Goal: Task Accomplishment & Management: Use online tool/utility

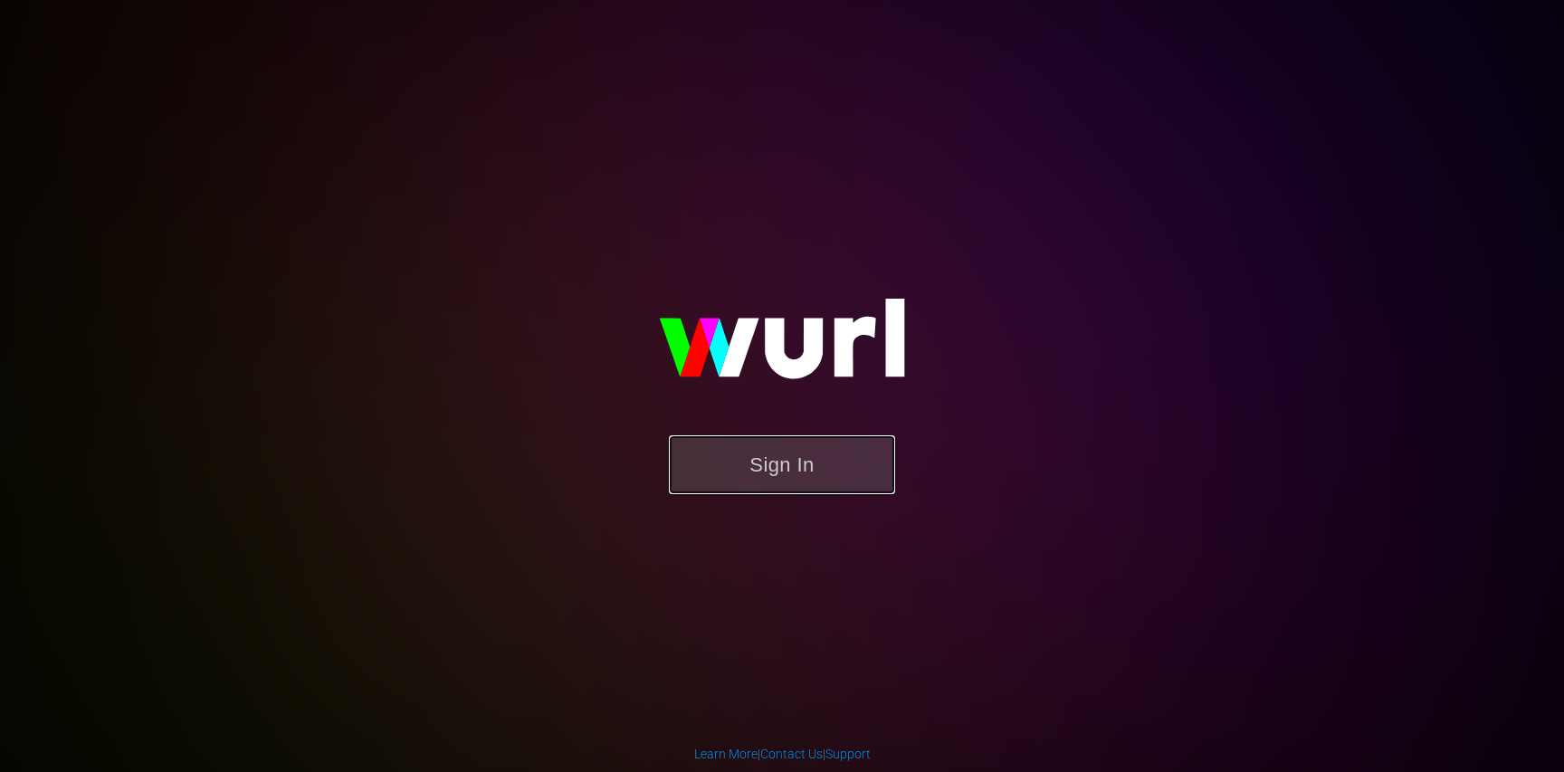
click at [771, 466] on button "Sign In" at bounding box center [782, 464] width 226 height 59
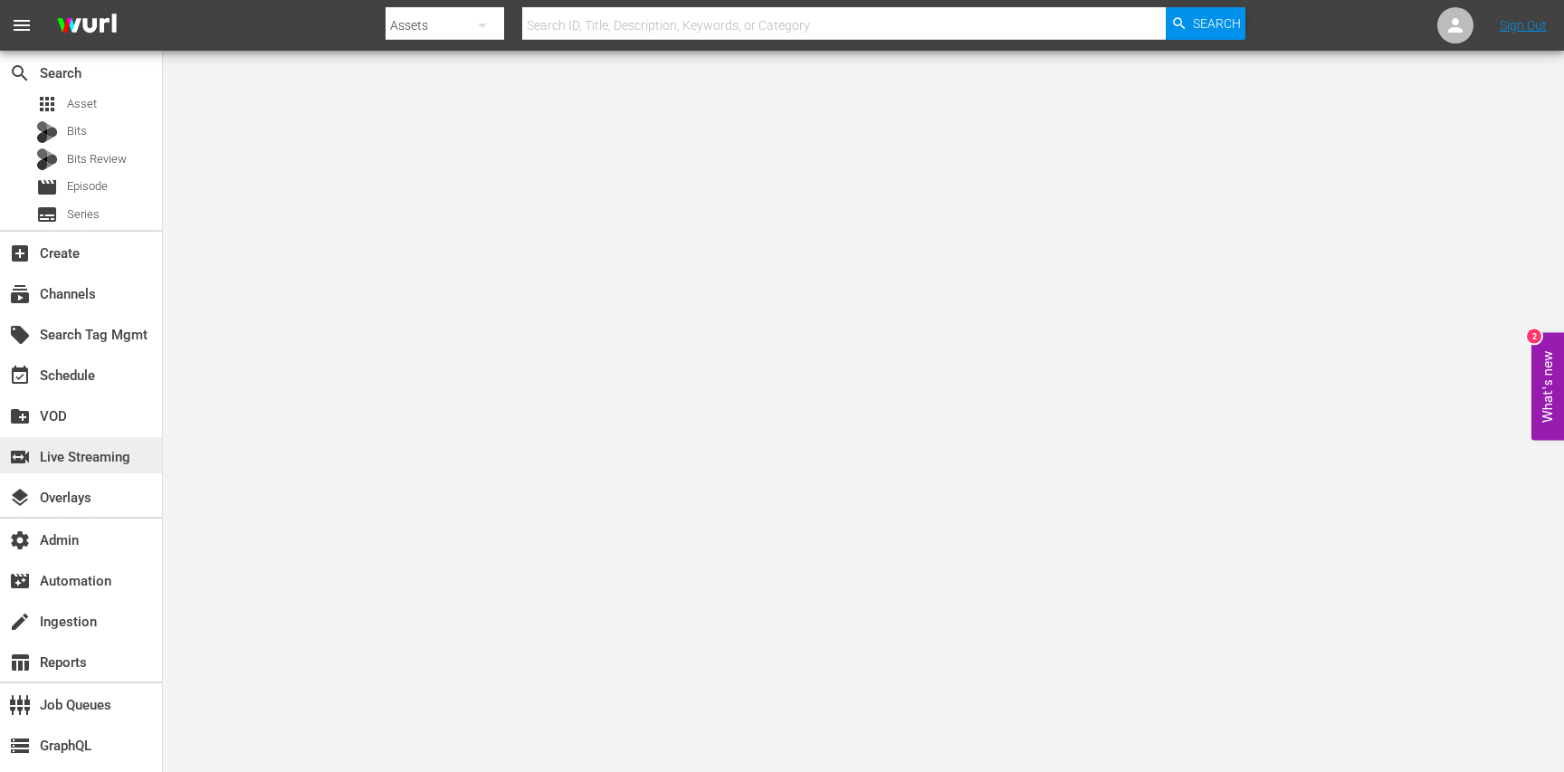
click at [90, 468] on div "switch_video Live Streaming" at bounding box center [81, 455] width 162 height 36
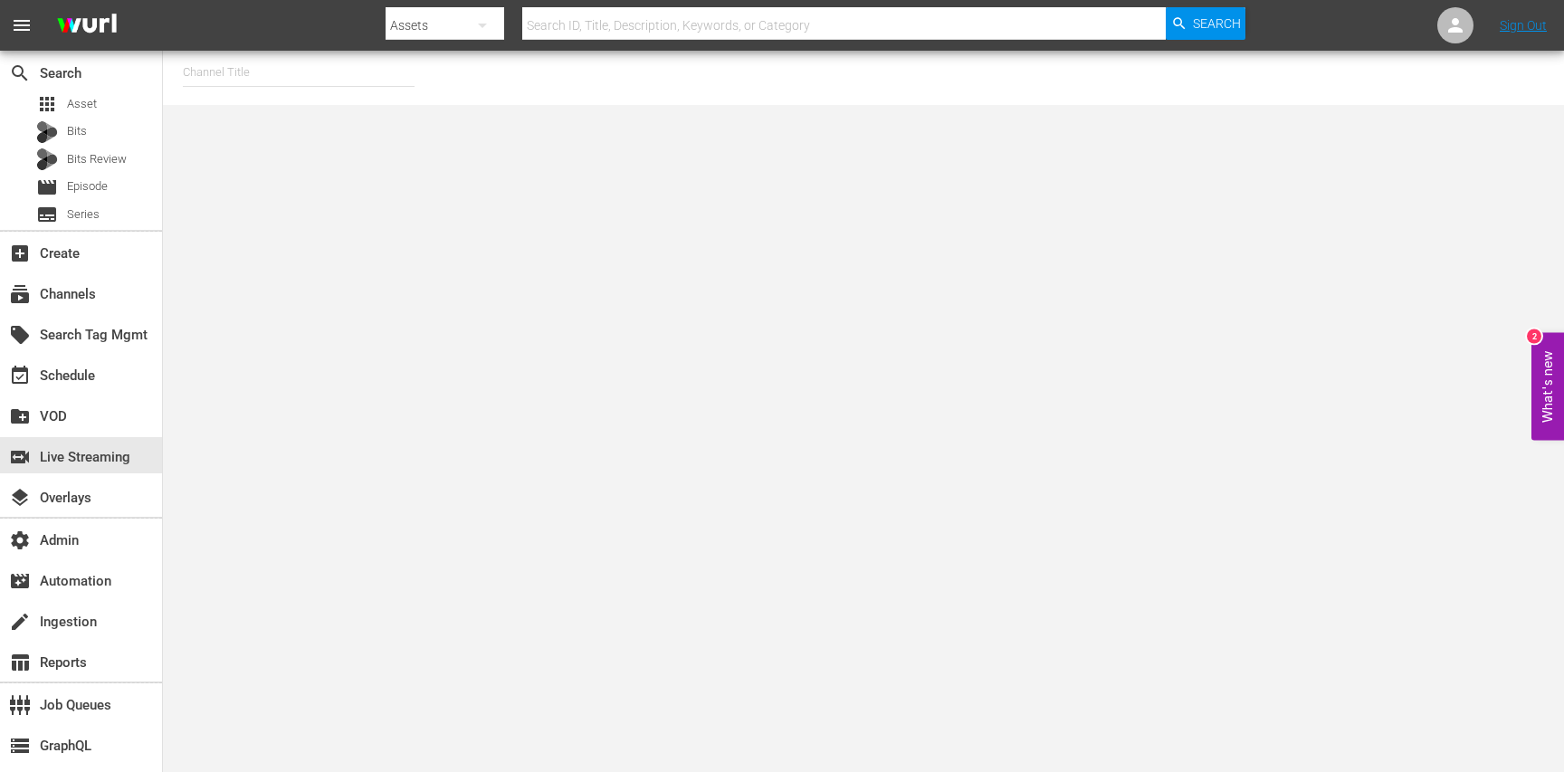
click at [393, 82] on input "text" at bounding box center [299, 72] width 232 height 43
click at [396, 117] on div "[PERSON_NAME] External 2 (1571 - wurl_external_2)" at bounding box center [431, 122] width 469 height 43
type input "[PERSON_NAME] External 2 (1571 - wurl_external_2)"
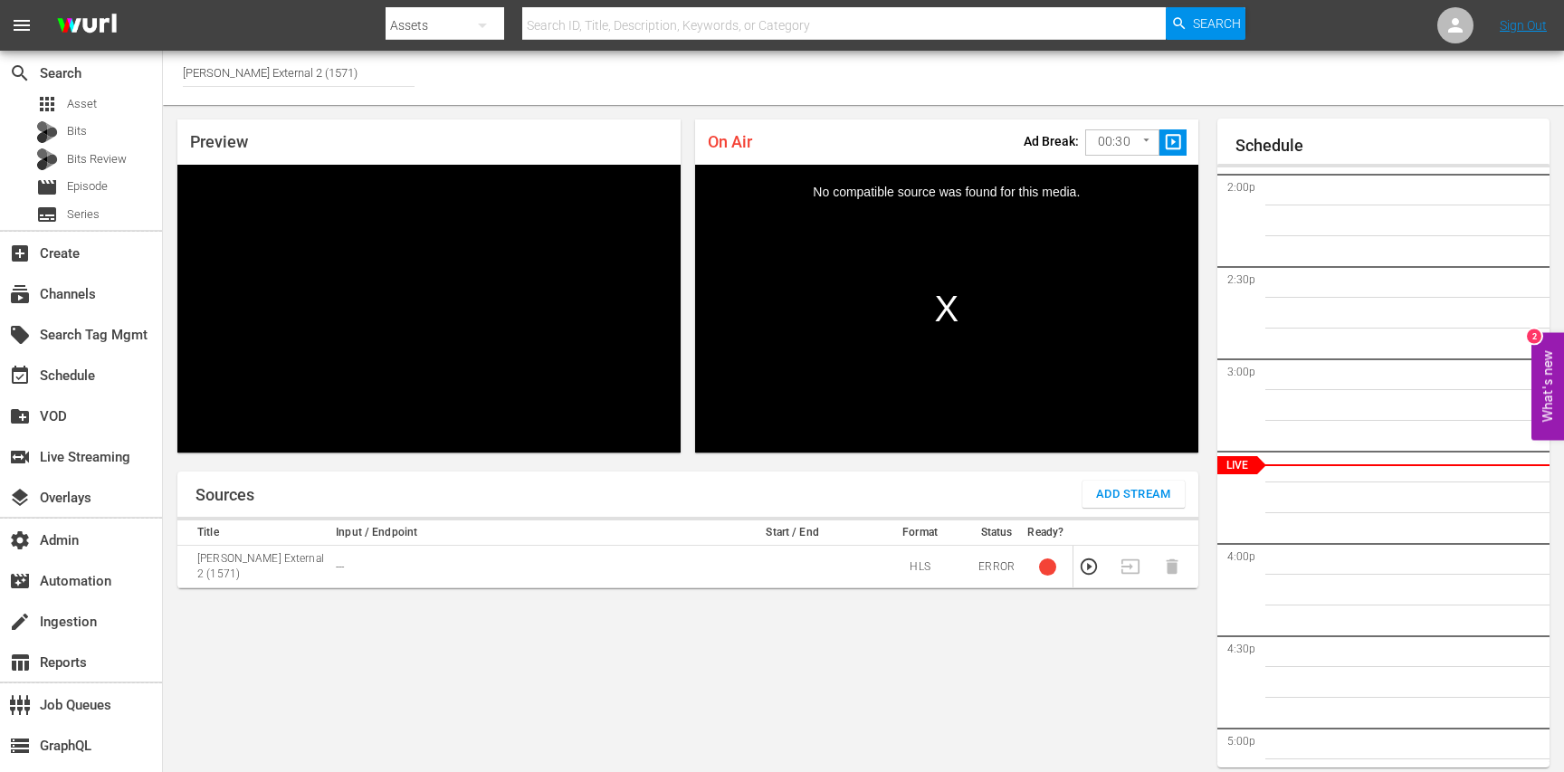
click at [255, 74] on input "Wurl External 2 (1571)" at bounding box center [299, 72] width 232 height 43
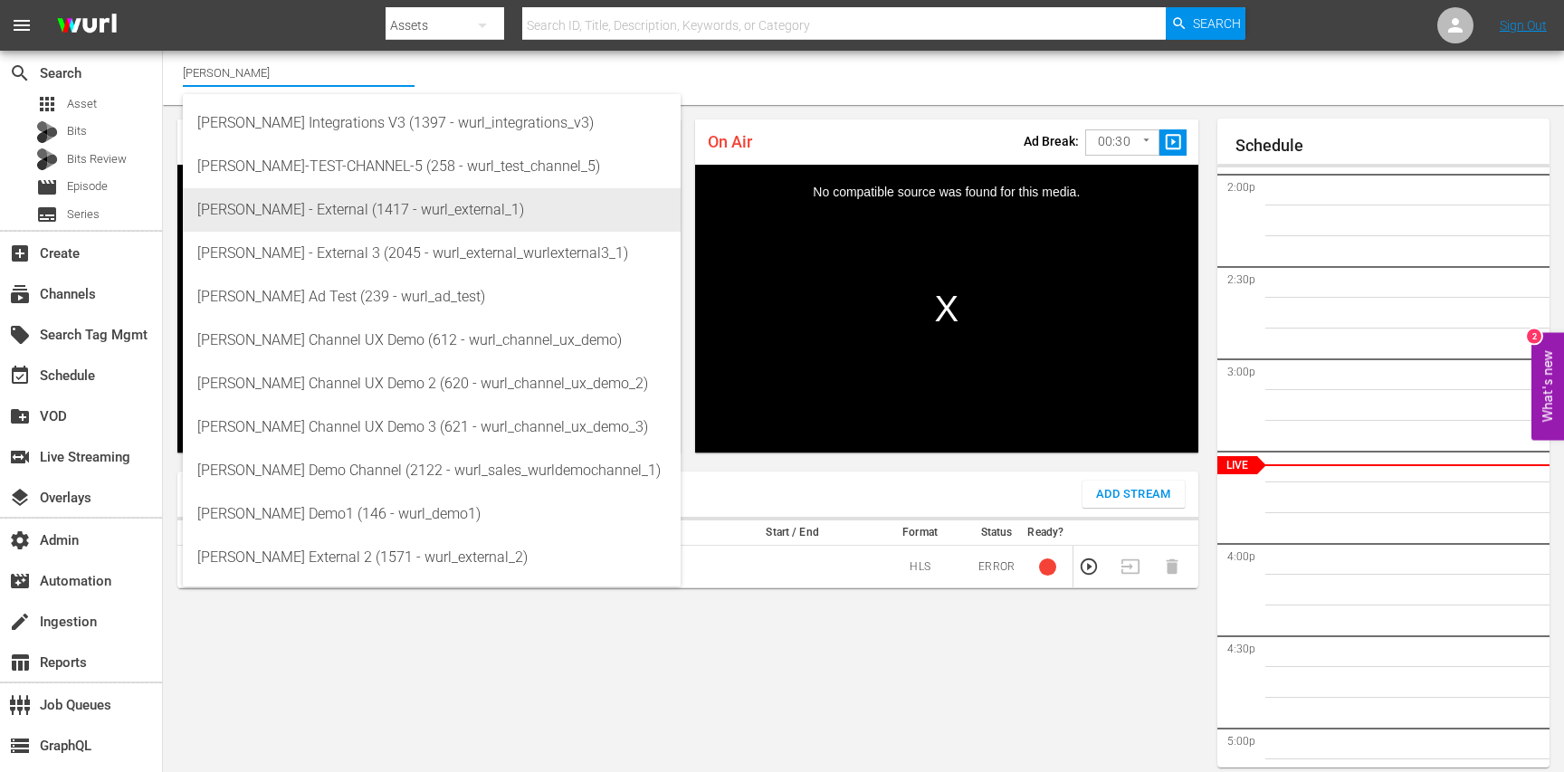
click at [353, 199] on div "[PERSON_NAME] - External (1417 - wurl_external_1)" at bounding box center [431, 209] width 469 height 43
type input "[PERSON_NAME] - External (1417 - wurl_external_1)"
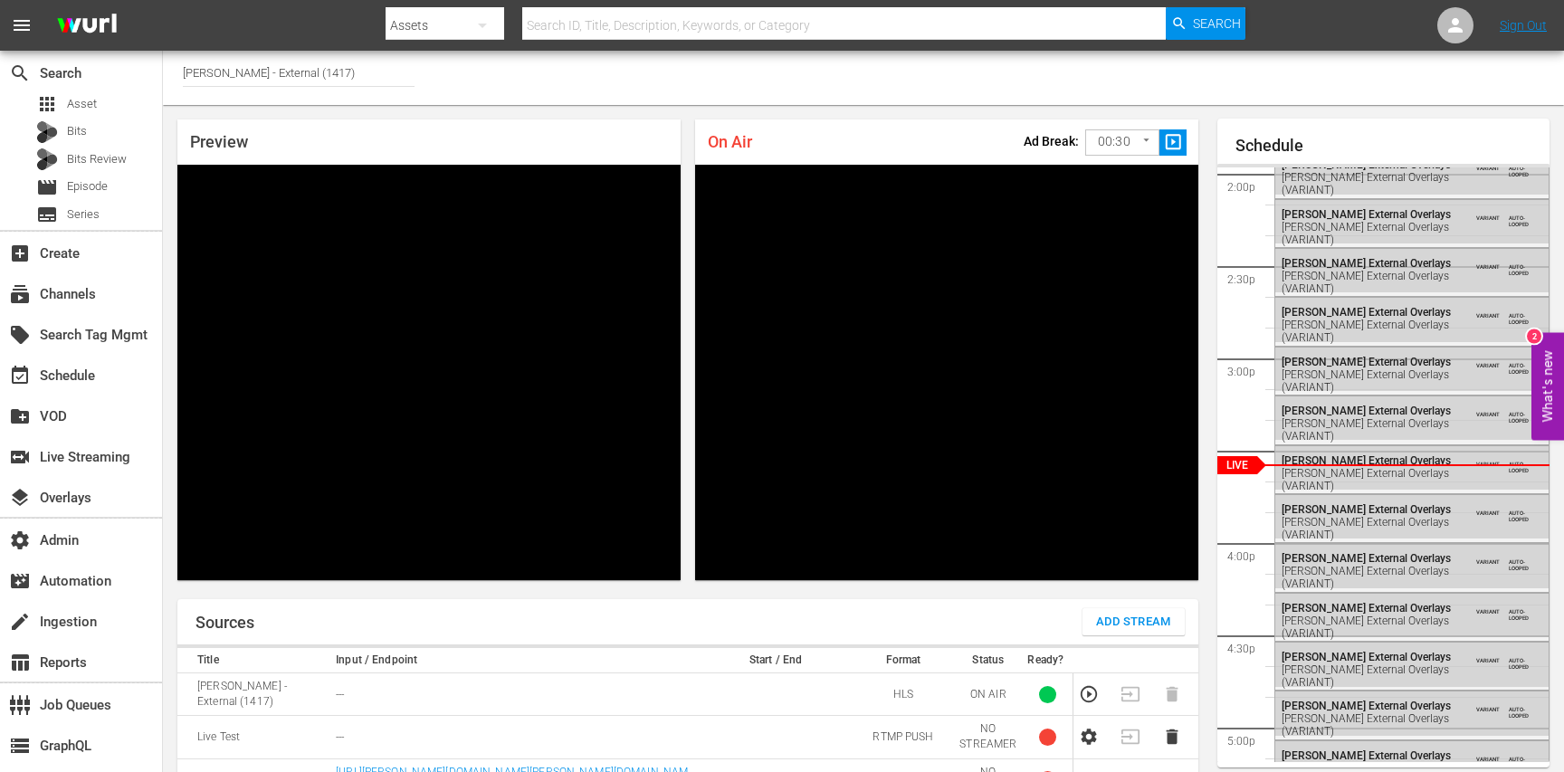
click at [329, 73] on input "Wurl - External (1417)" at bounding box center [299, 72] width 232 height 43
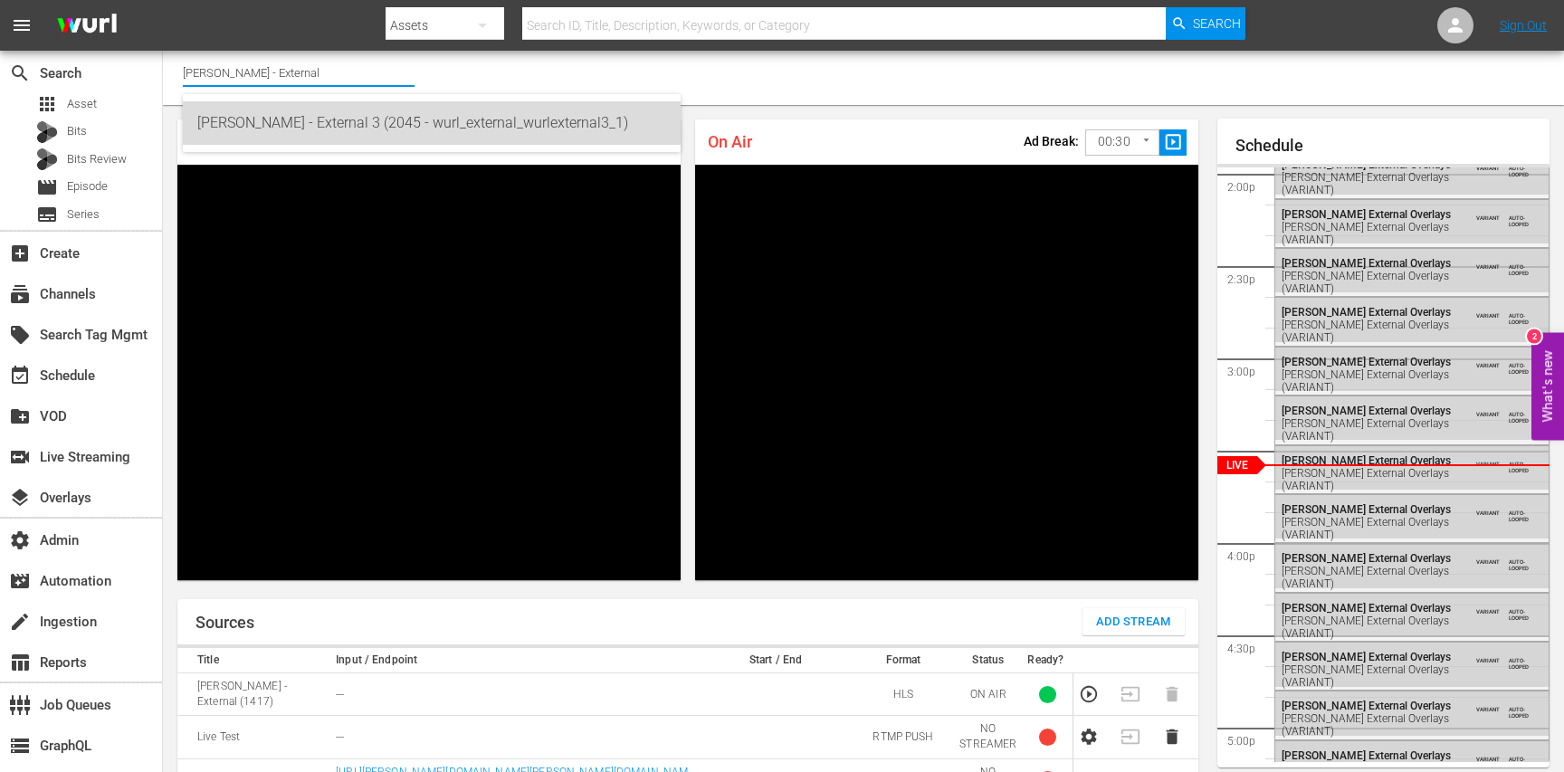
click at [333, 112] on div "Wurl - External 3 (2045 - wurl_external_wurlexternal3_1)" at bounding box center [431, 122] width 469 height 43
type input "Wurl - External 3 (2045 - wurl_external_wurlexternal3_1)"
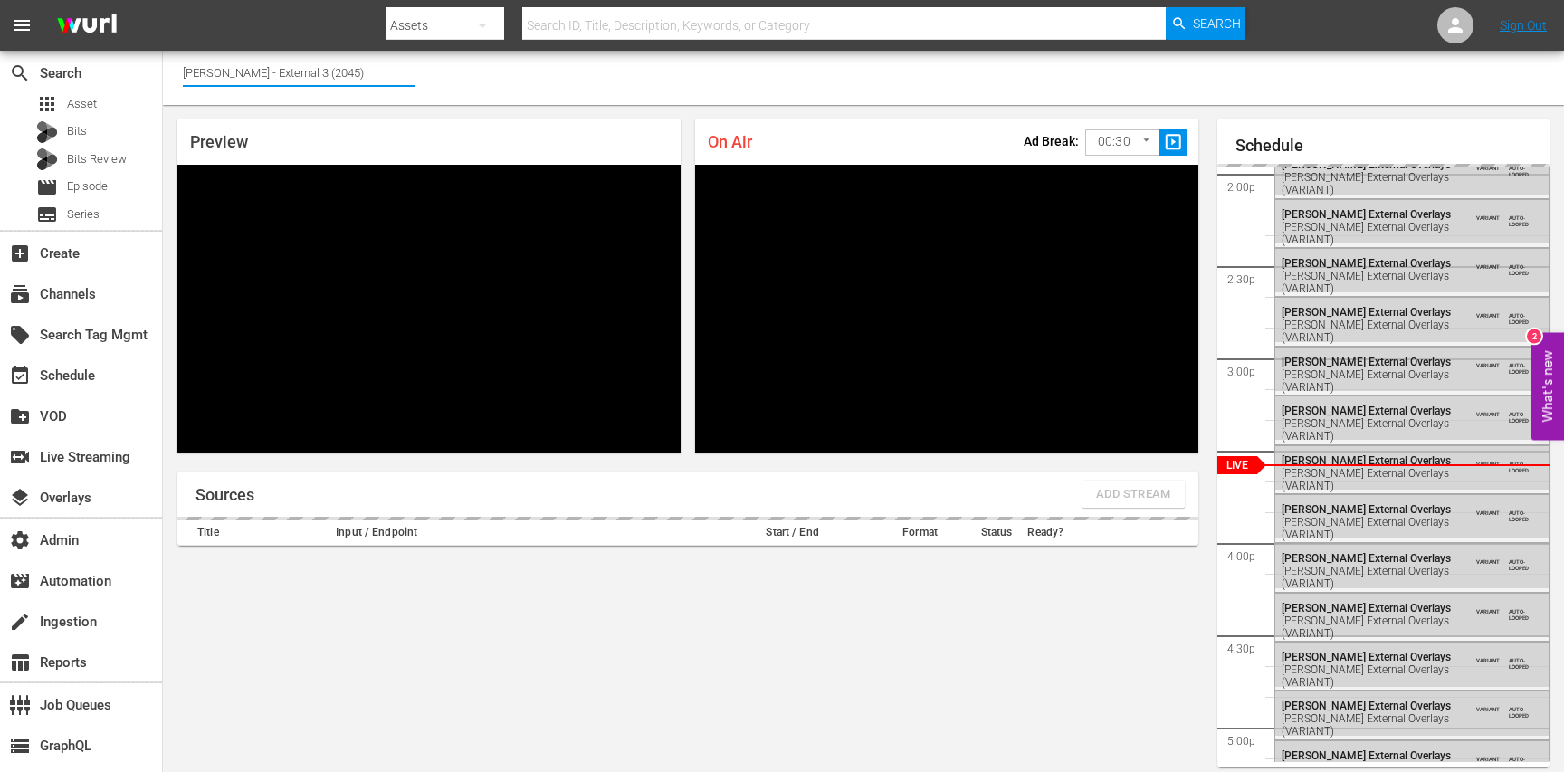
click at [339, 77] on input "Wurl - External 3 (2045)" at bounding box center [299, 72] width 232 height 43
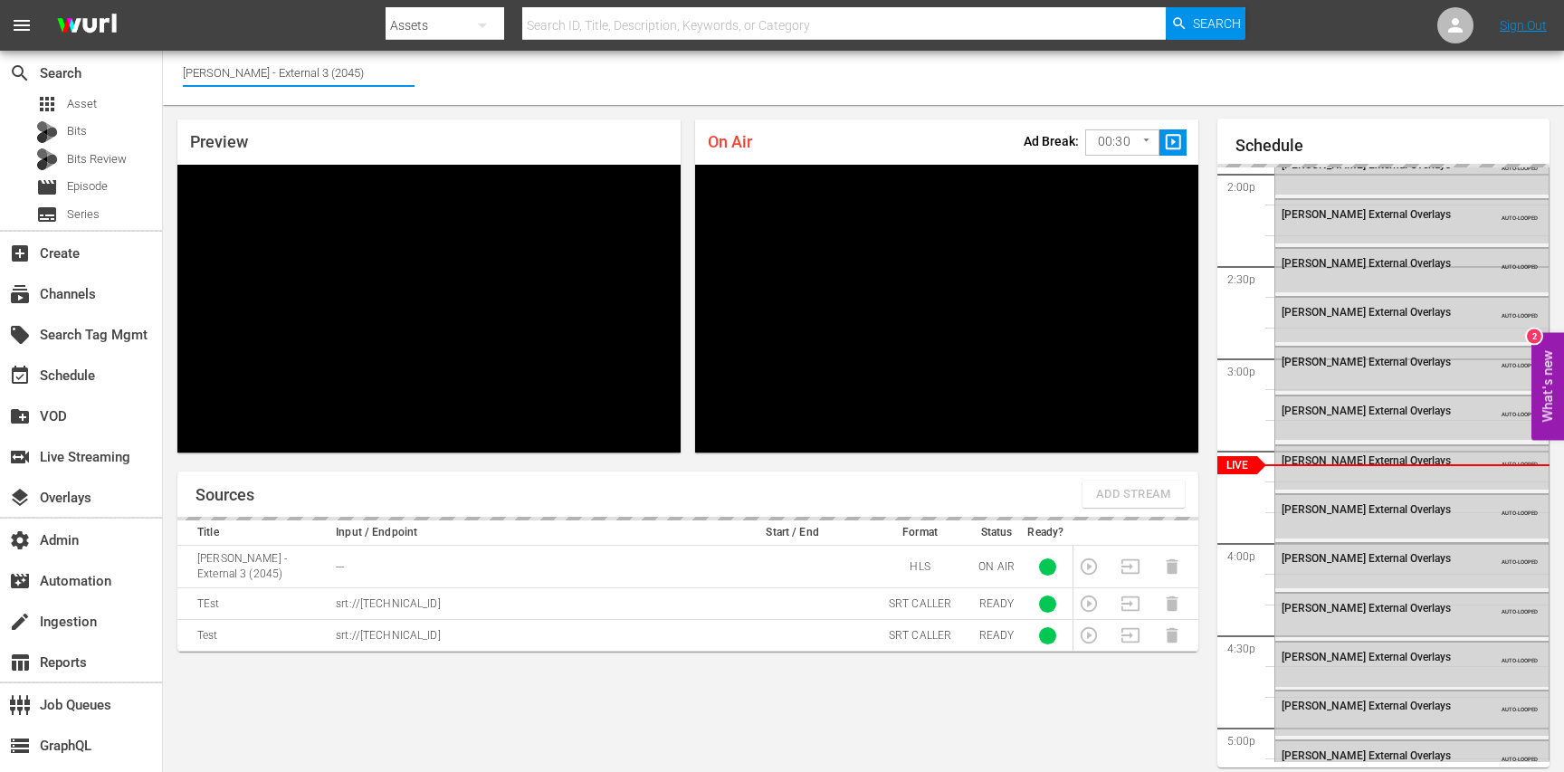
click at [339, 77] on input "Wurl - External 3 (2045)" at bounding box center [299, 72] width 232 height 43
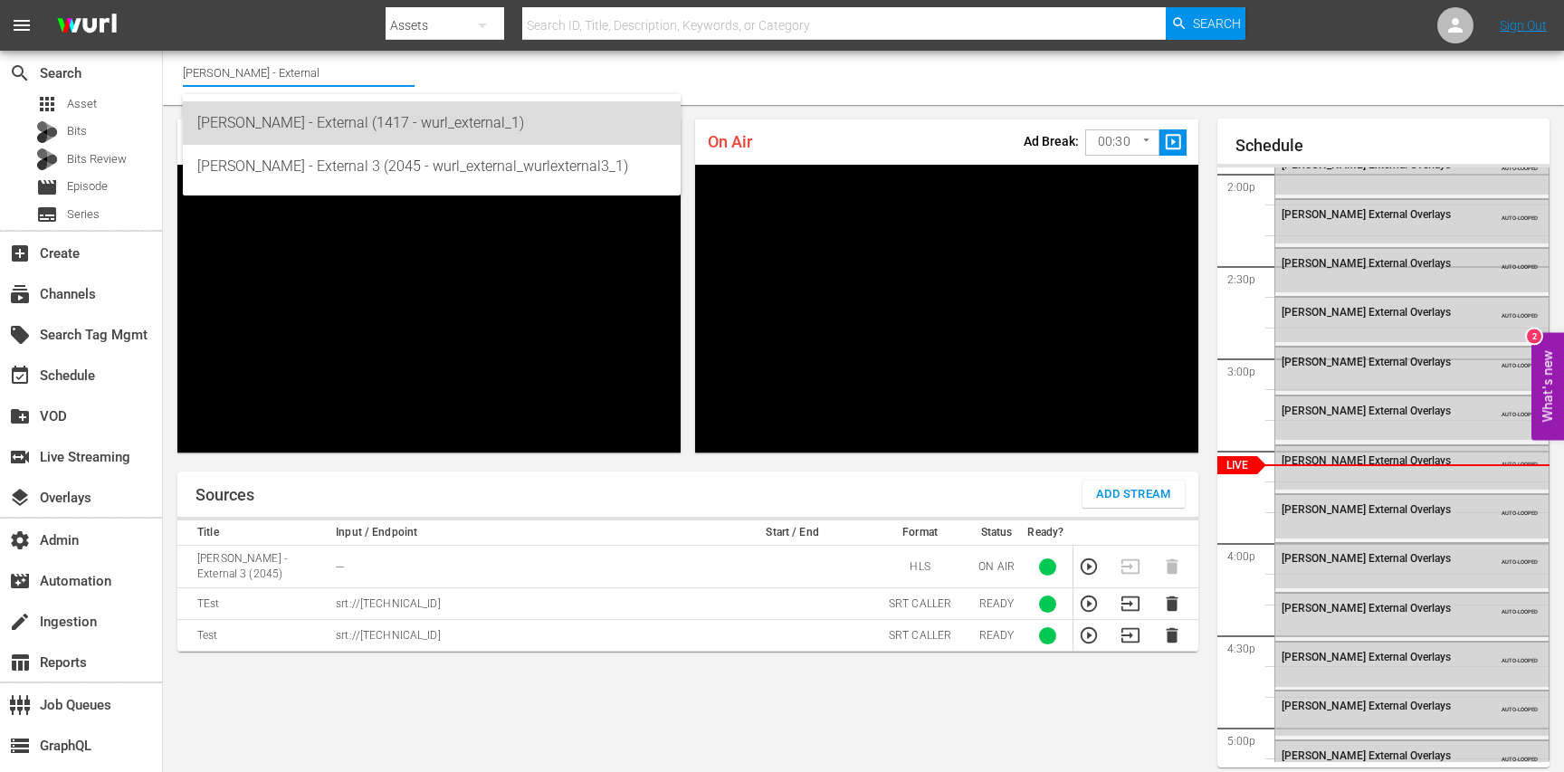
click at [348, 117] on div "Wurl - External (1417 - wurl_external_1)" at bounding box center [431, 122] width 469 height 43
type input "Wurl - External (1417 - wurl_external_1)"
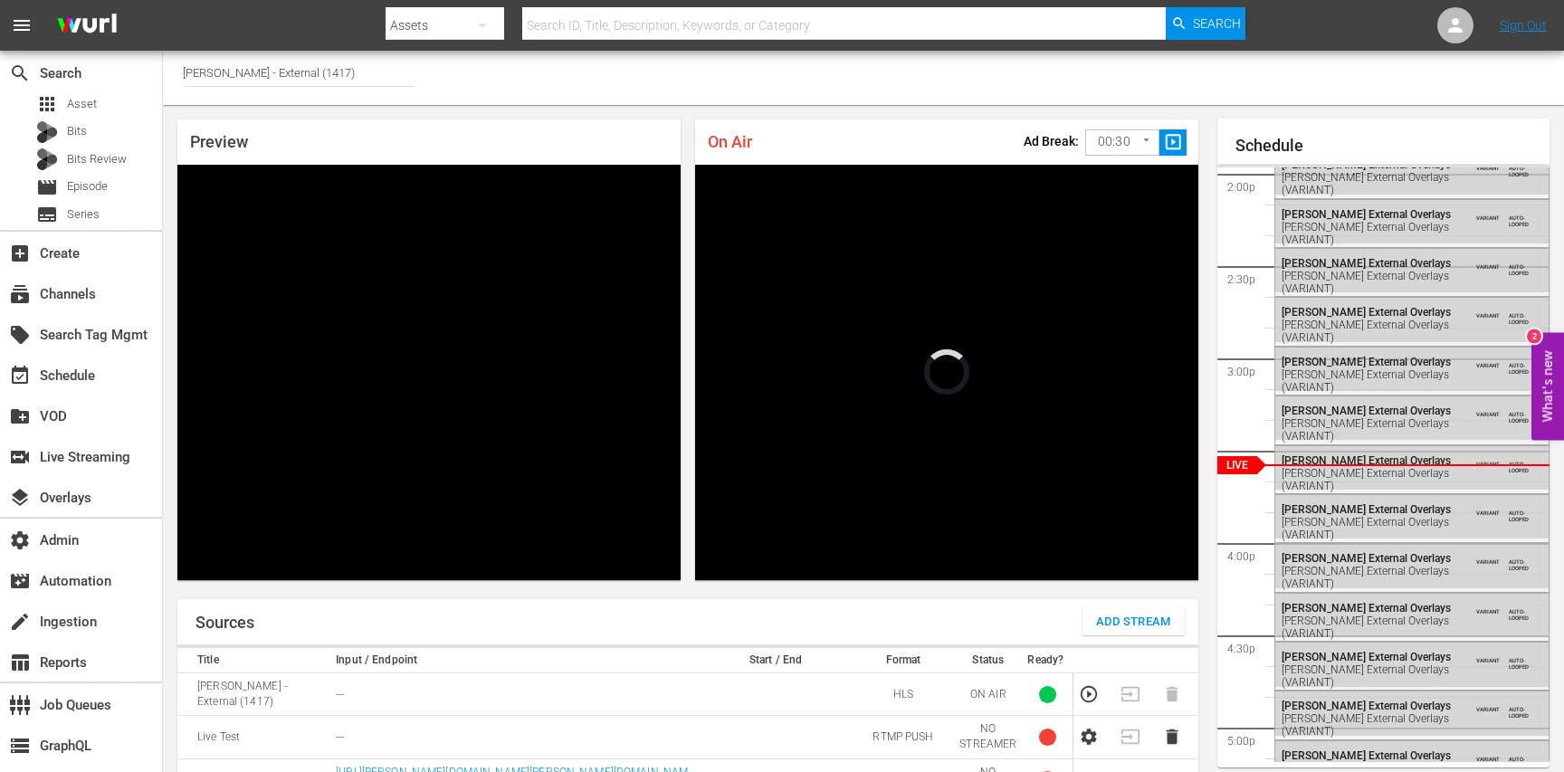
click at [315, 73] on input "Wurl - External (1417)" at bounding box center [299, 72] width 232 height 43
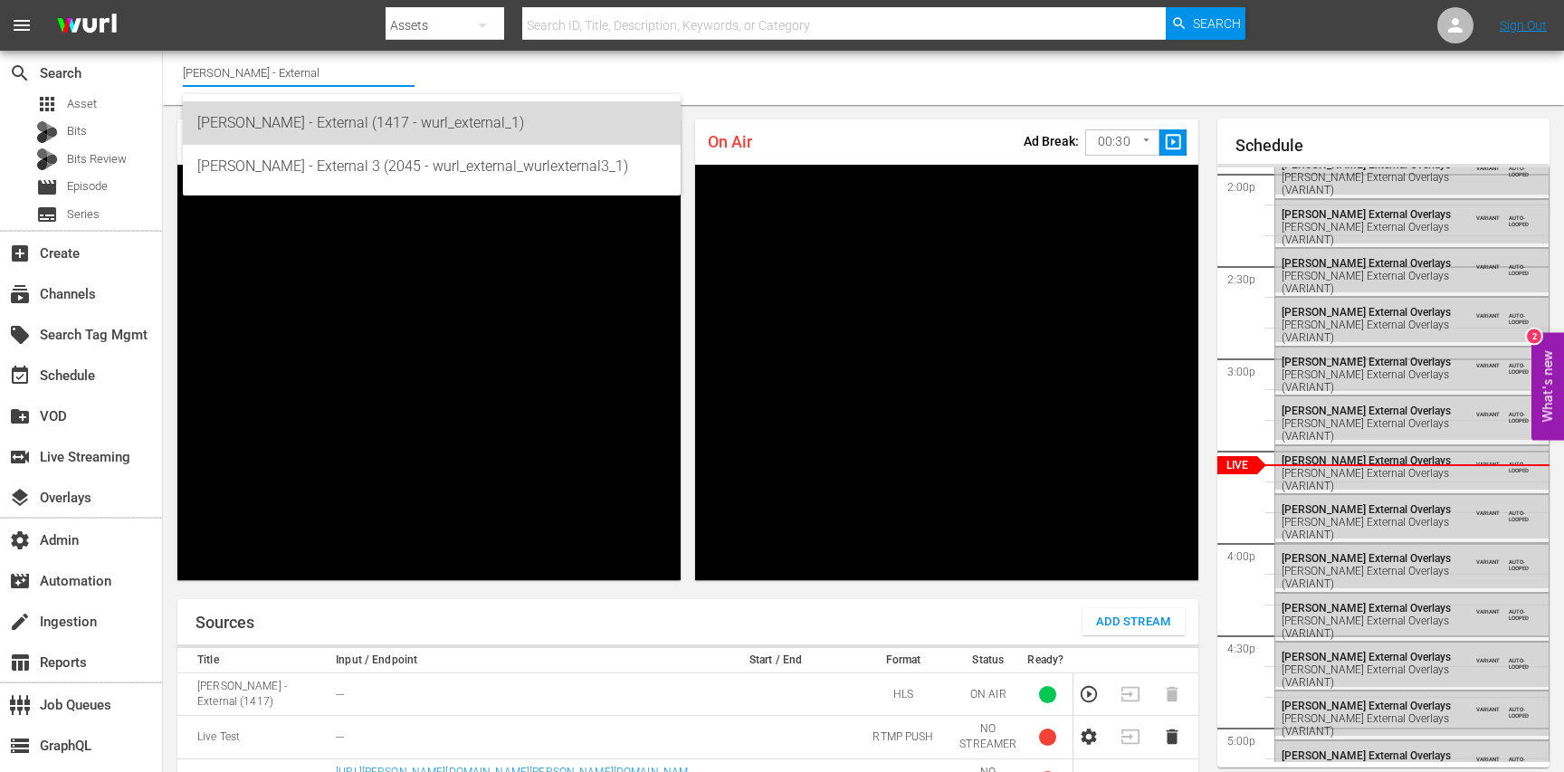
click at [346, 127] on div "Wurl - External (1417 - wurl_external_1)" at bounding box center [431, 122] width 469 height 43
type input "Wurl - External (1417 - wurl_external_1)"
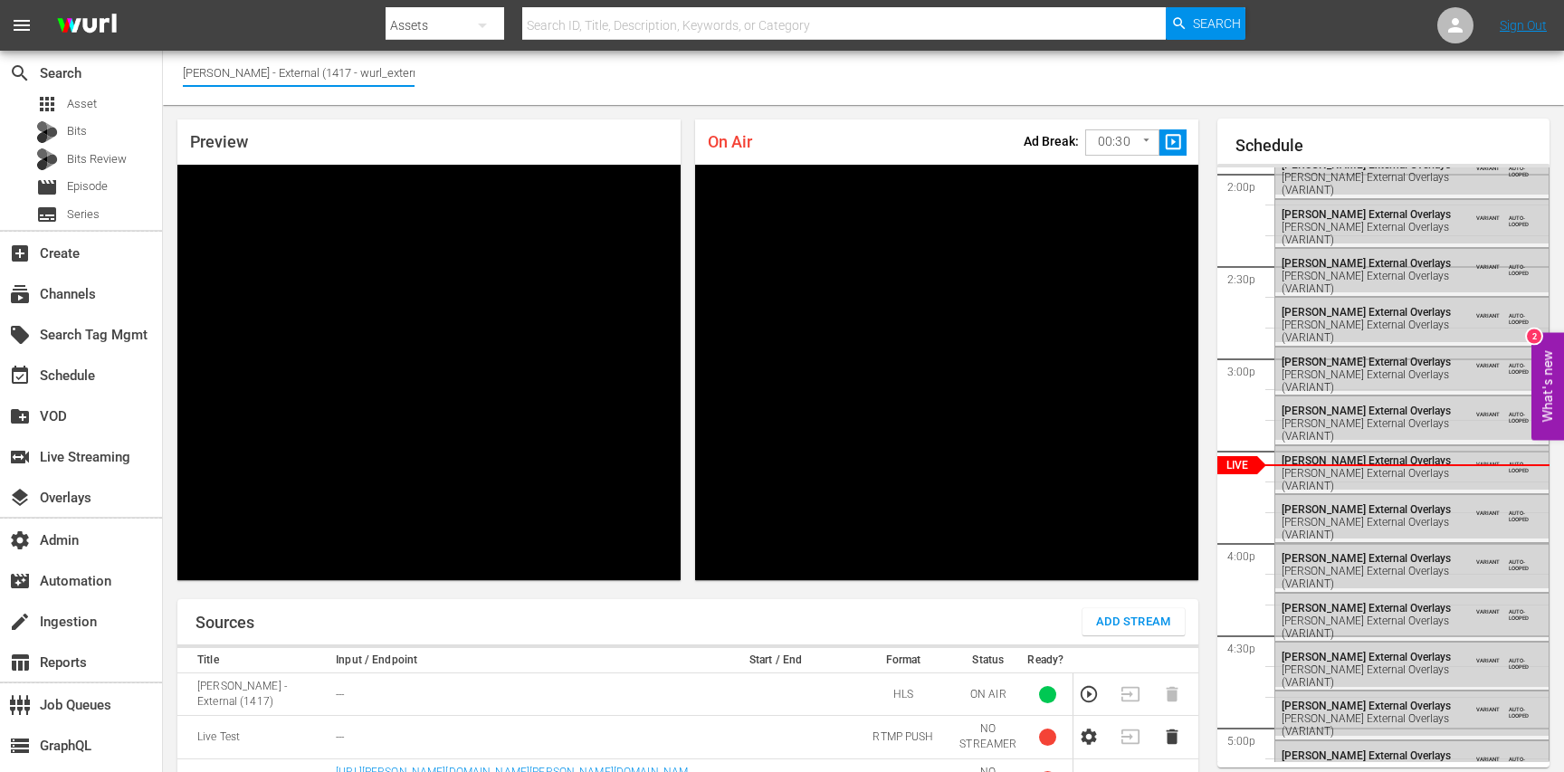
click at [330, 70] on input "Wurl - External (1417 - wurl_external_1)" at bounding box center [299, 72] width 232 height 43
click at [118, 15] on img at bounding box center [86, 26] width 87 height 43
click at [186, 73] on input "Wurl - External (1417 - wurl_external_1)" at bounding box center [299, 72] width 232 height 43
drag, startPoint x: 186, startPoint y: 73, endPoint x: 232, endPoint y: 74, distance: 45.3
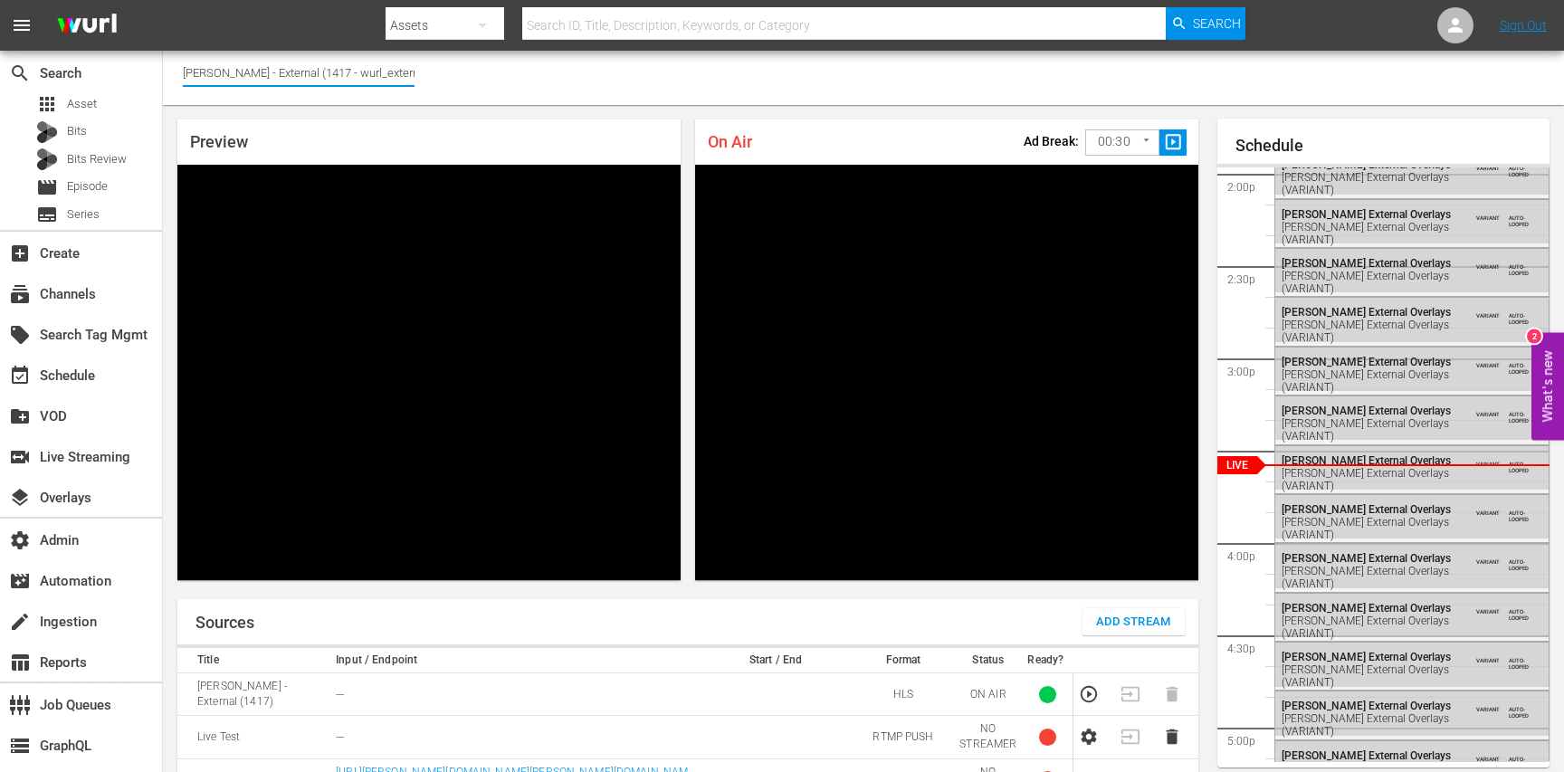
click at [232, 74] on input "Wurl - External (1417 - wurl_external_1)" at bounding box center [299, 72] width 232 height 43
click at [494, 62] on div "Channel Title Wurl - External (1417 - wurl_external_1)" at bounding box center [863, 78] width 1401 height 54
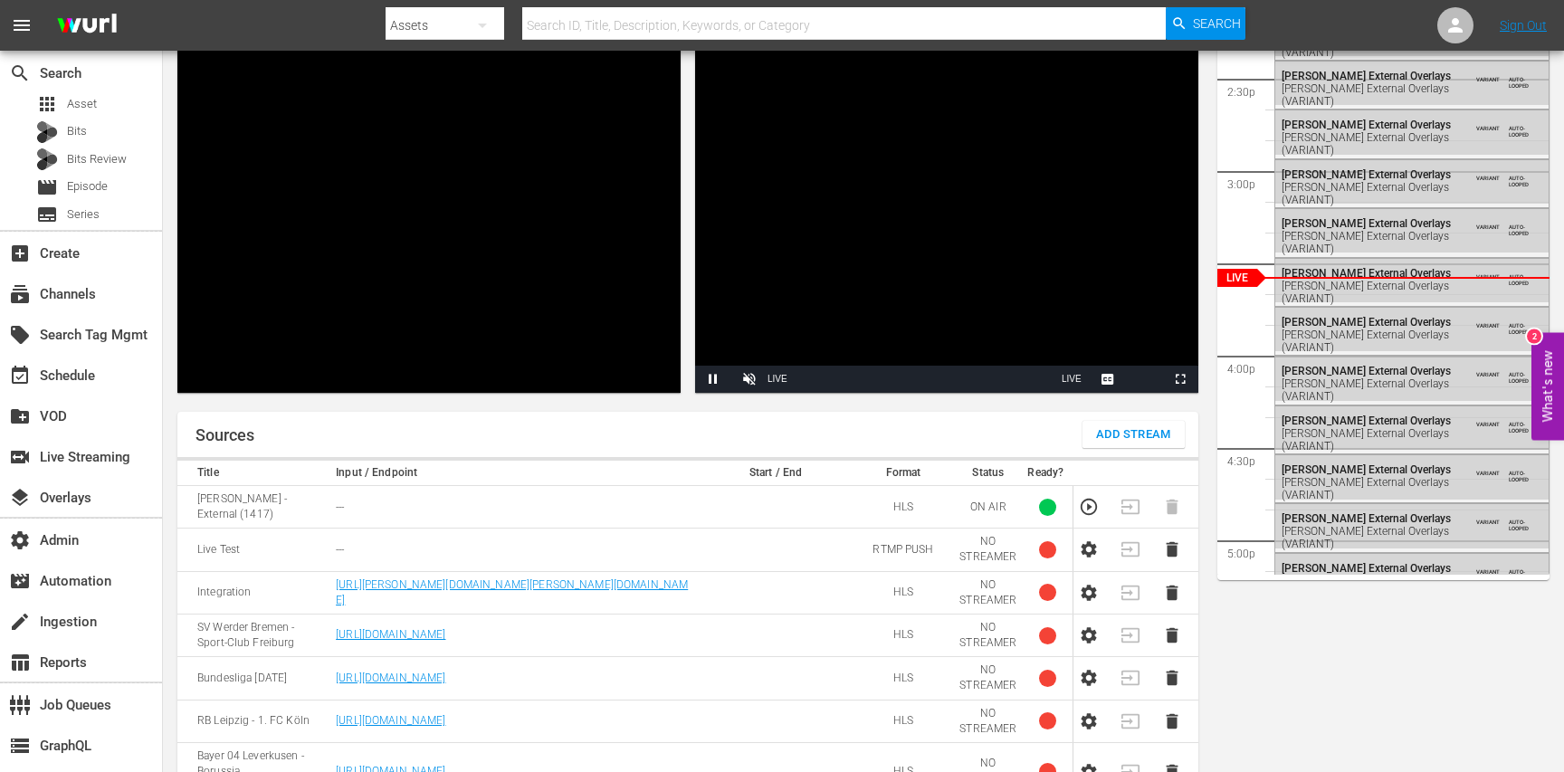
scroll to position [205, 0]
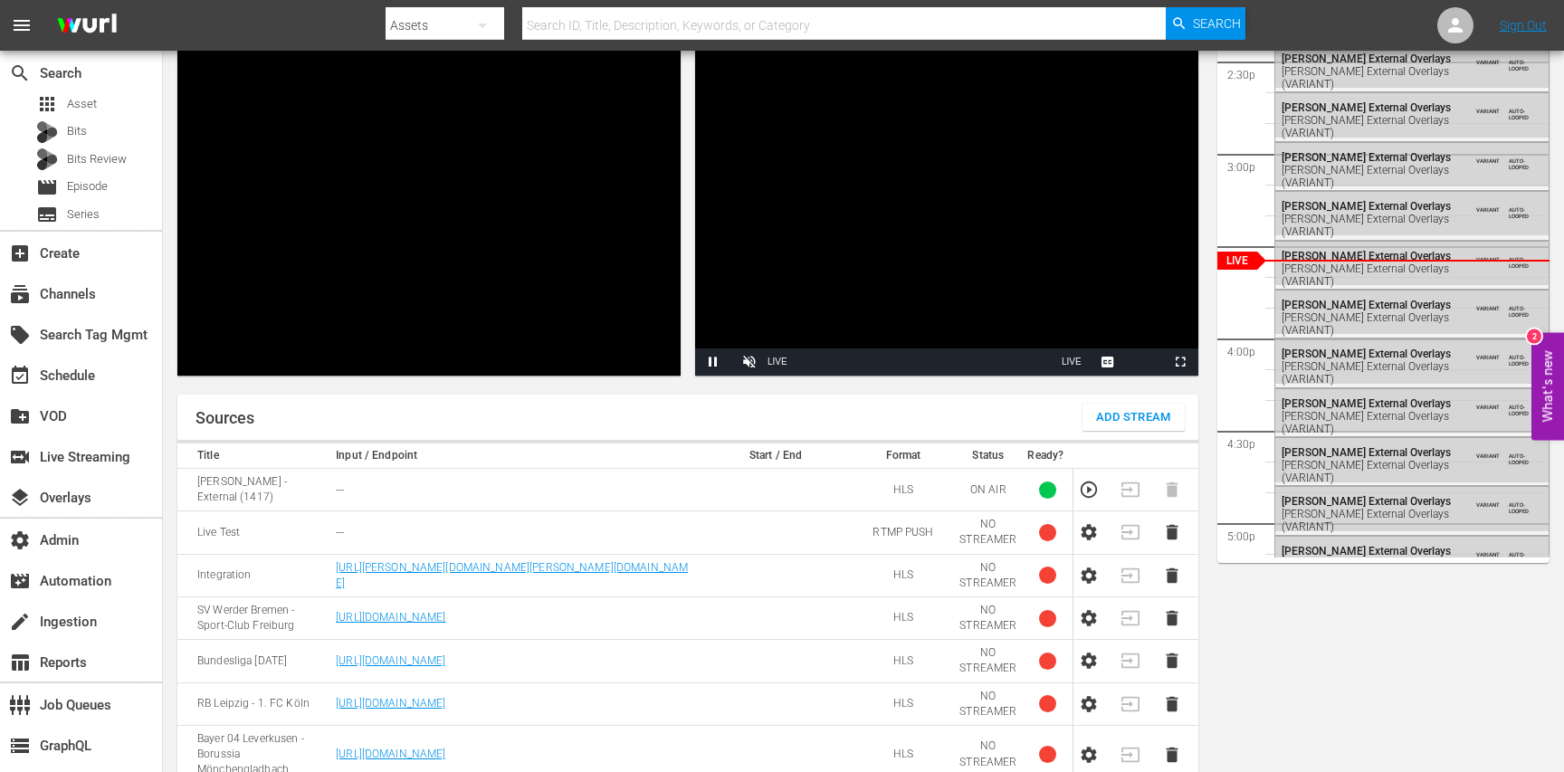
click at [1101, 407] on span "Add Stream" at bounding box center [1133, 417] width 75 height 21
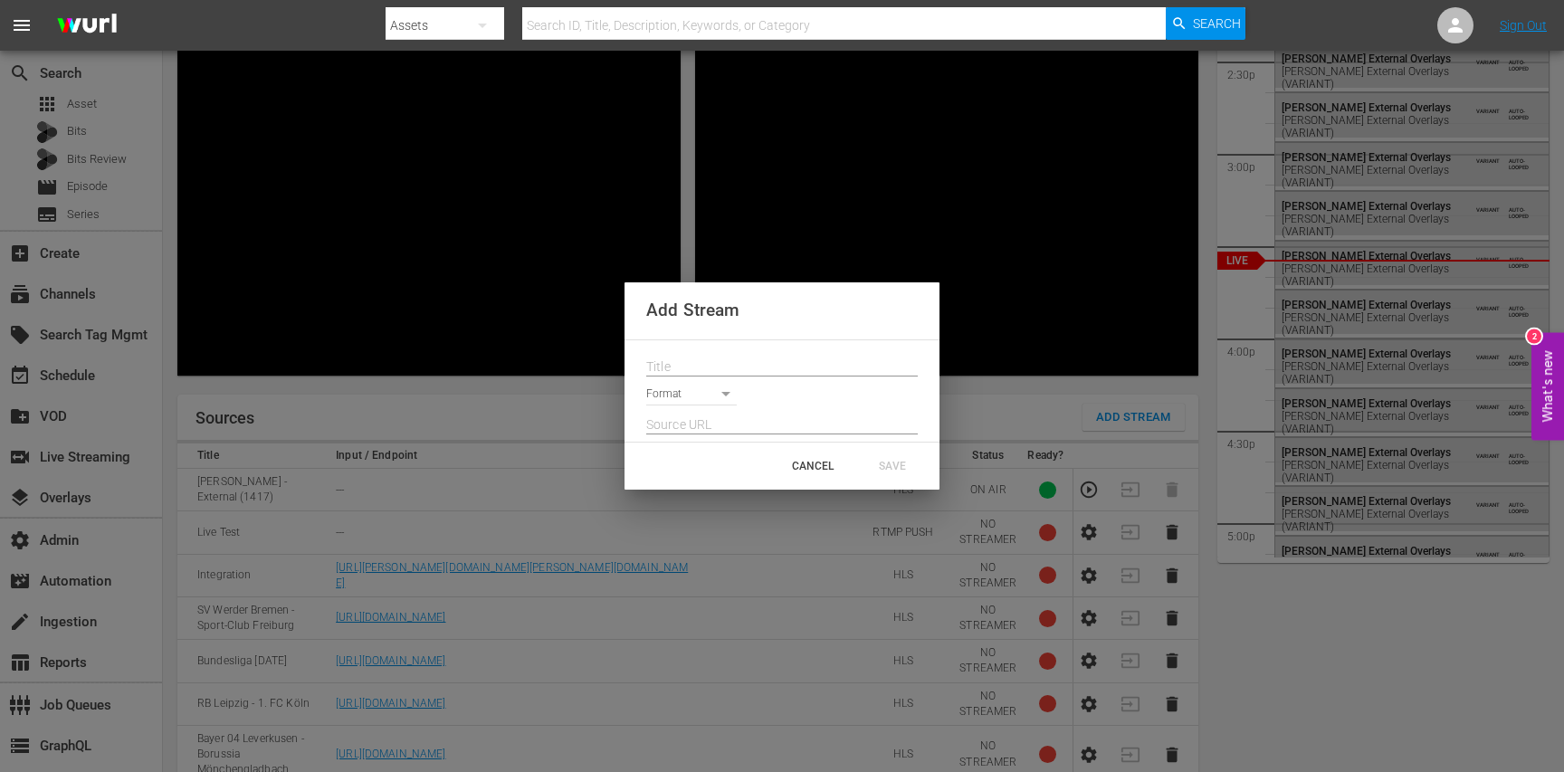
click at [698, 392] on body "menu Search By Assets Search ID, Title, Description, Keywords, or Category Sear…" at bounding box center [782, 181] width 1564 height 772
click at [586, 397] on div "Add Stream Format CANCEL SAVE" at bounding box center [782, 386] width 1564 height 772
click at [797, 472] on div "CANCEL" at bounding box center [813, 466] width 80 height 33
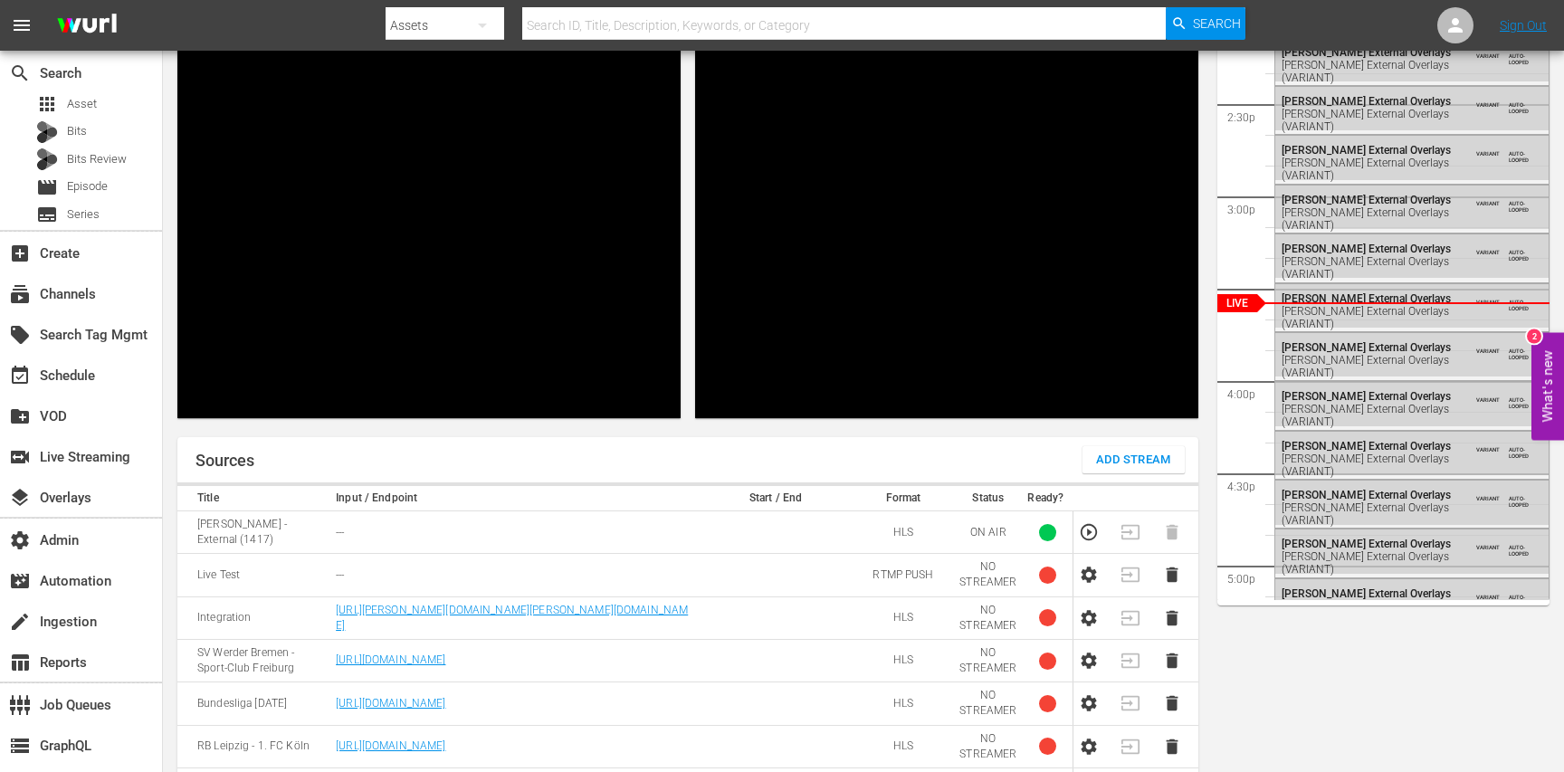
scroll to position [0, 0]
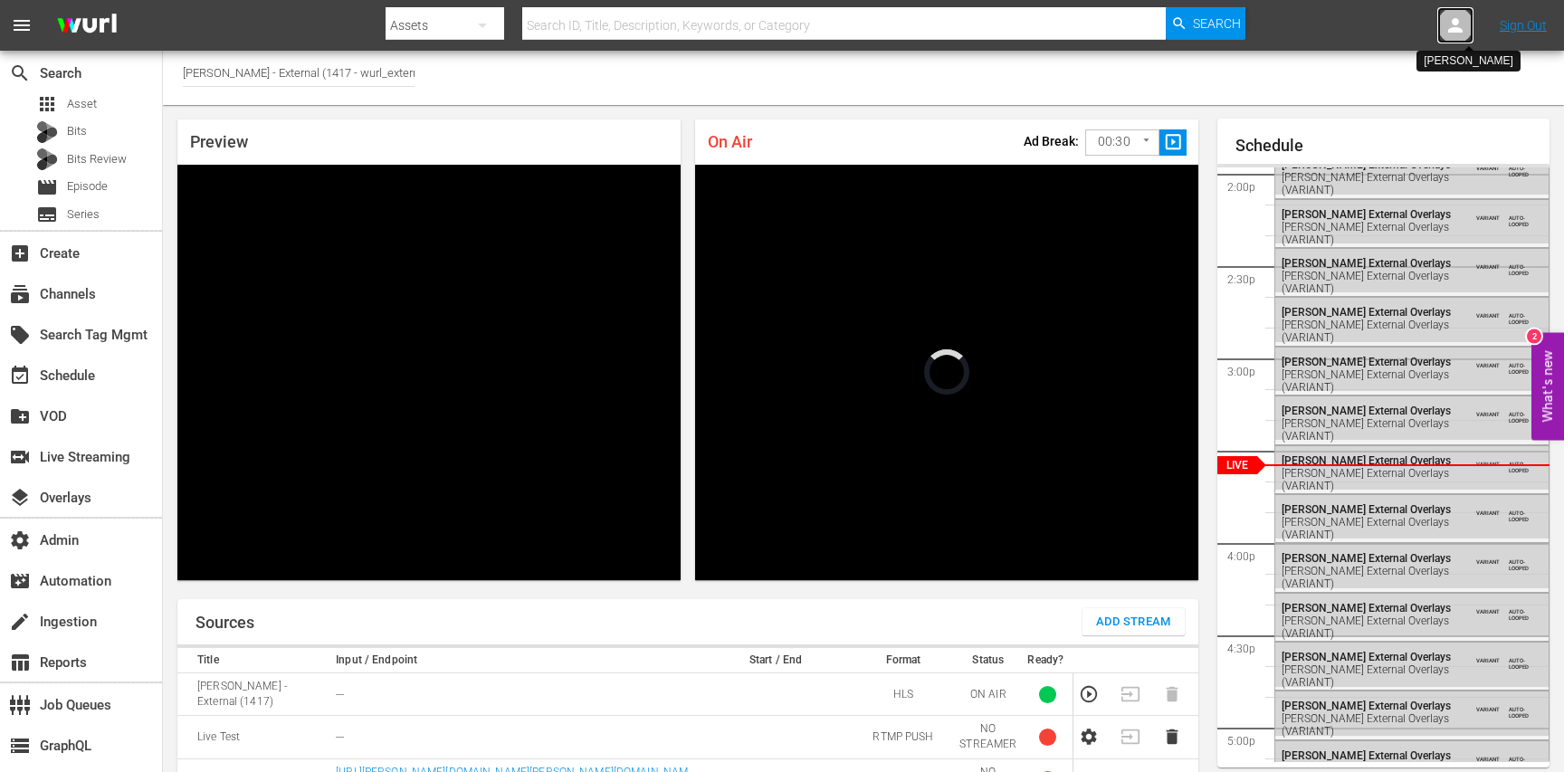
click at [1445, 25] on icon at bounding box center [1456, 25] width 22 height 22
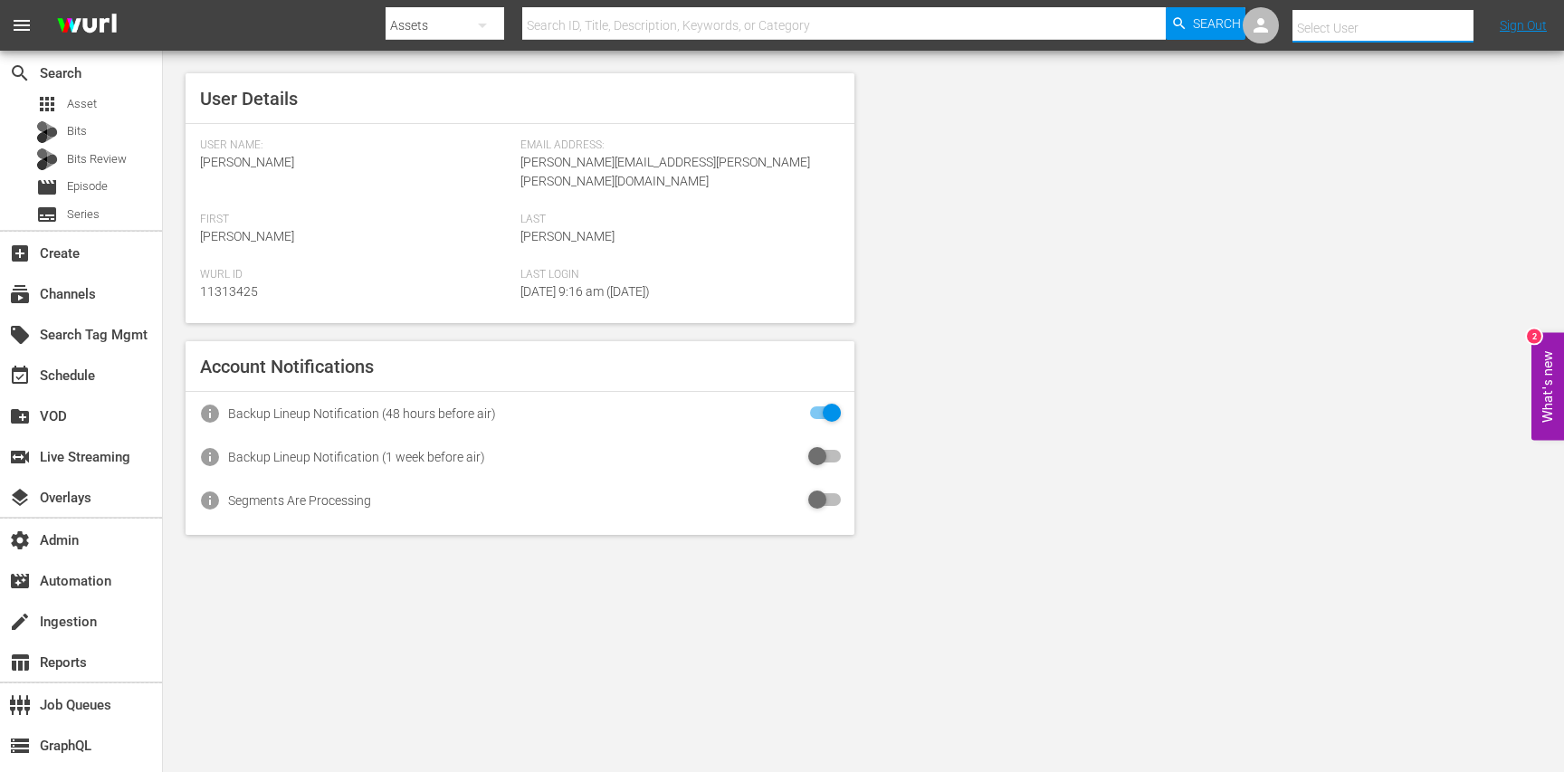
click at [1396, 30] on input "text" at bounding box center [1409, 27] width 232 height 43
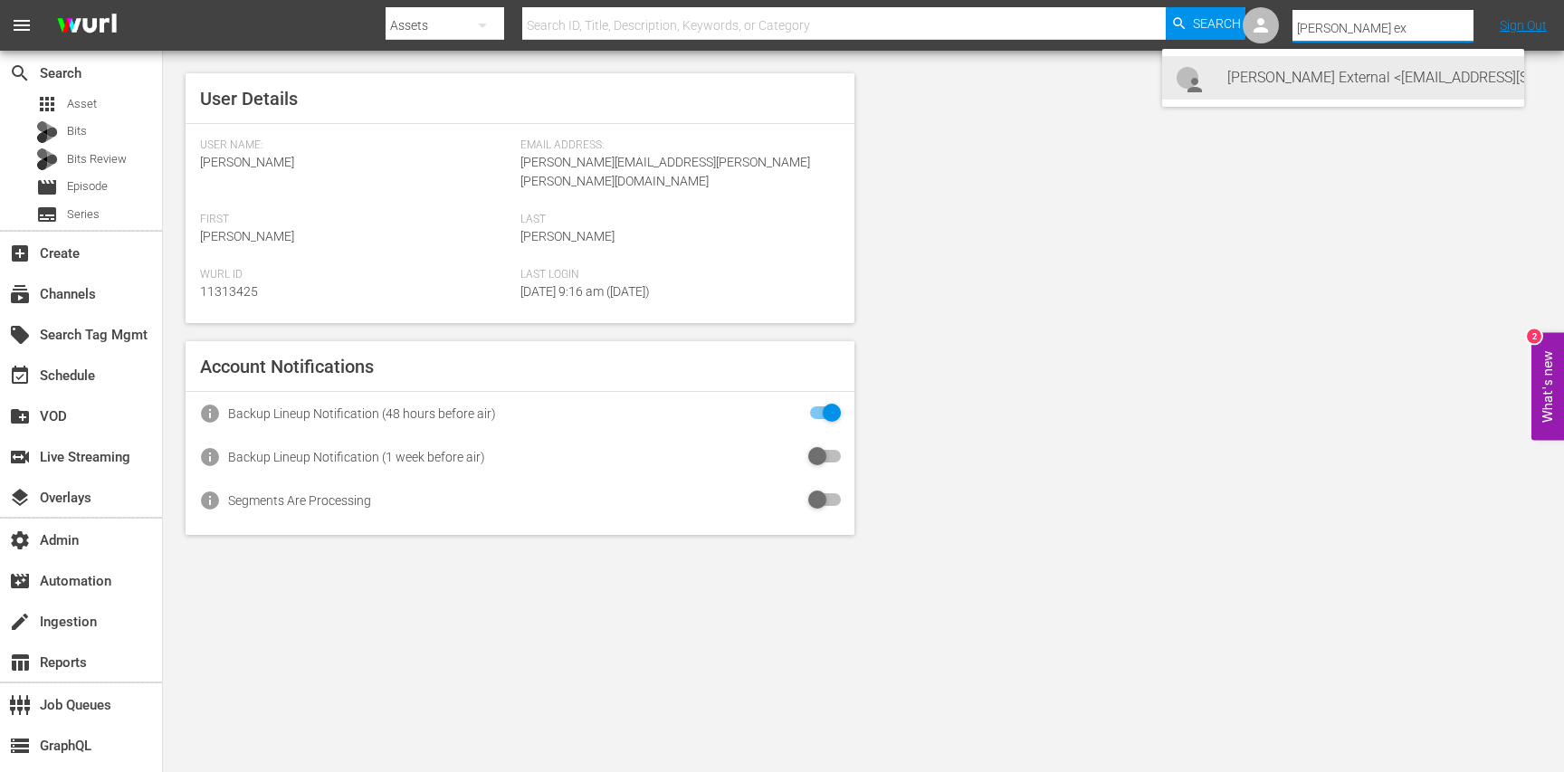
click at [1382, 77] on div "Wurl External <wurlexternal@test123.com>" at bounding box center [1368, 77] width 282 height 43
type input "Wurl External (11313848)"
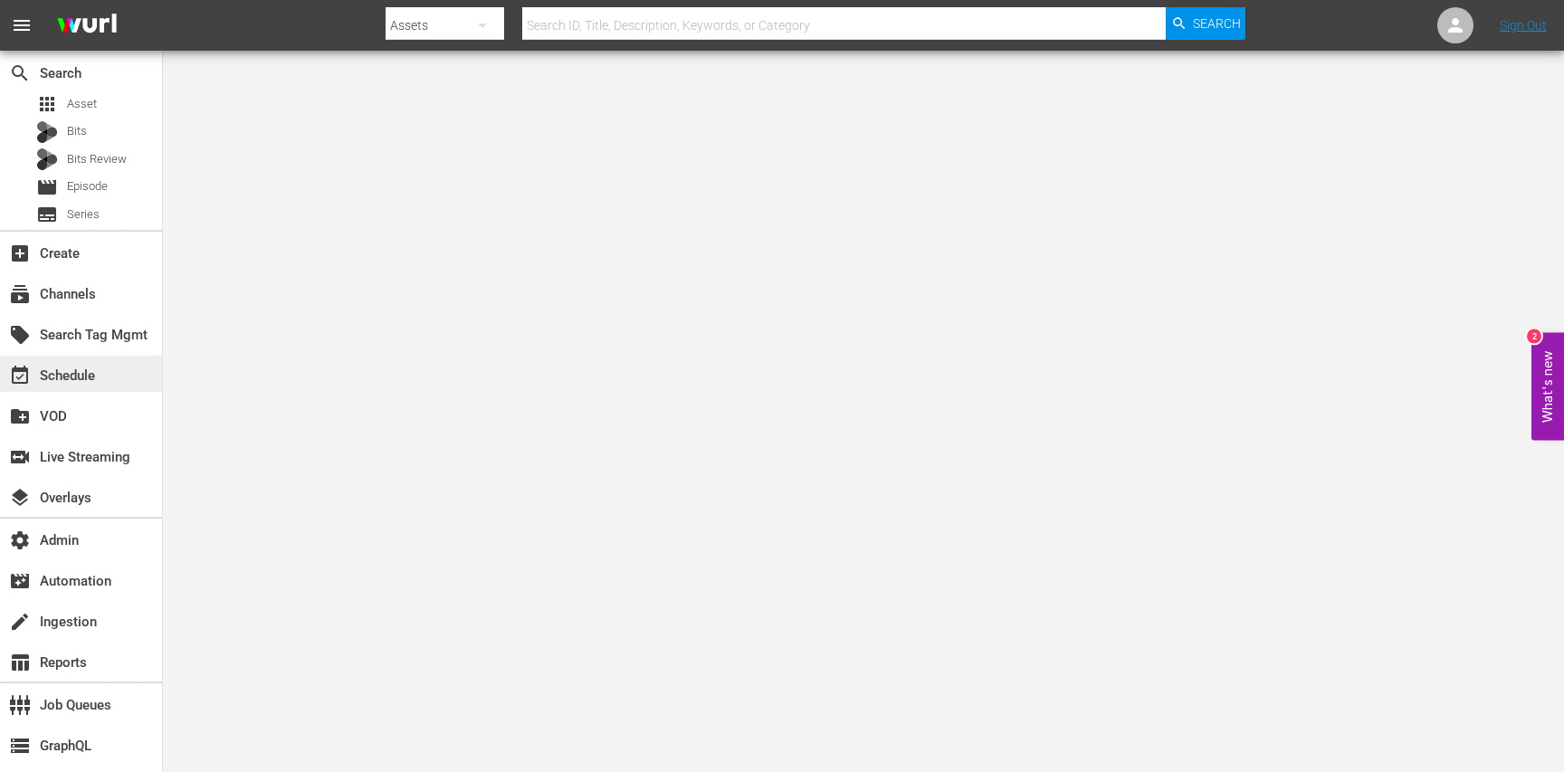
click at [96, 374] on div "event_available Schedule" at bounding box center [50, 373] width 101 height 16
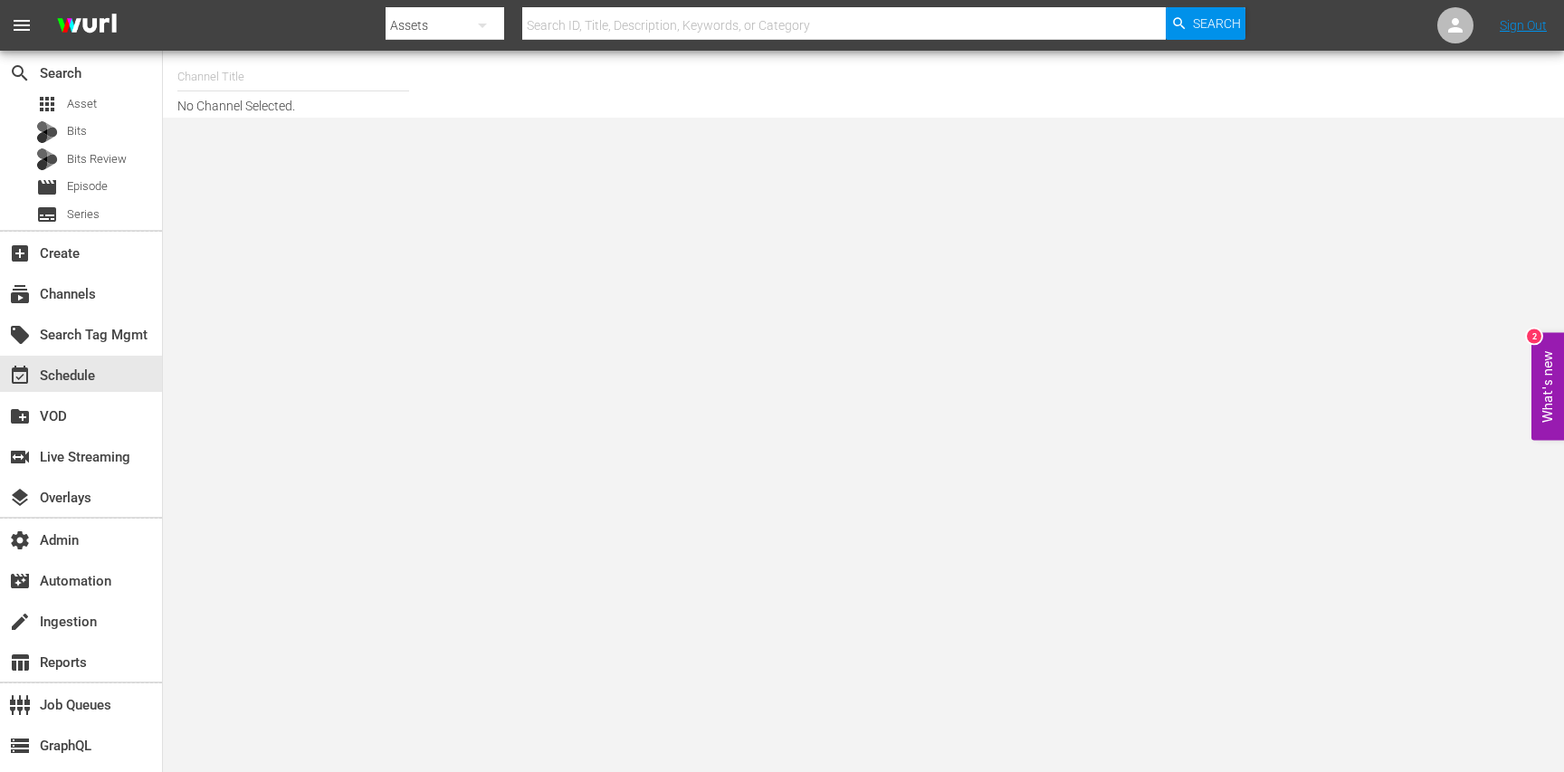
click at [214, 68] on input "text" at bounding box center [293, 76] width 232 height 43
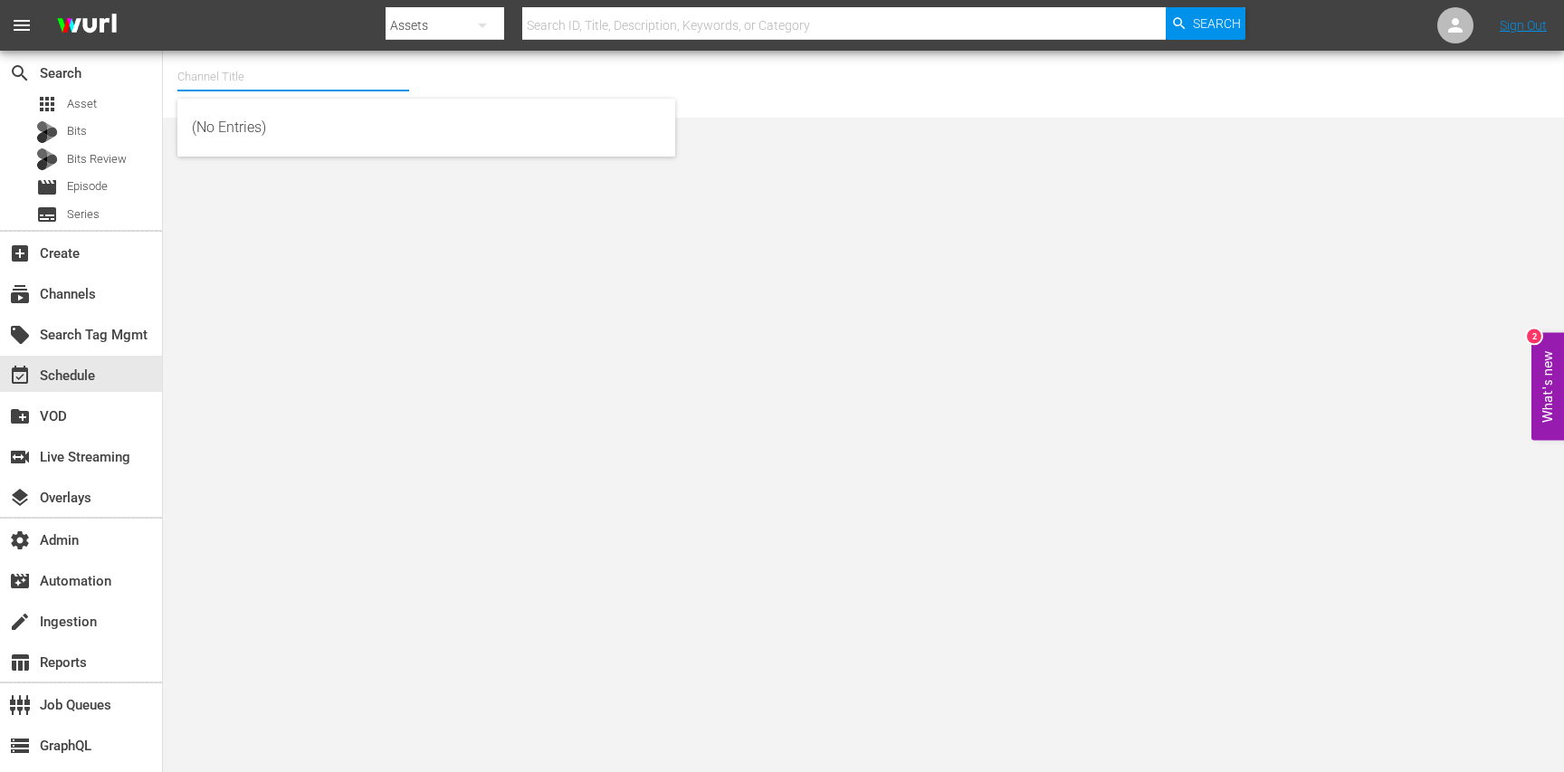
paste input "Wurl - External"
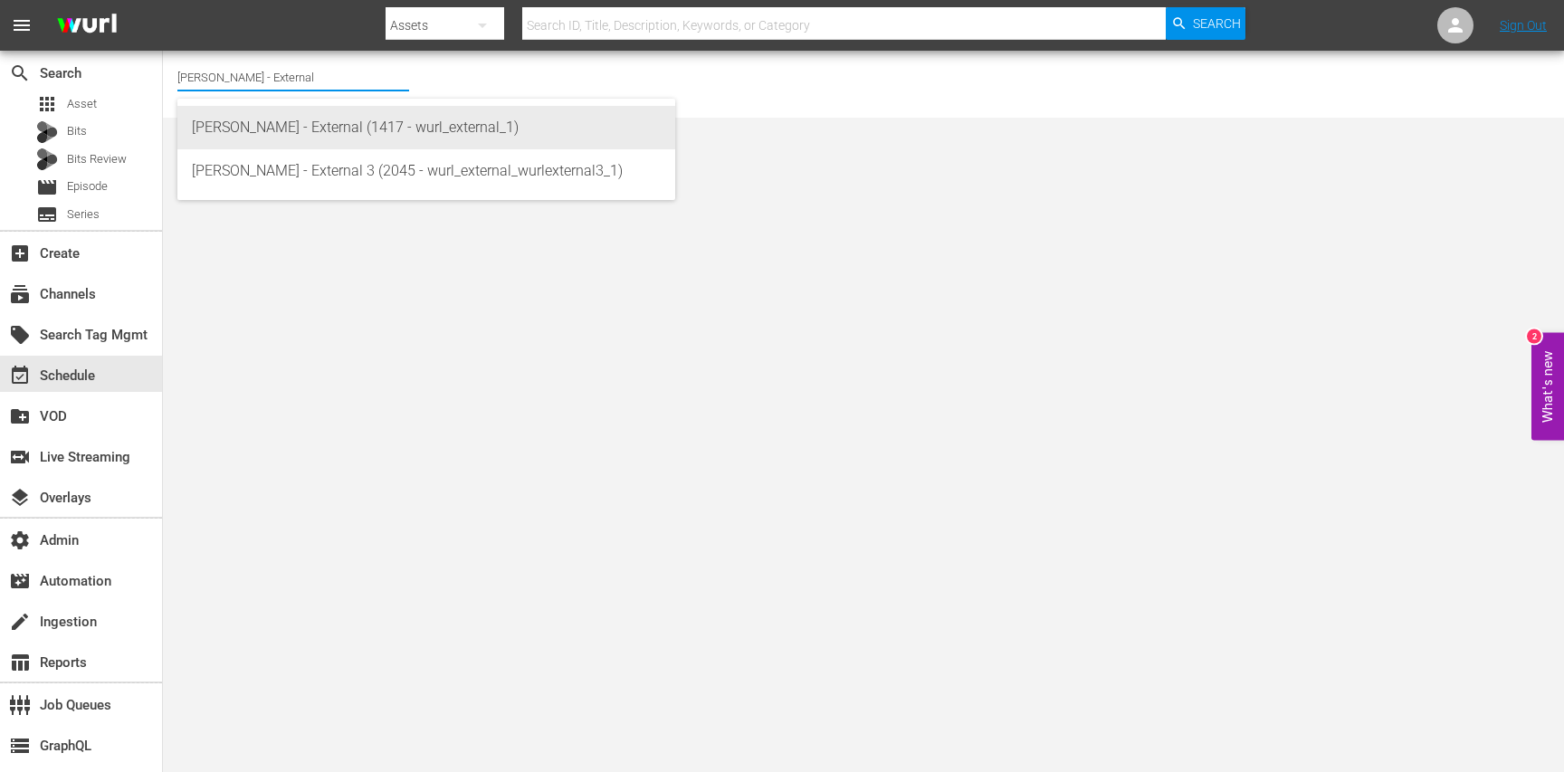
click at [301, 134] on div "[PERSON_NAME] - External (1417 - wurl_external_1)" at bounding box center [426, 127] width 469 height 43
type input "[PERSON_NAME] - External (1417 - wurl_external_1)"
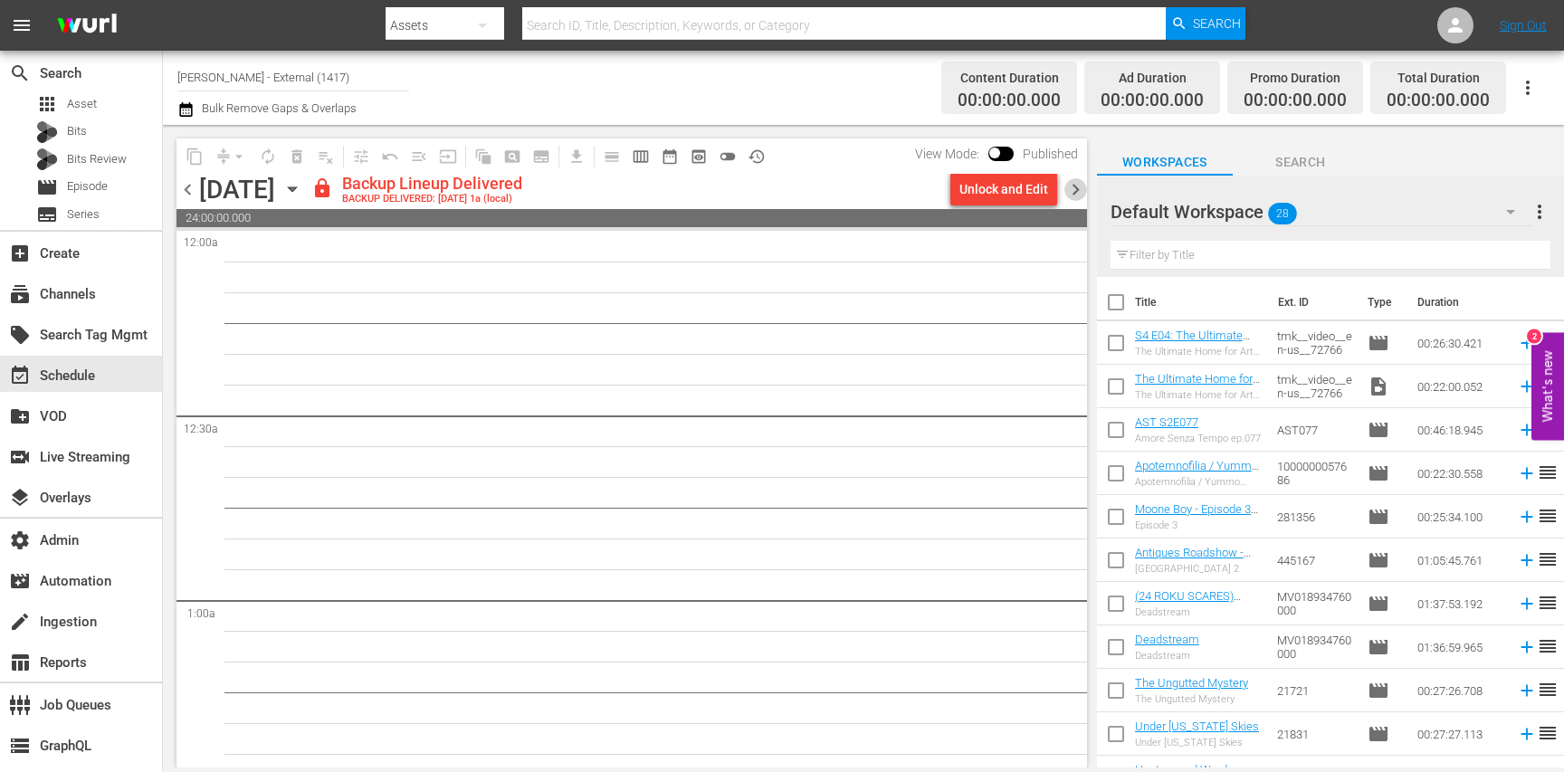
click at [1075, 188] on span "chevron_right" at bounding box center [1075, 189] width 23 height 23
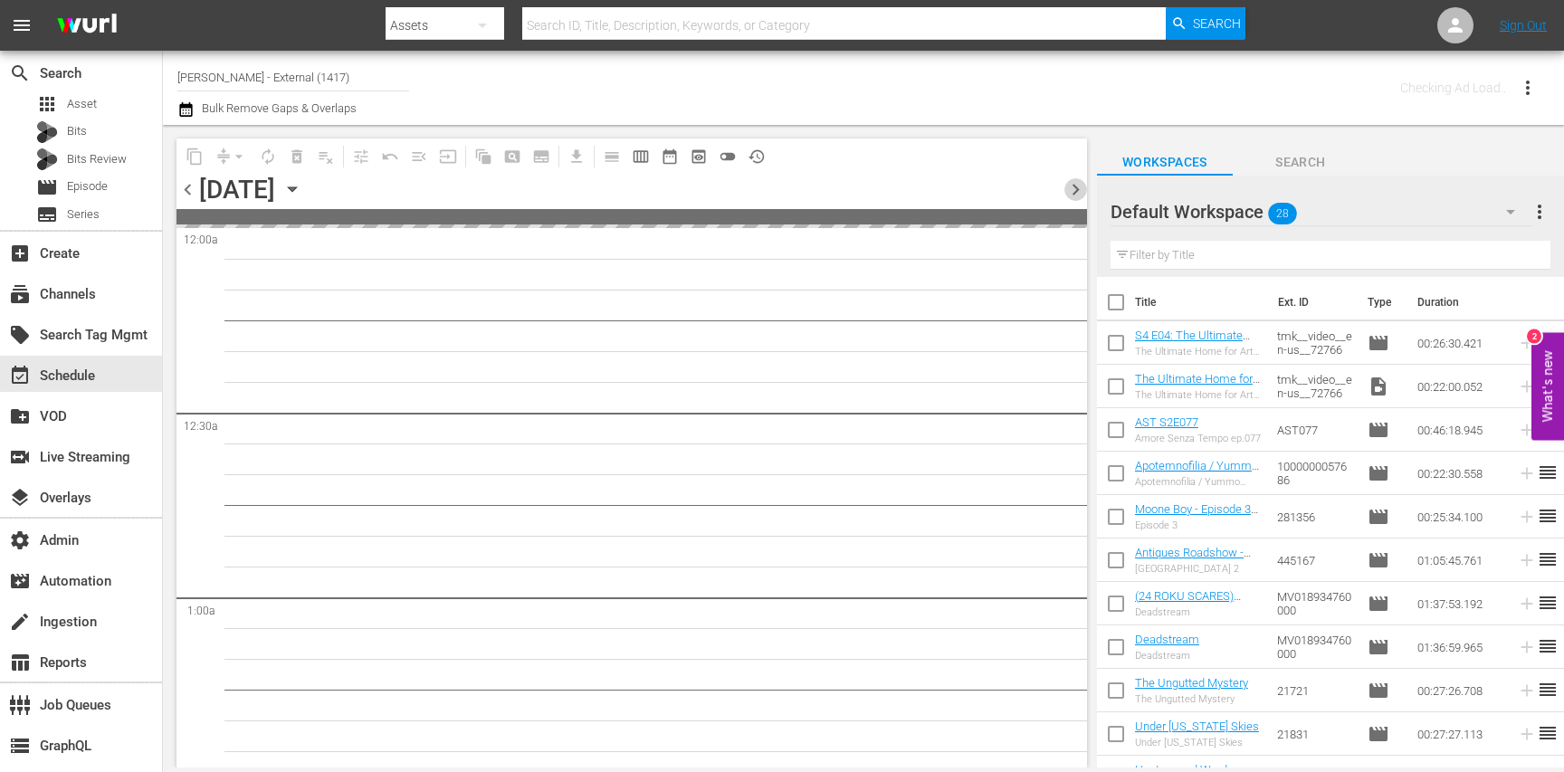
click at [1075, 188] on span "chevron_right" at bounding box center [1075, 189] width 23 height 23
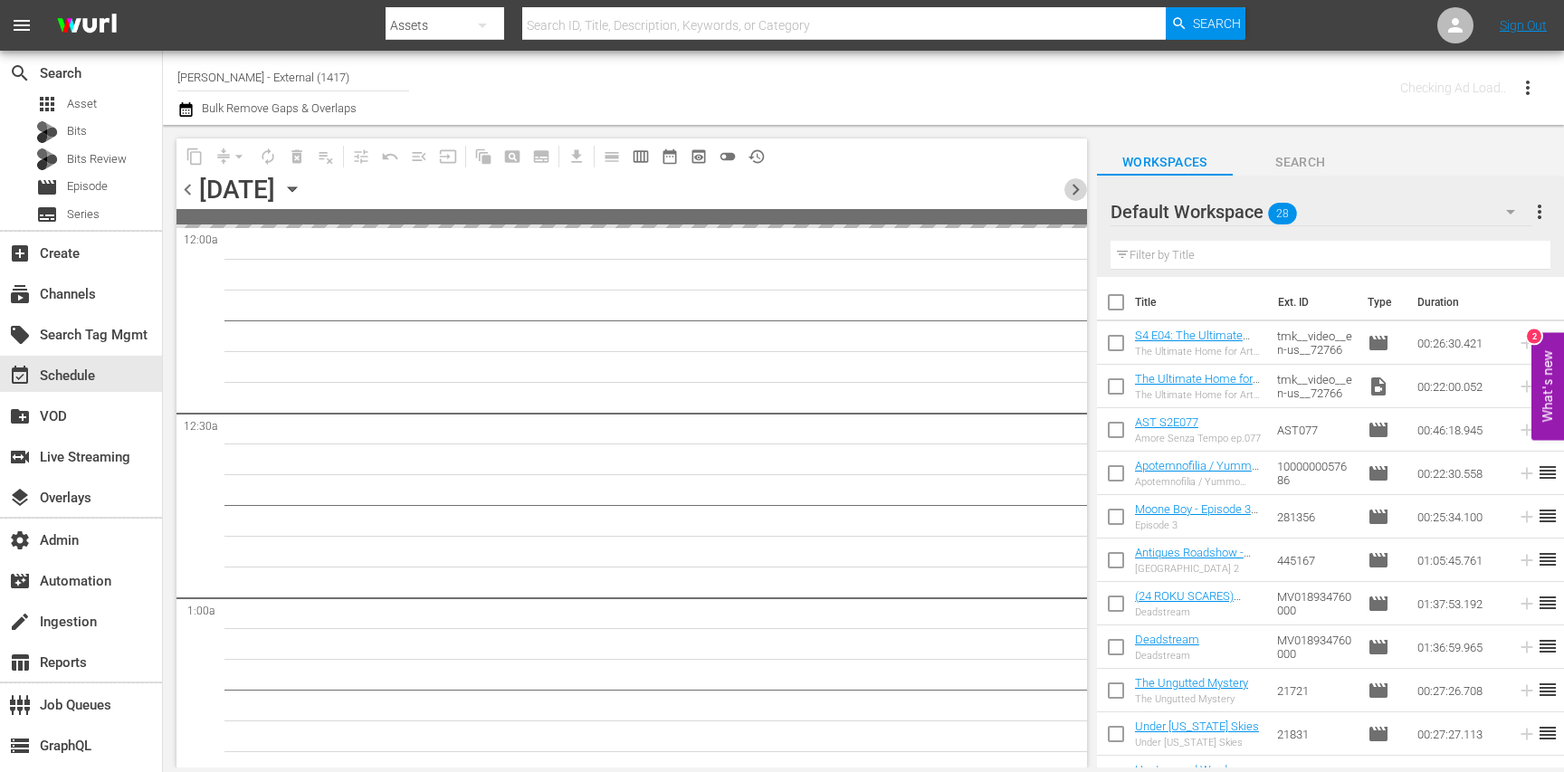
click at [1075, 188] on span "chevron_right" at bounding box center [1075, 189] width 23 height 23
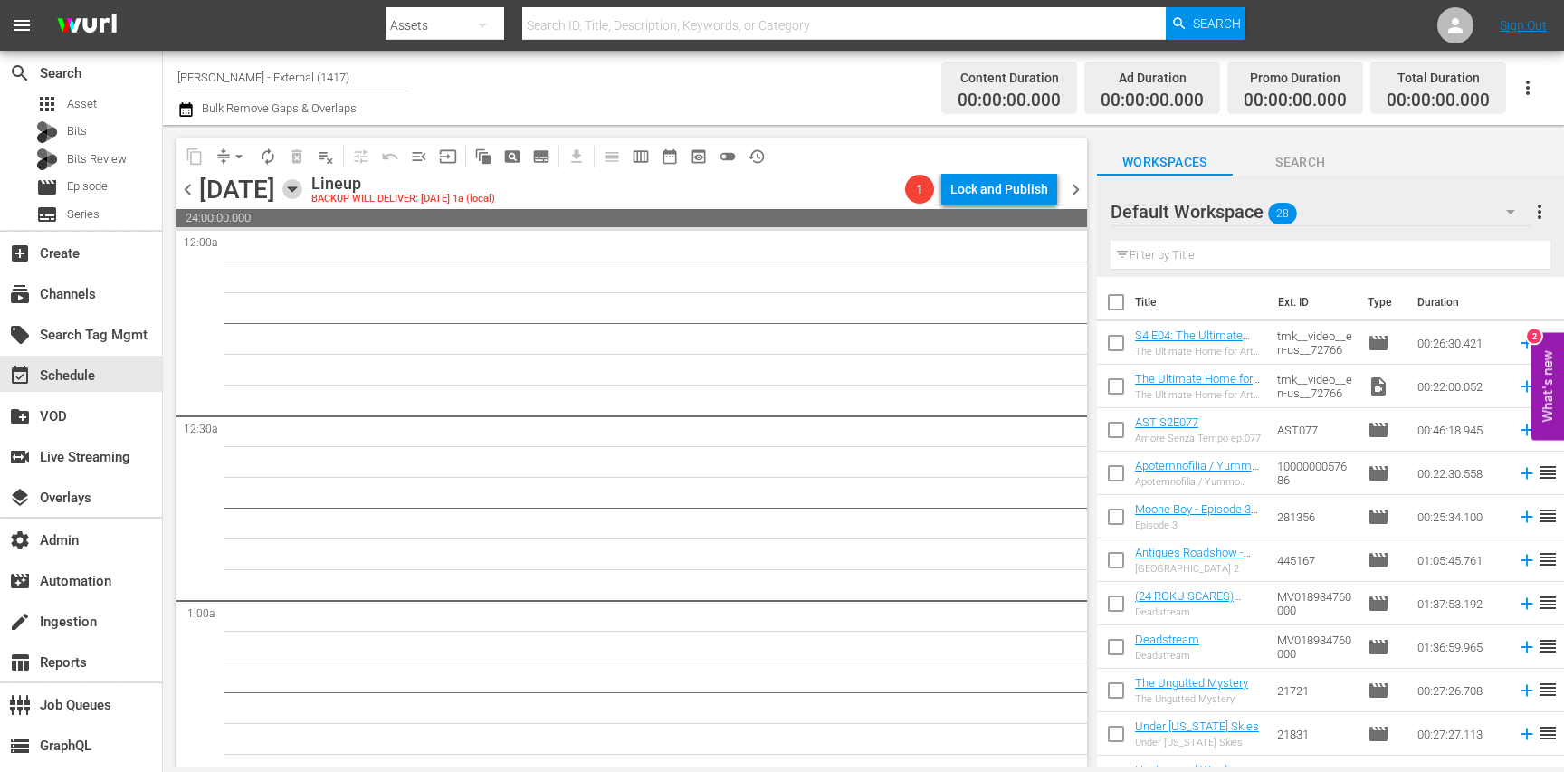
click at [302, 188] on icon "button" at bounding box center [292, 189] width 20 height 20
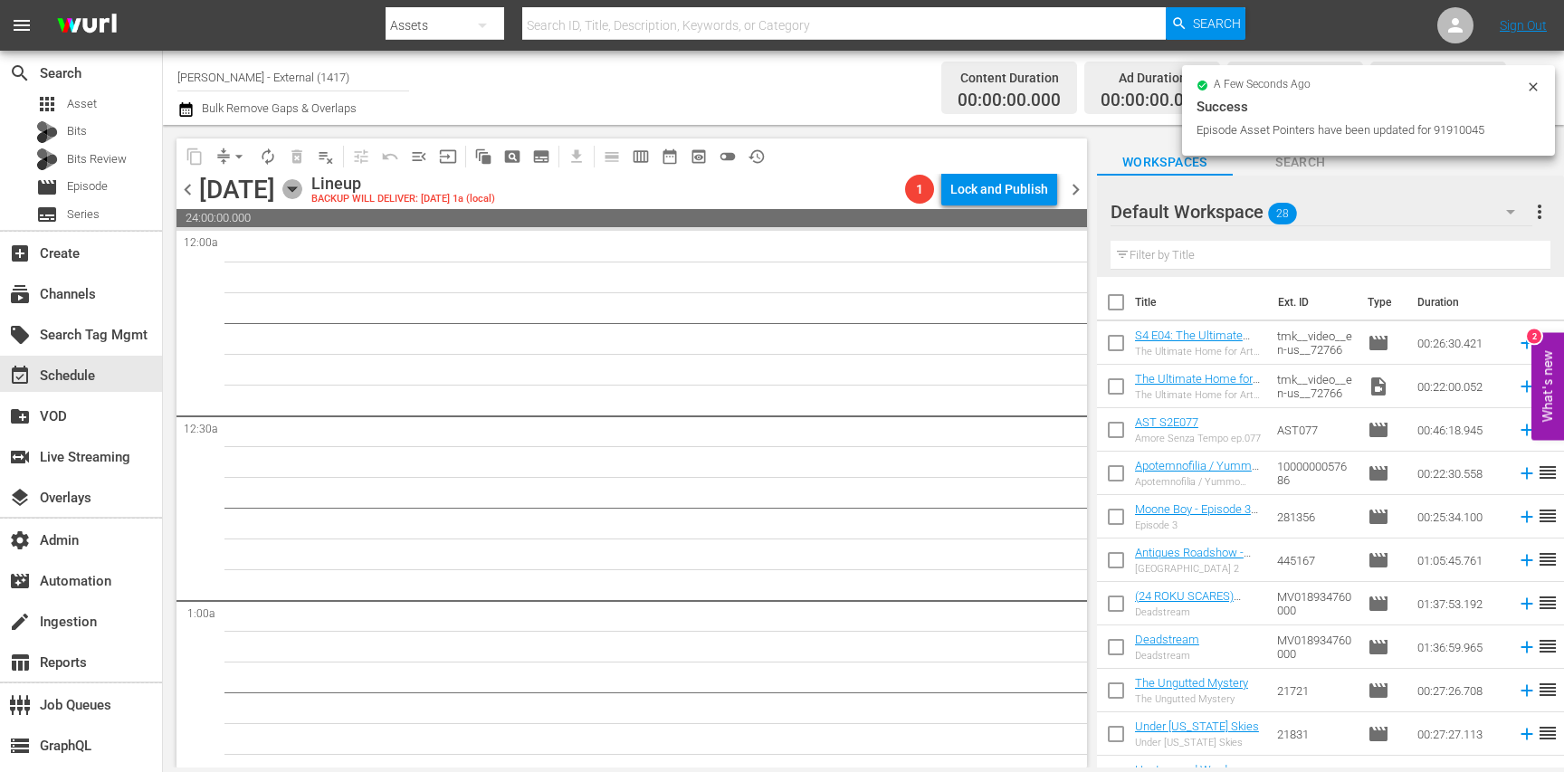
click at [302, 195] on icon "button" at bounding box center [292, 189] width 20 height 20
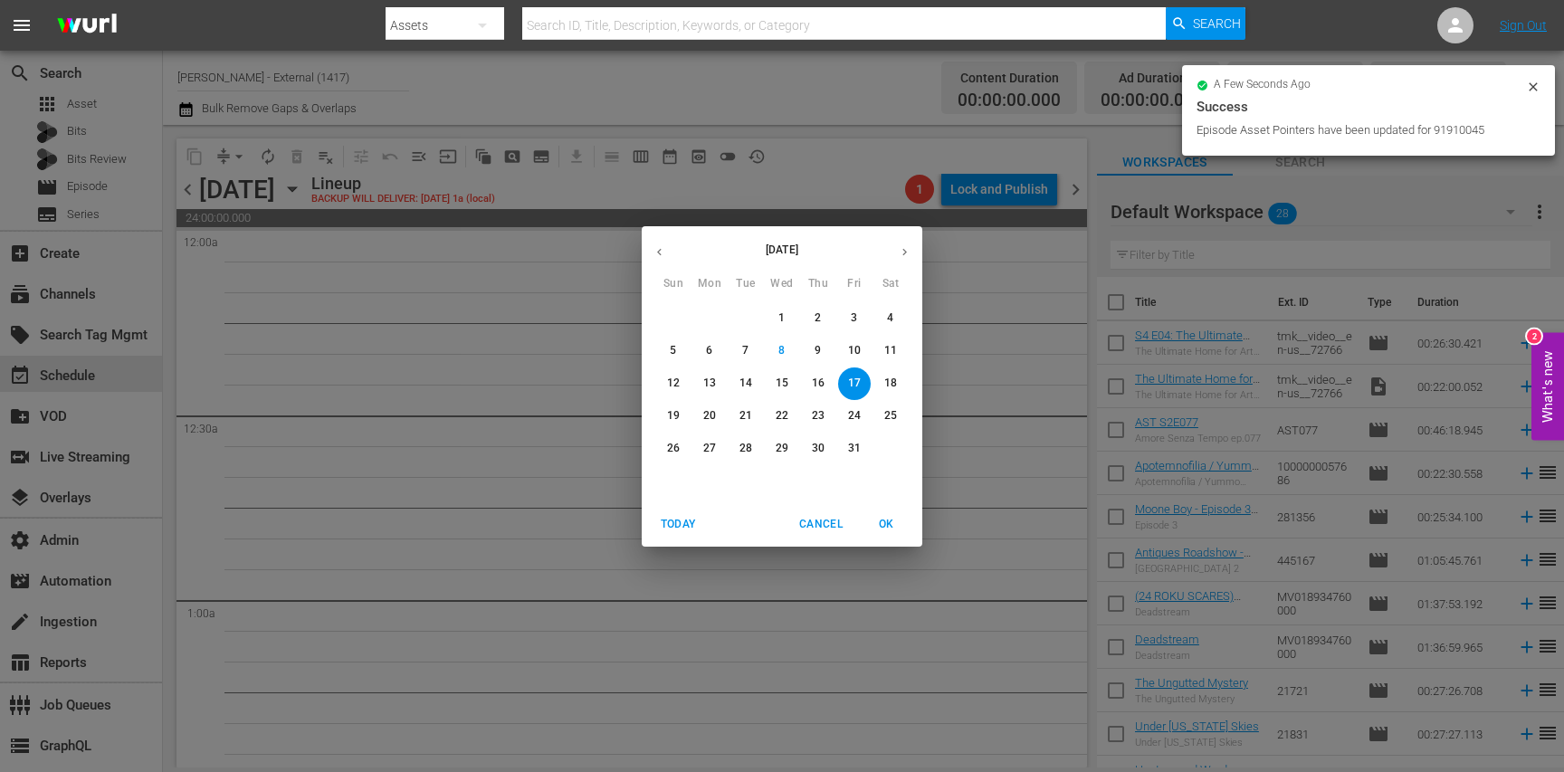
click at [678, 380] on p "12" at bounding box center [673, 383] width 13 height 15
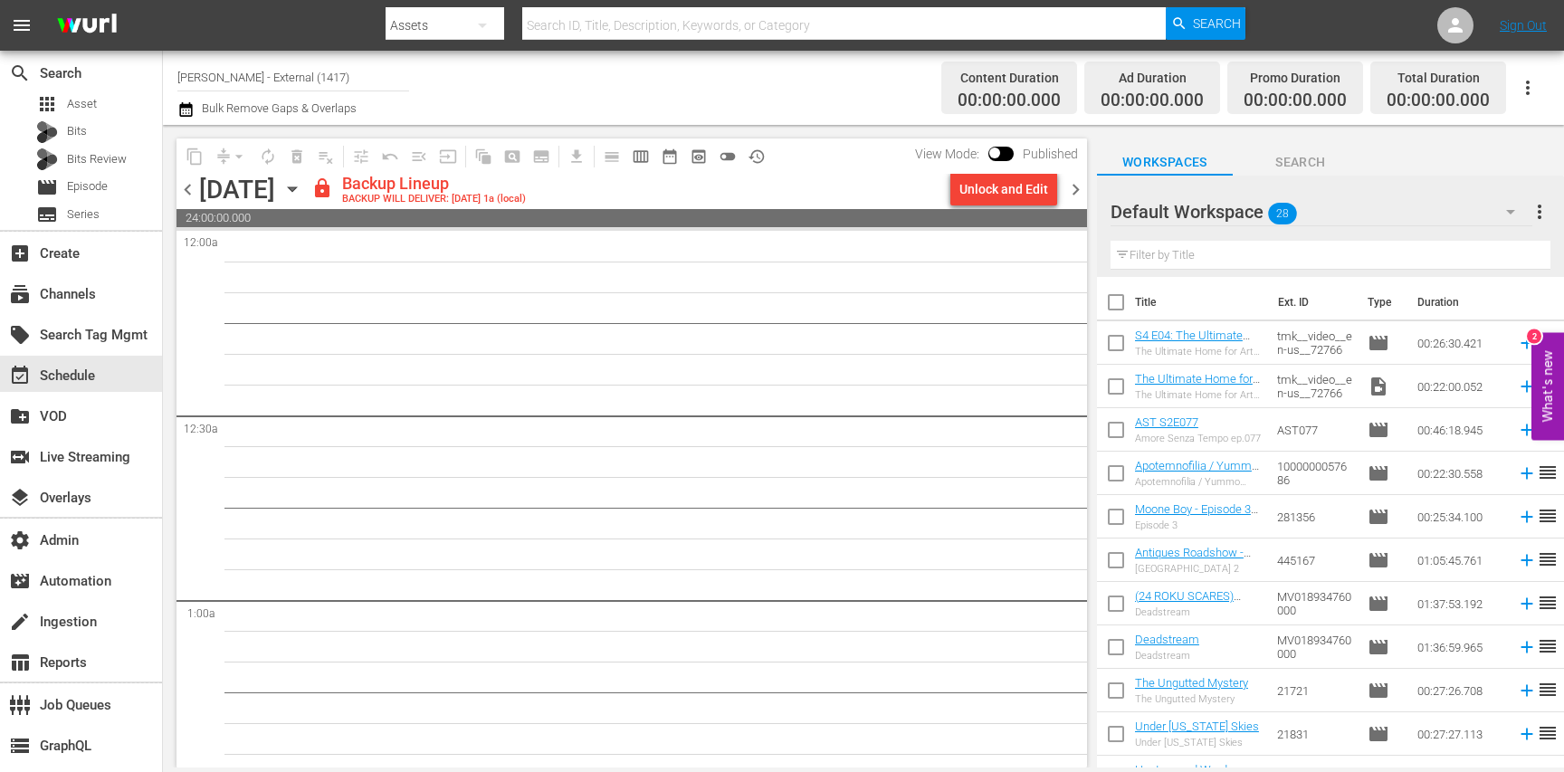
click at [302, 190] on icon "button" at bounding box center [292, 189] width 20 height 20
click at [1078, 188] on span "chevron_right" at bounding box center [1075, 189] width 23 height 23
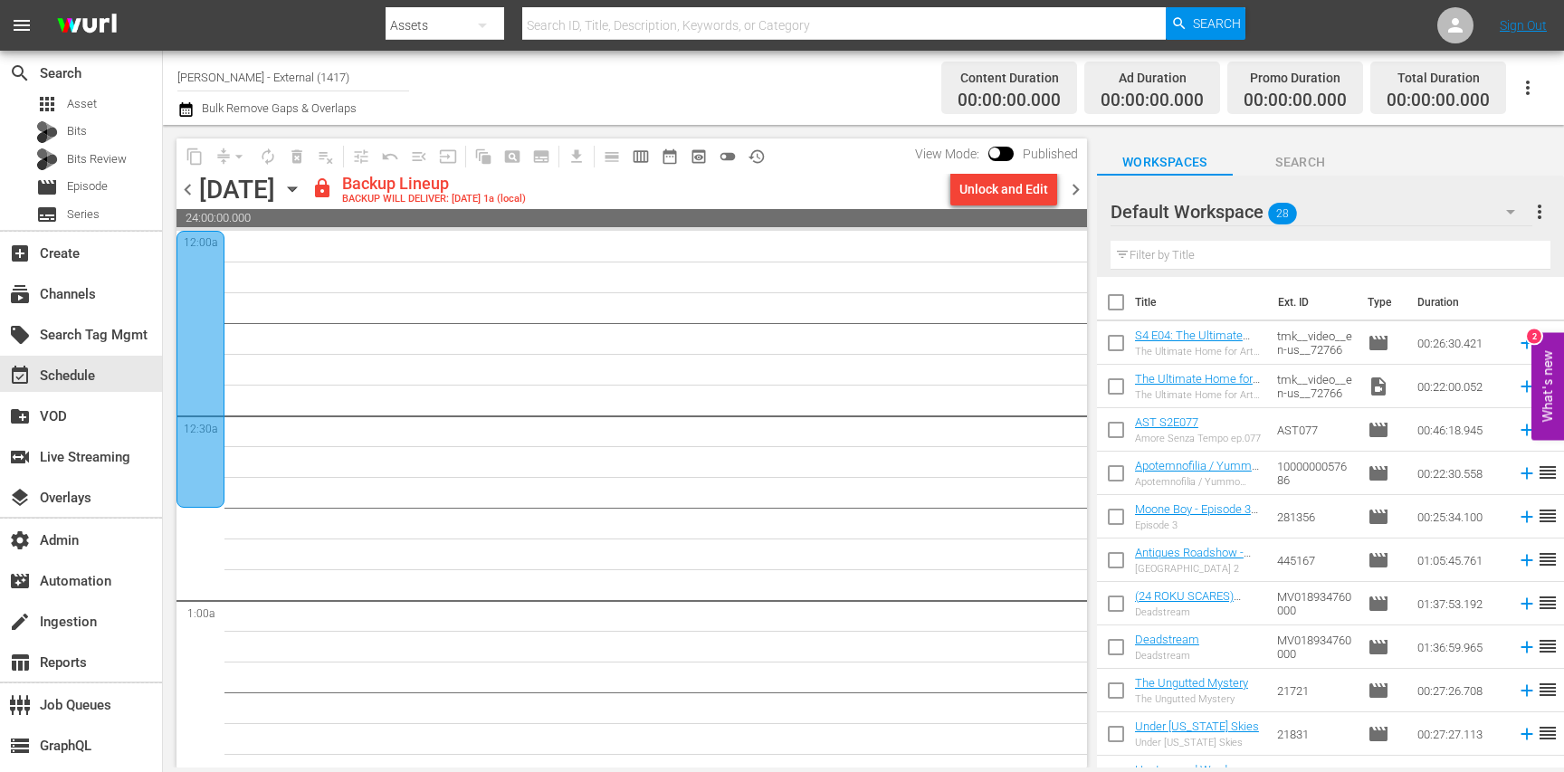
click at [1078, 188] on span "chevron_right" at bounding box center [1075, 189] width 23 height 23
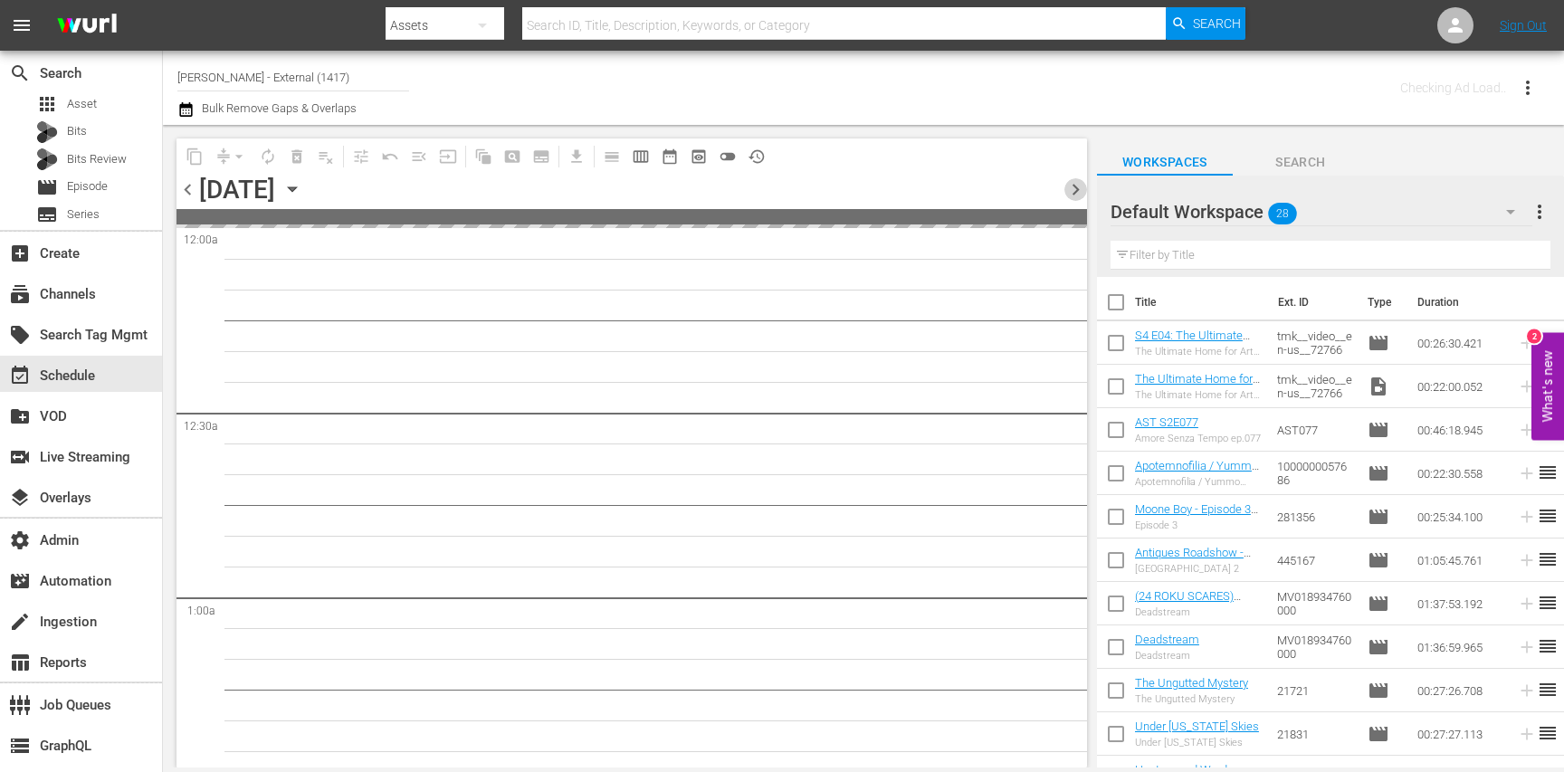
click at [1078, 188] on span "chevron_right" at bounding box center [1075, 189] width 23 height 23
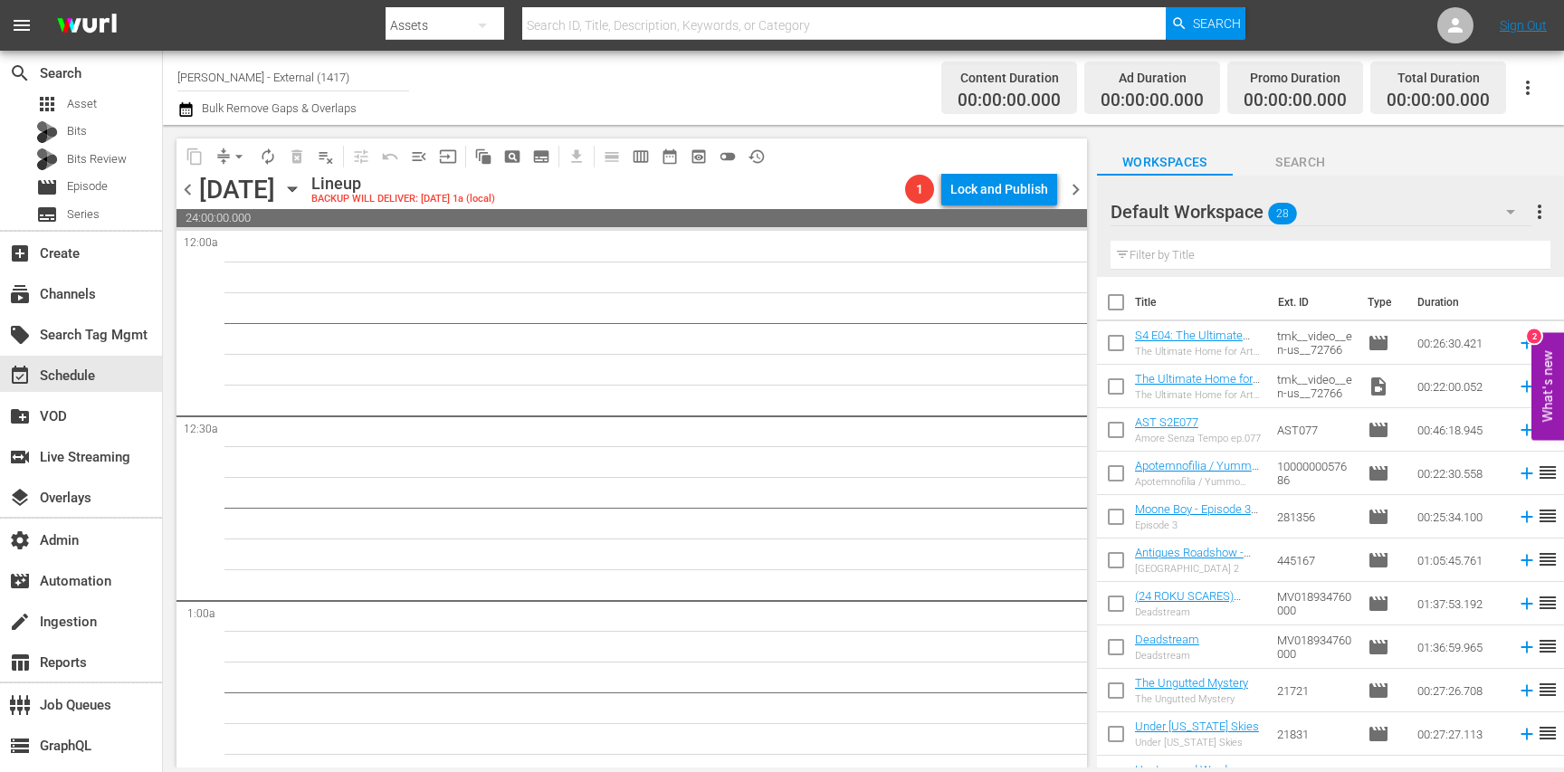
click at [1524, 93] on icon "button" at bounding box center [1528, 88] width 22 height 22
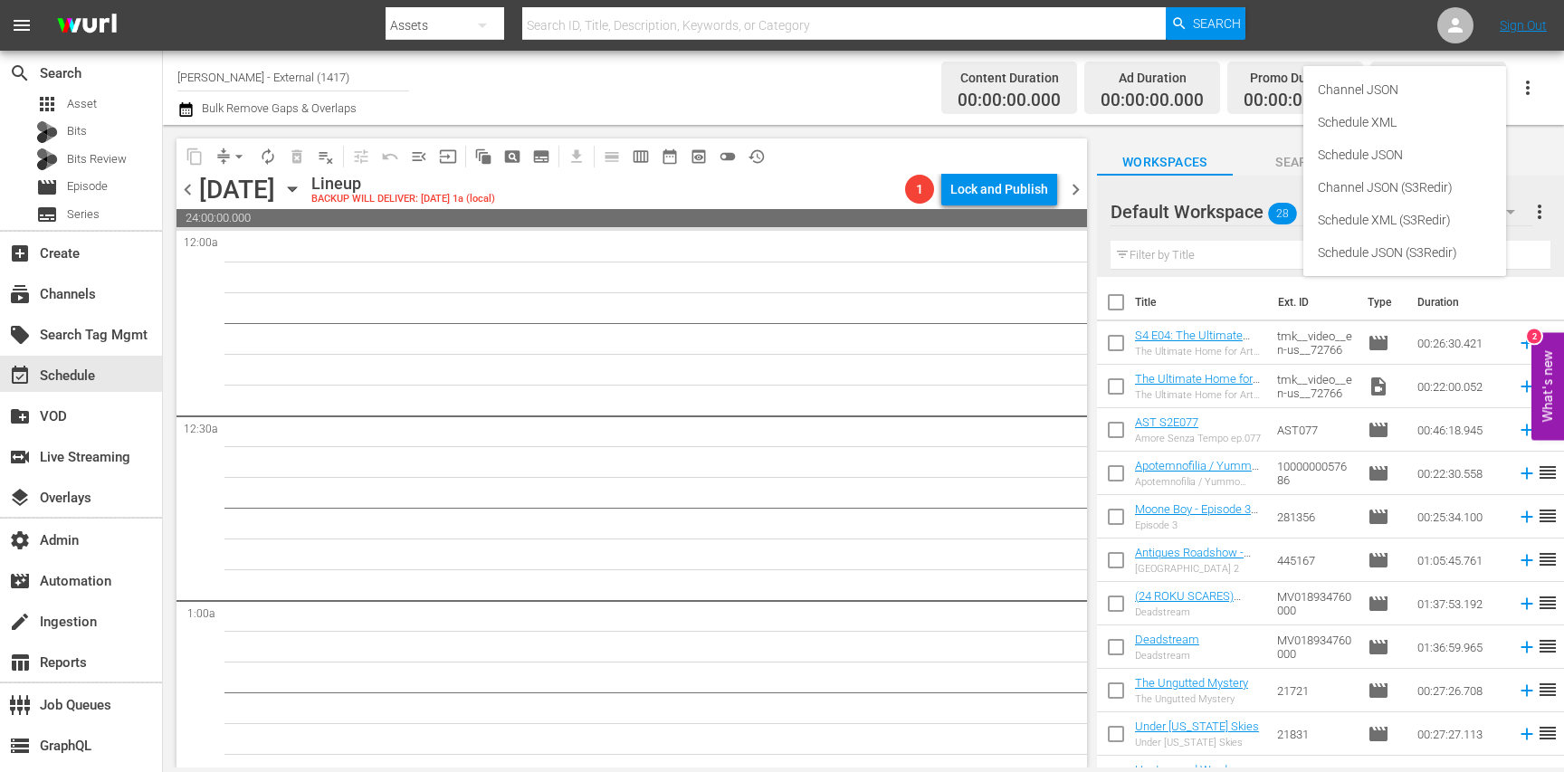
click at [1524, 93] on icon "button" at bounding box center [1528, 88] width 22 height 22
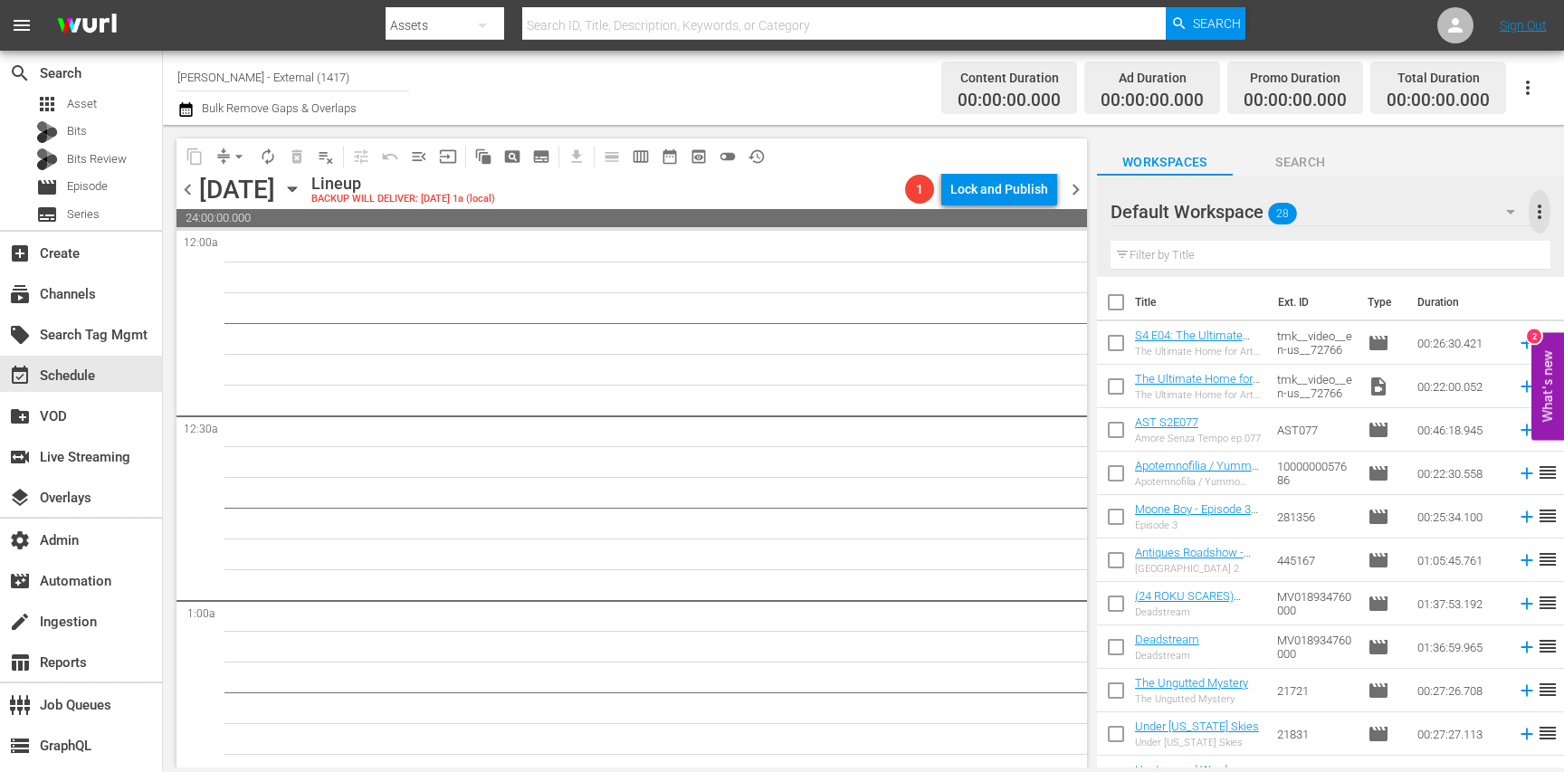
click at [1549, 212] on span "more_vert" at bounding box center [1540, 212] width 22 height 22
click at [91, 43] on img at bounding box center [86, 26] width 87 height 43
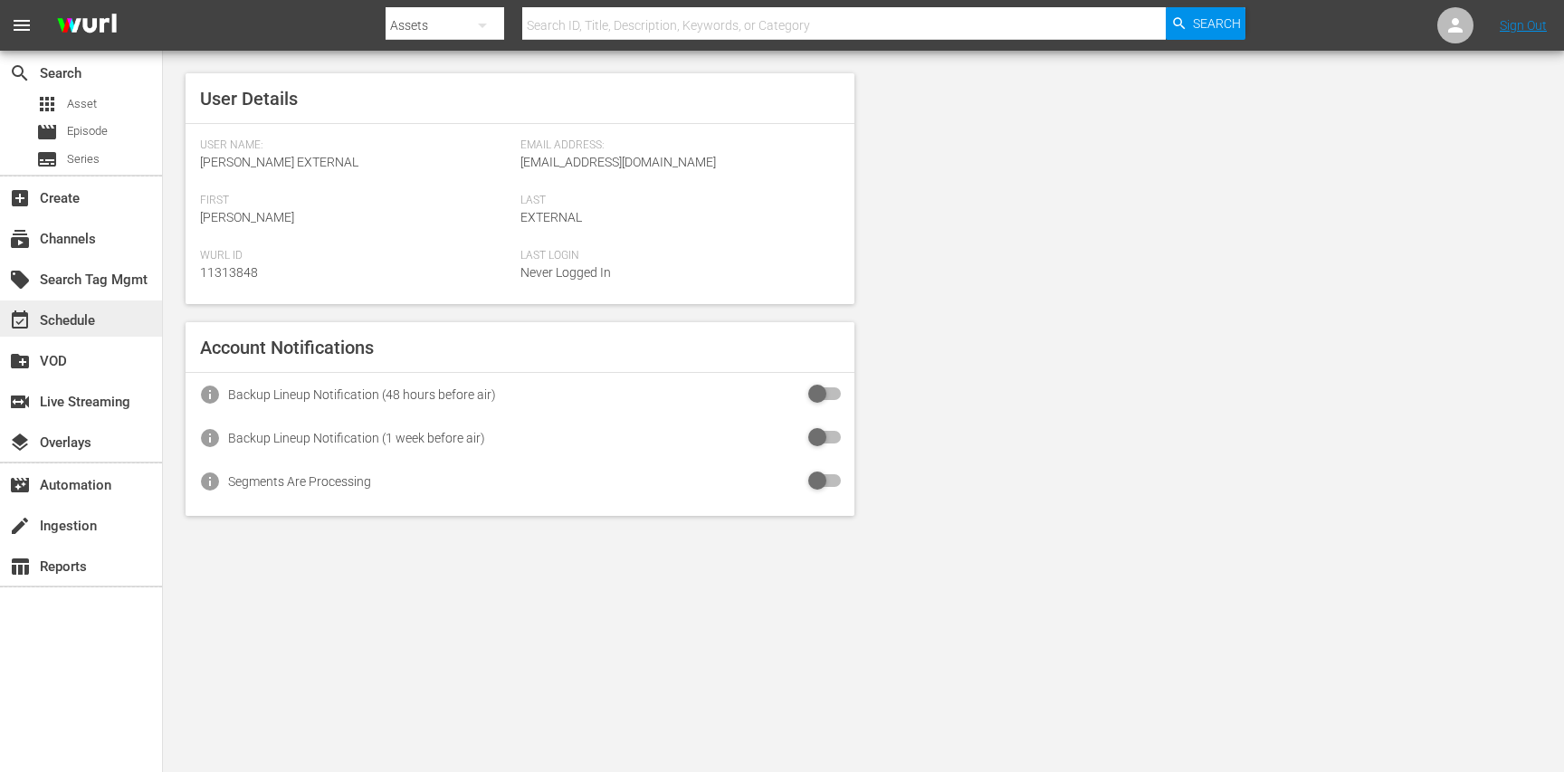
click at [87, 323] on div "event_available Schedule" at bounding box center [50, 318] width 101 height 16
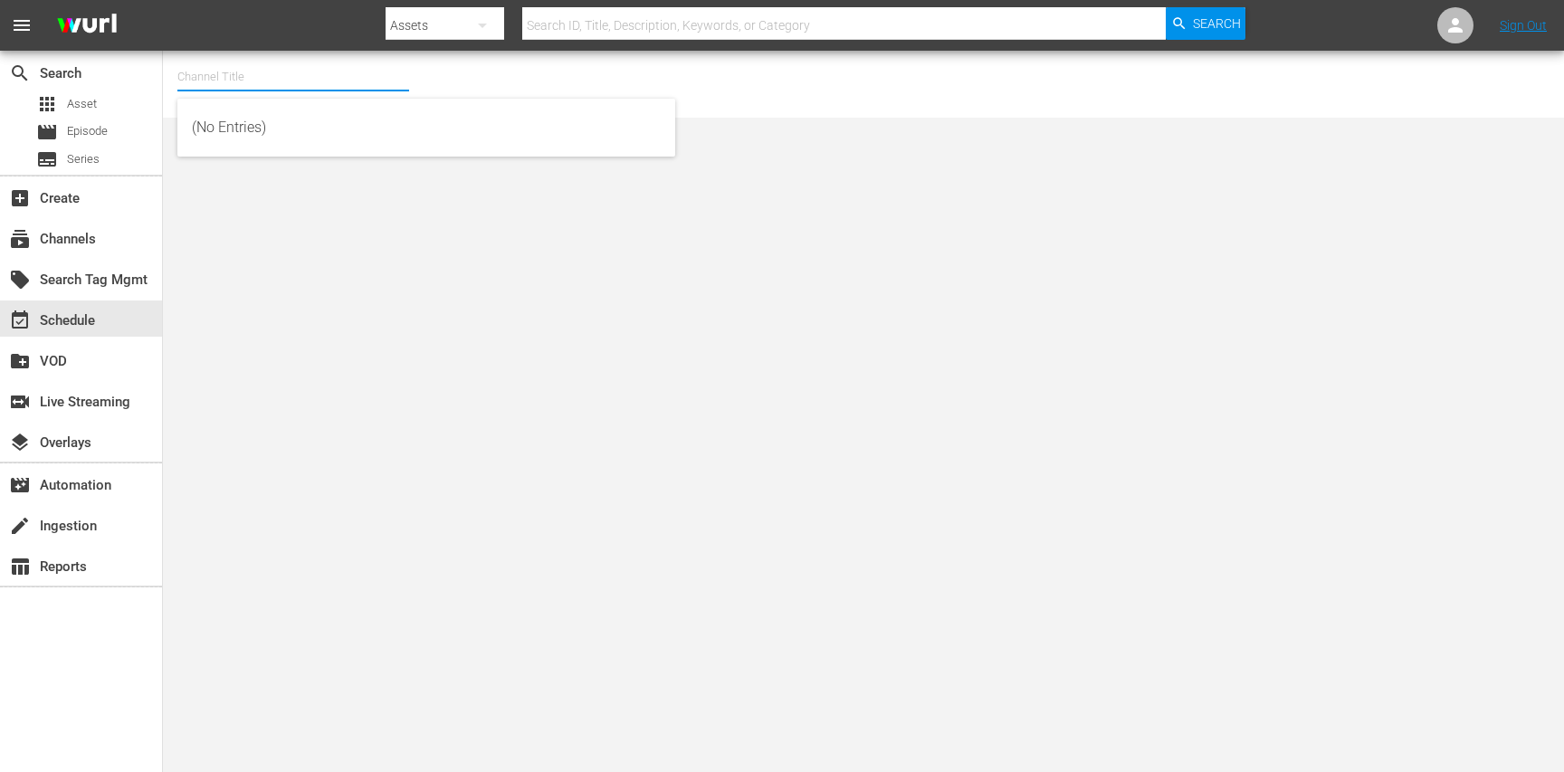
click at [297, 72] on input "text" at bounding box center [293, 76] width 232 height 43
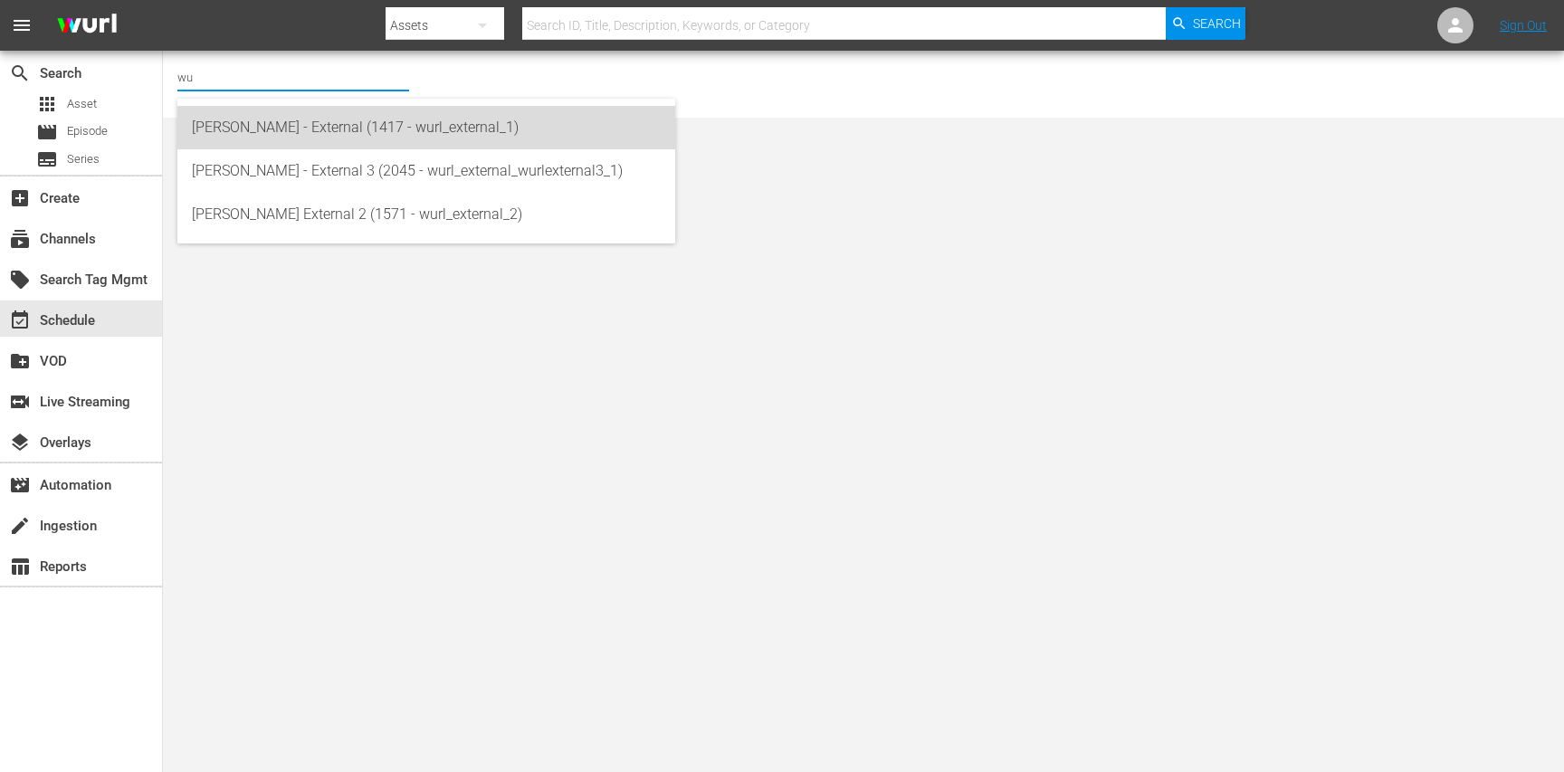
click at [329, 131] on div "[PERSON_NAME] - External (1417 - wurl_external_1)" at bounding box center [426, 127] width 469 height 43
type input "[PERSON_NAME] - External (1417 - wurl_external_1)"
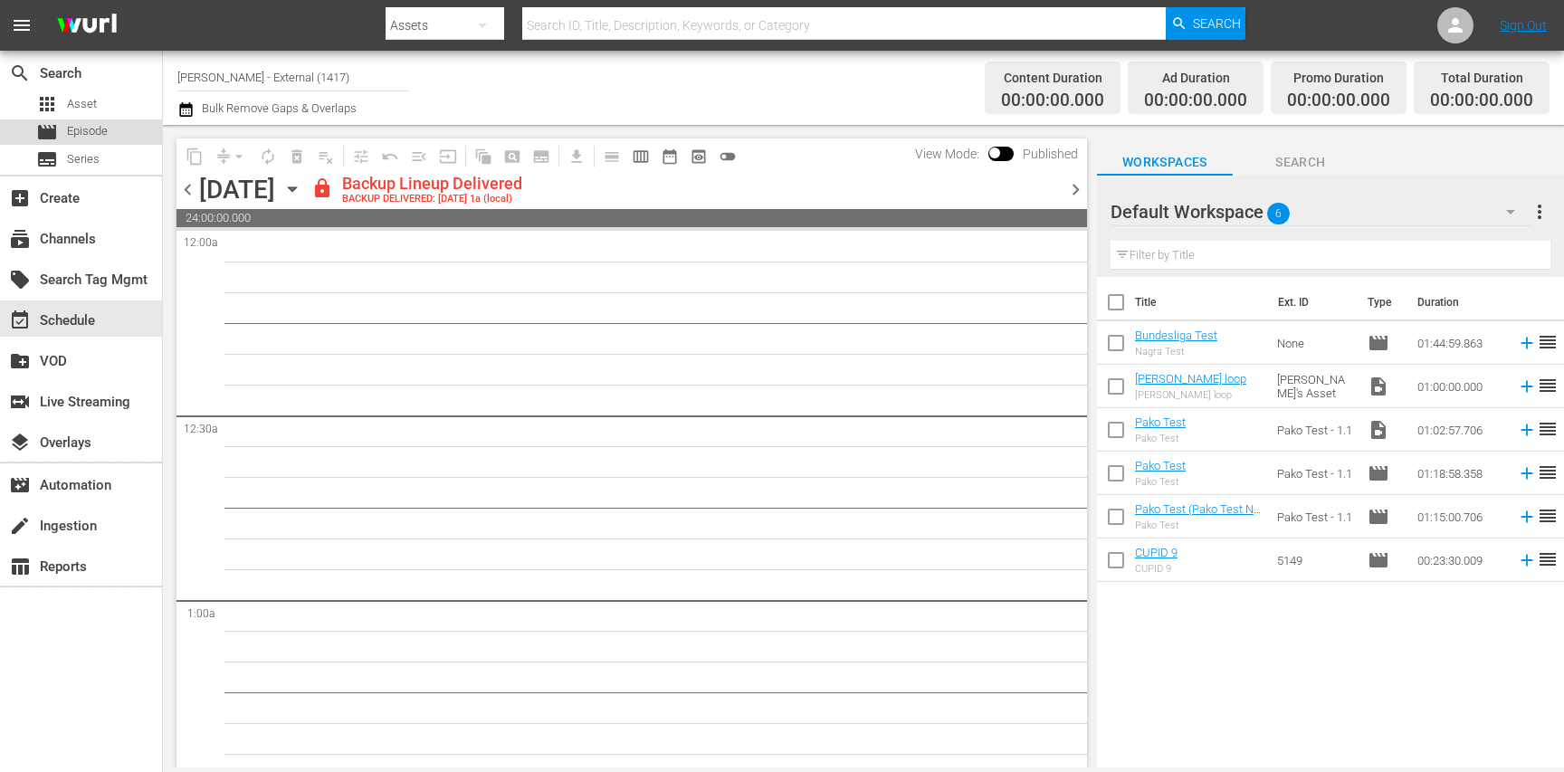
click at [105, 132] on span "Episode" at bounding box center [87, 131] width 41 height 18
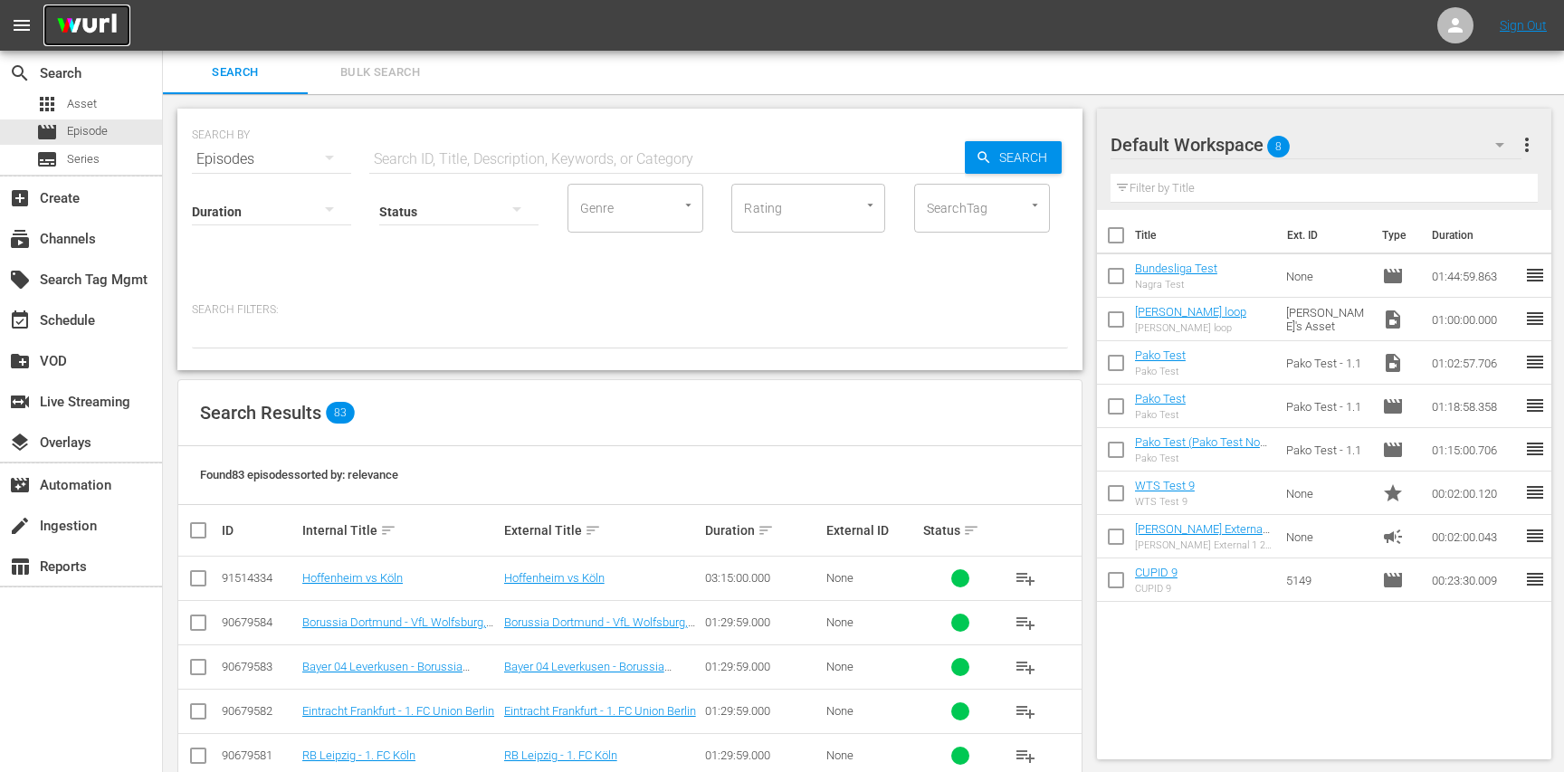
click at [99, 30] on img at bounding box center [86, 26] width 87 height 43
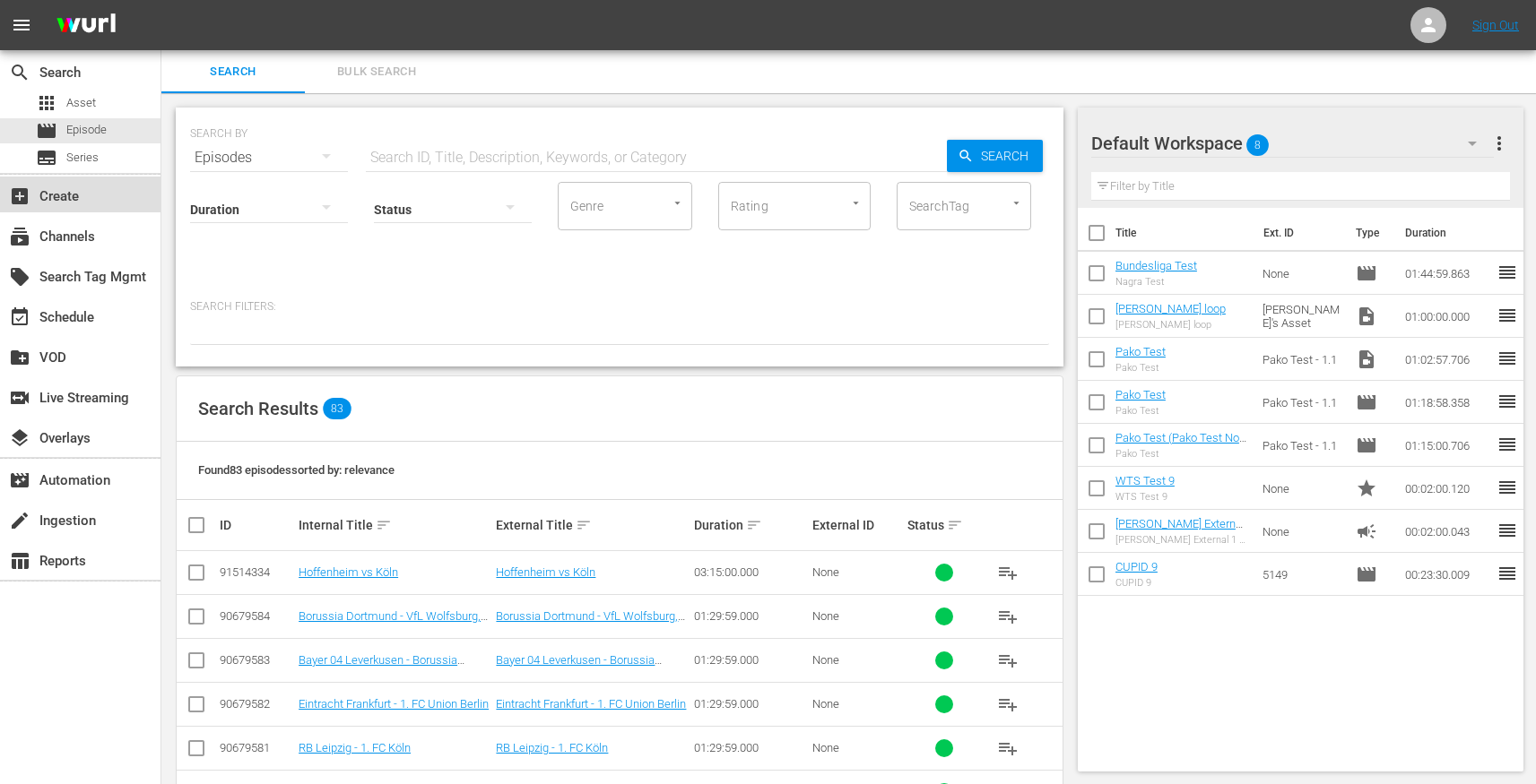
click at [71, 202] on div "add_box Create" at bounding box center [50, 193] width 100 height 16
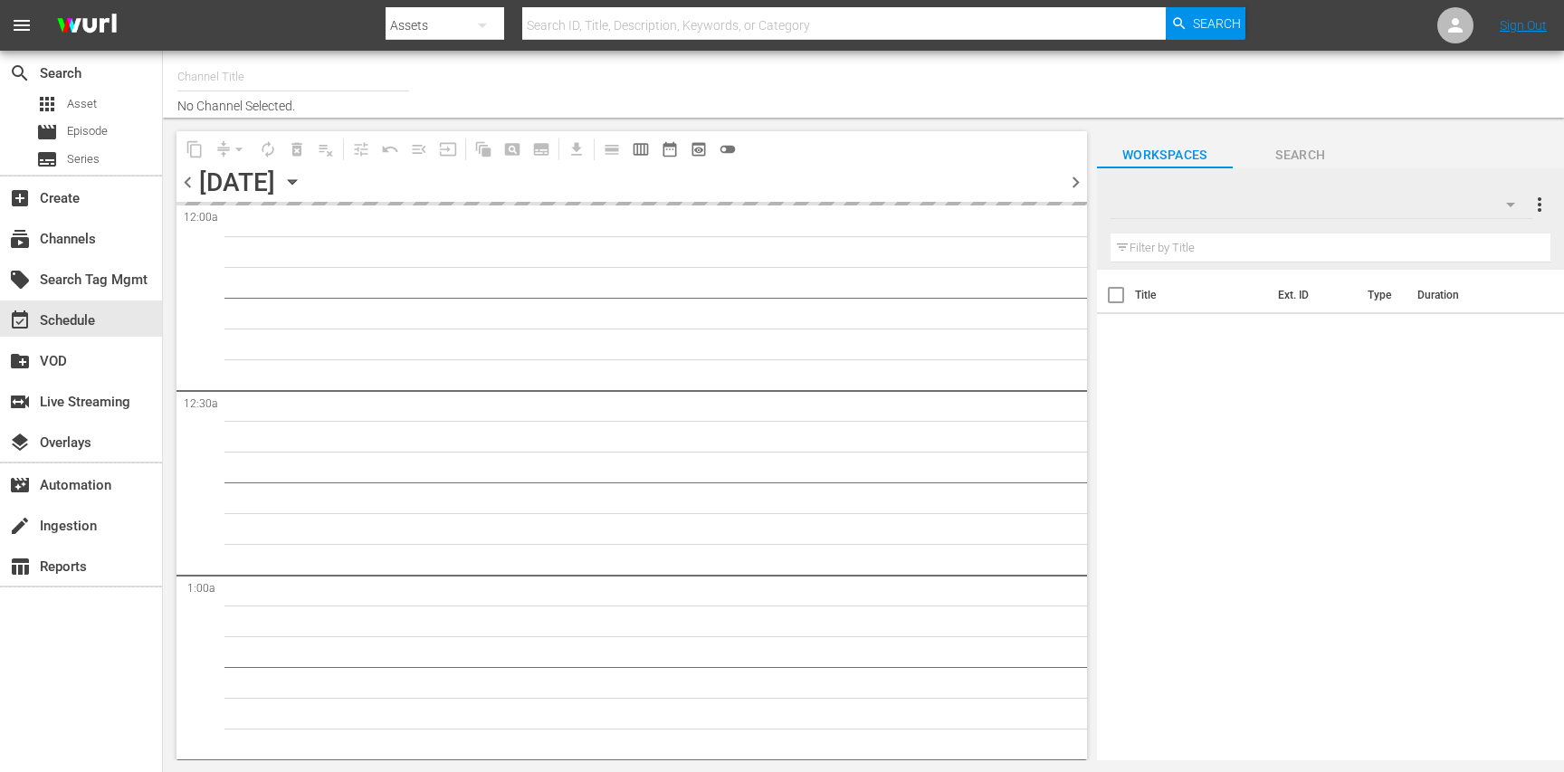
type input "[PERSON_NAME] - External (1417)"
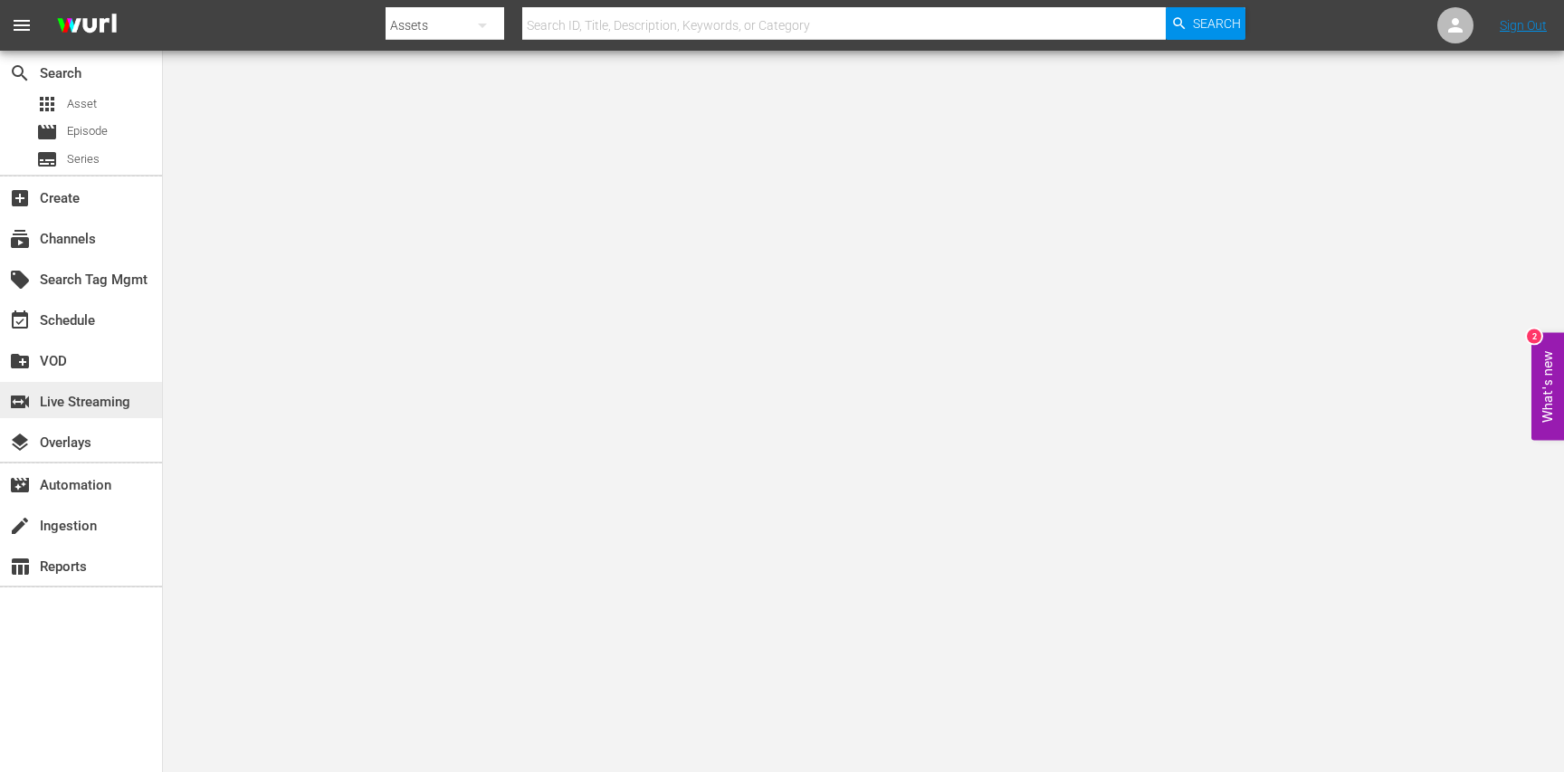
click at [82, 407] on div "switch_video Live Streaming" at bounding box center [50, 399] width 101 height 16
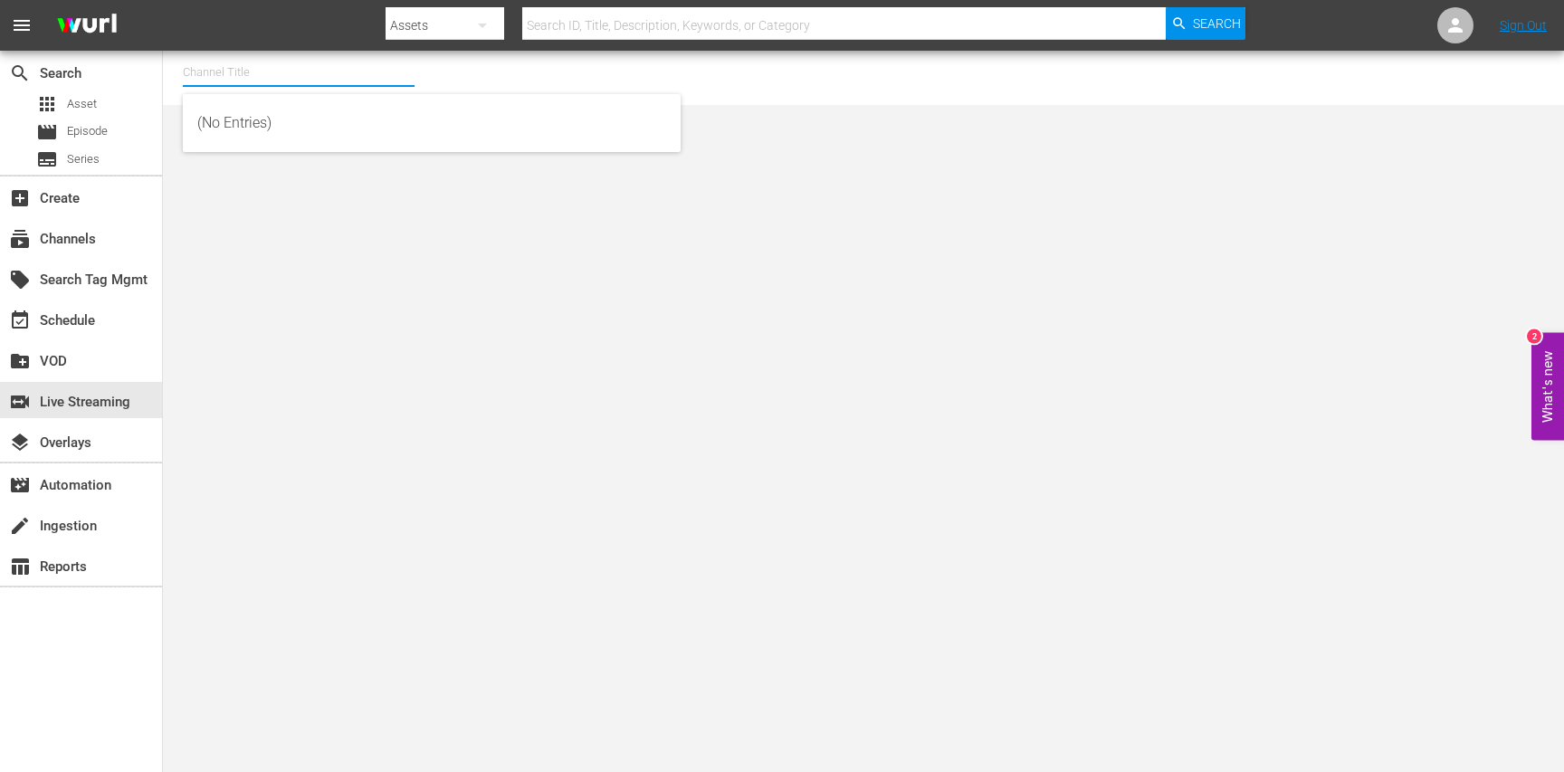
click at [287, 85] on div "Channel Title" at bounding box center [299, 72] width 232 height 43
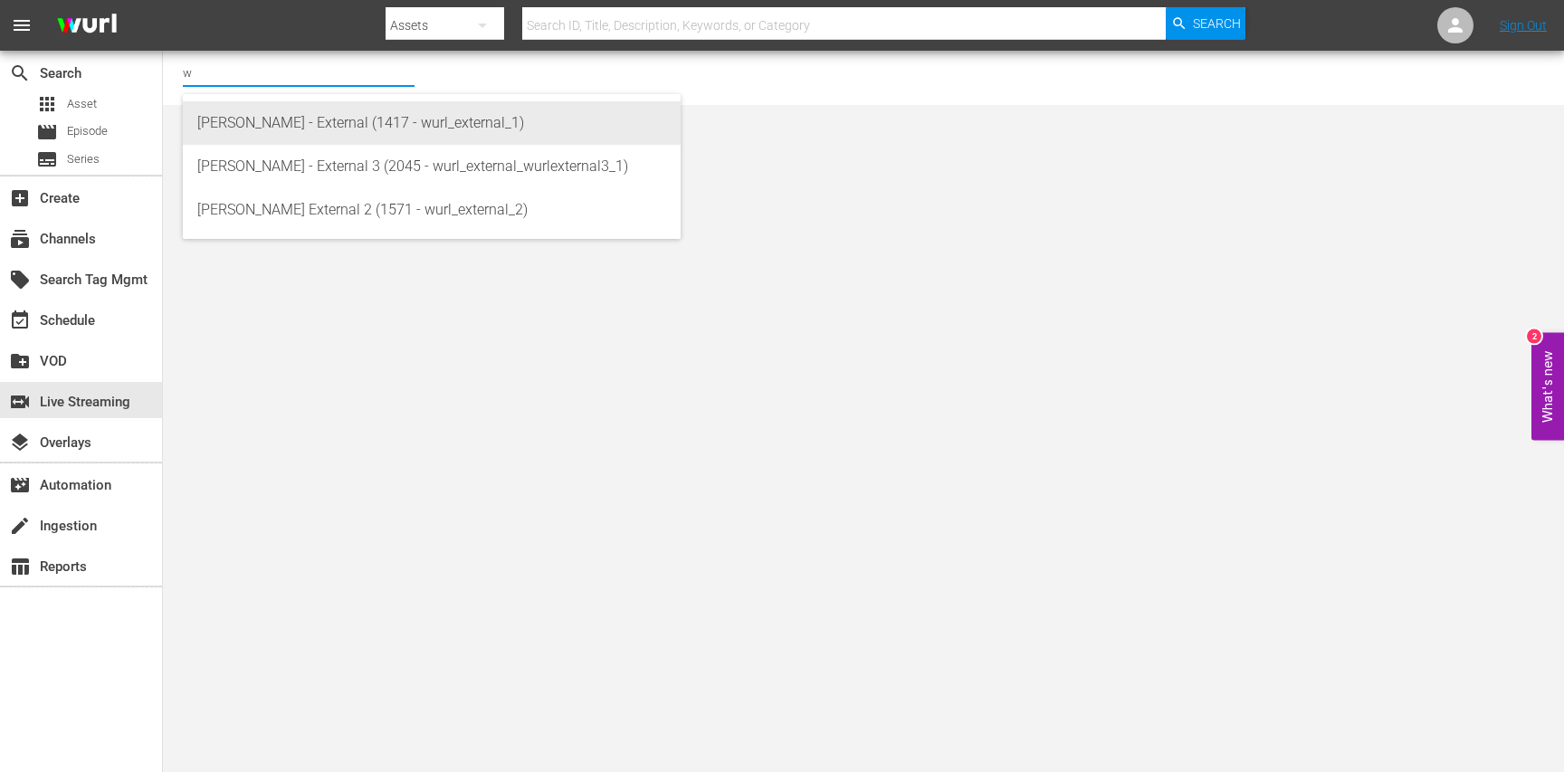
click at [320, 134] on div "[PERSON_NAME] - External (1417 - wurl_external_1)" at bounding box center [431, 122] width 469 height 43
type input "[PERSON_NAME] - External (1417 - wurl_external_1)"
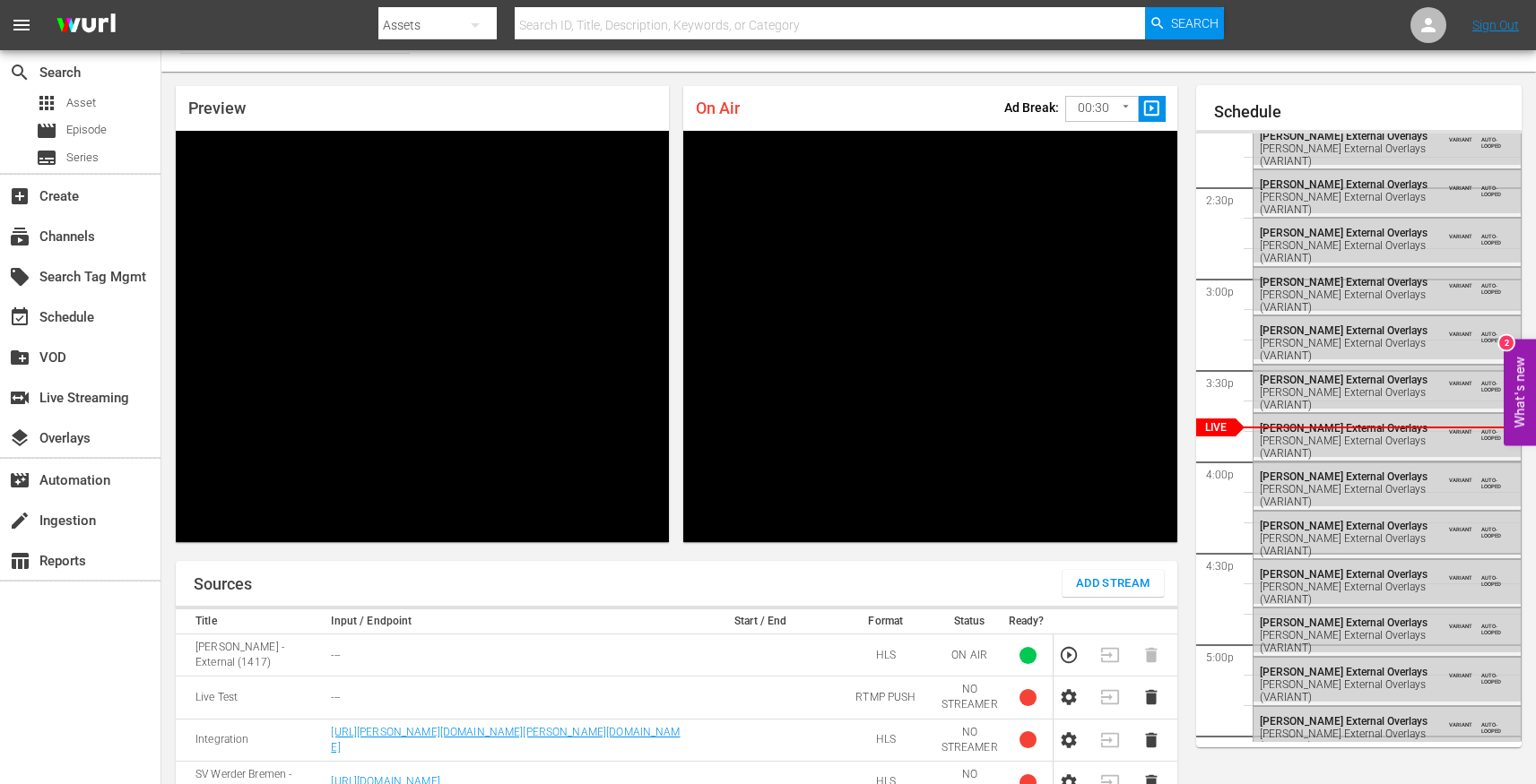
scroll to position [31, 0]
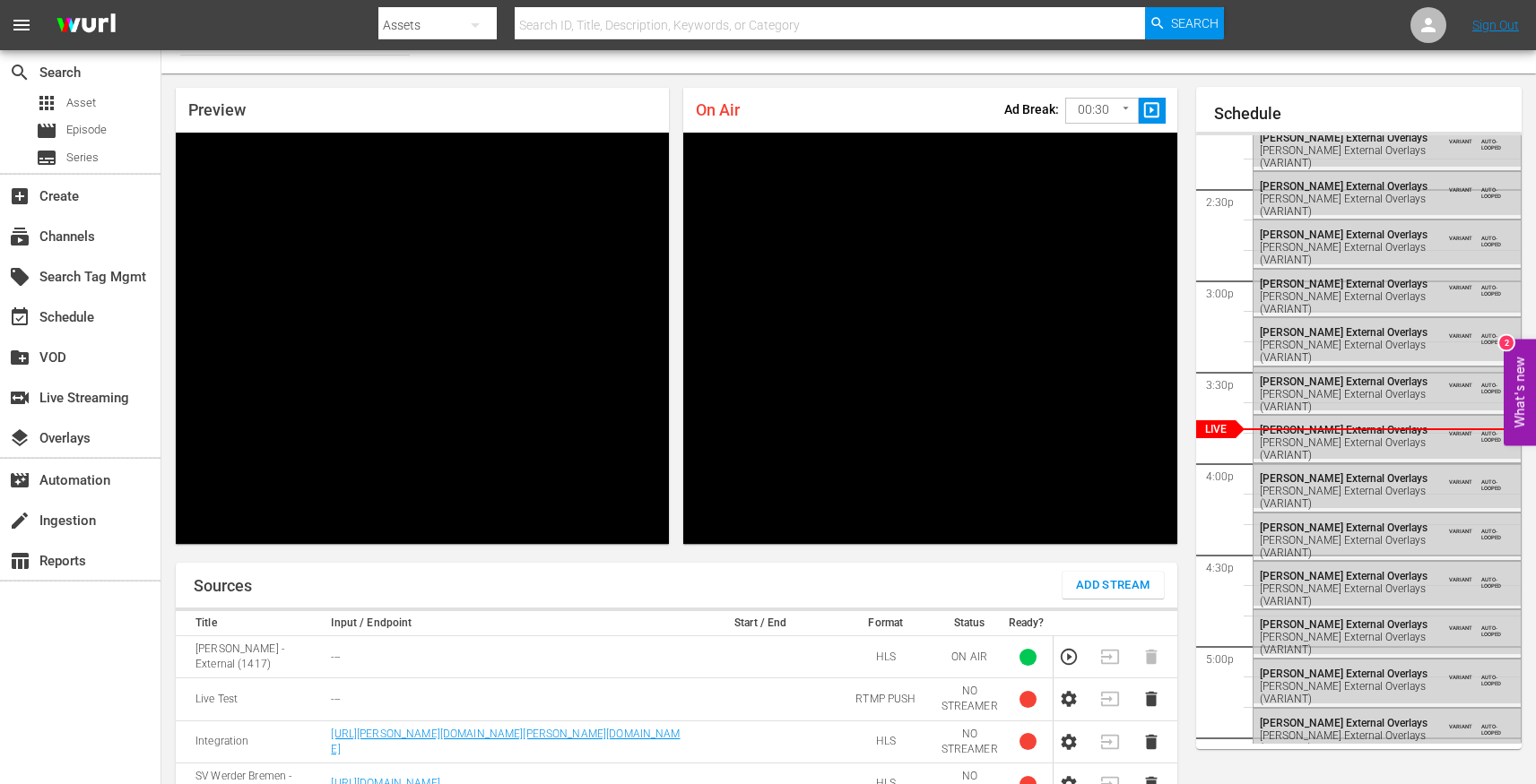
click at [638, 563] on div "Sources Add Stream" at bounding box center [675, 584] width 1001 height 45
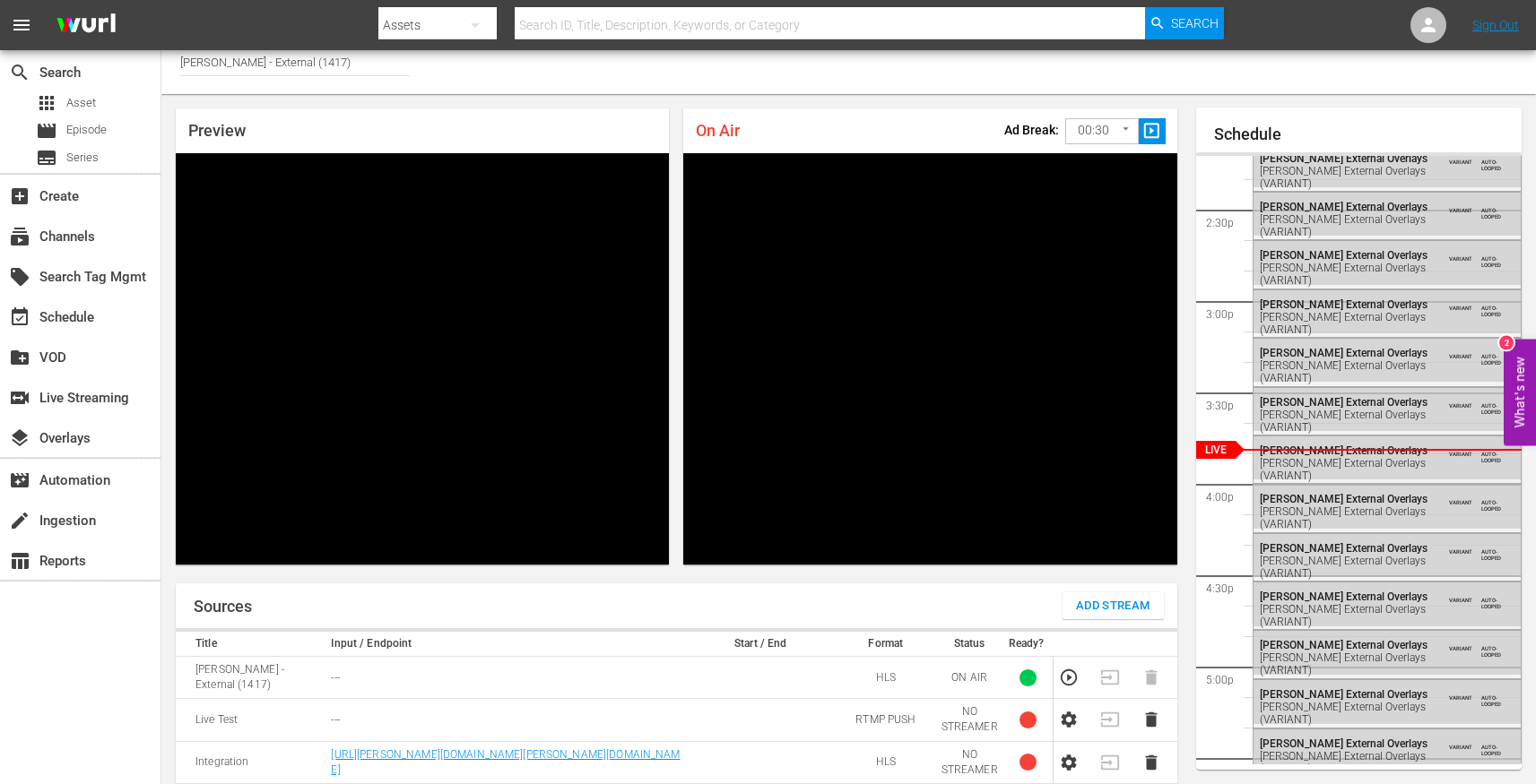
scroll to position [0, 0]
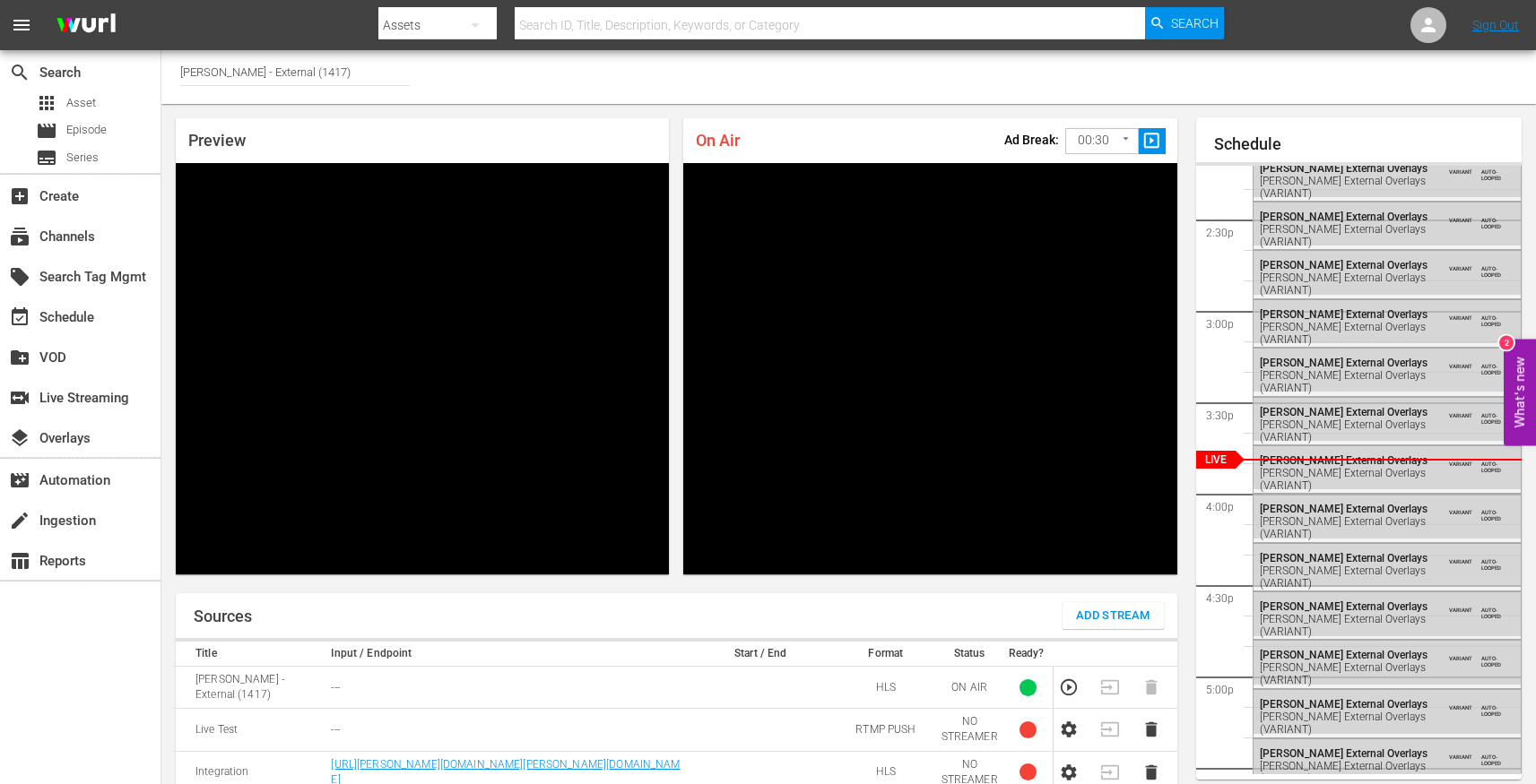
click at [275, 71] on input "[PERSON_NAME] - External (1417)" at bounding box center [295, 71] width 230 height 43
click at [472, 97] on div "Channel Title [PERSON_NAME] - External (1417)" at bounding box center [849, 77] width 1375 height 53
click at [1081, 610] on span "Add Stream" at bounding box center [1112, 616] width 74 height 21
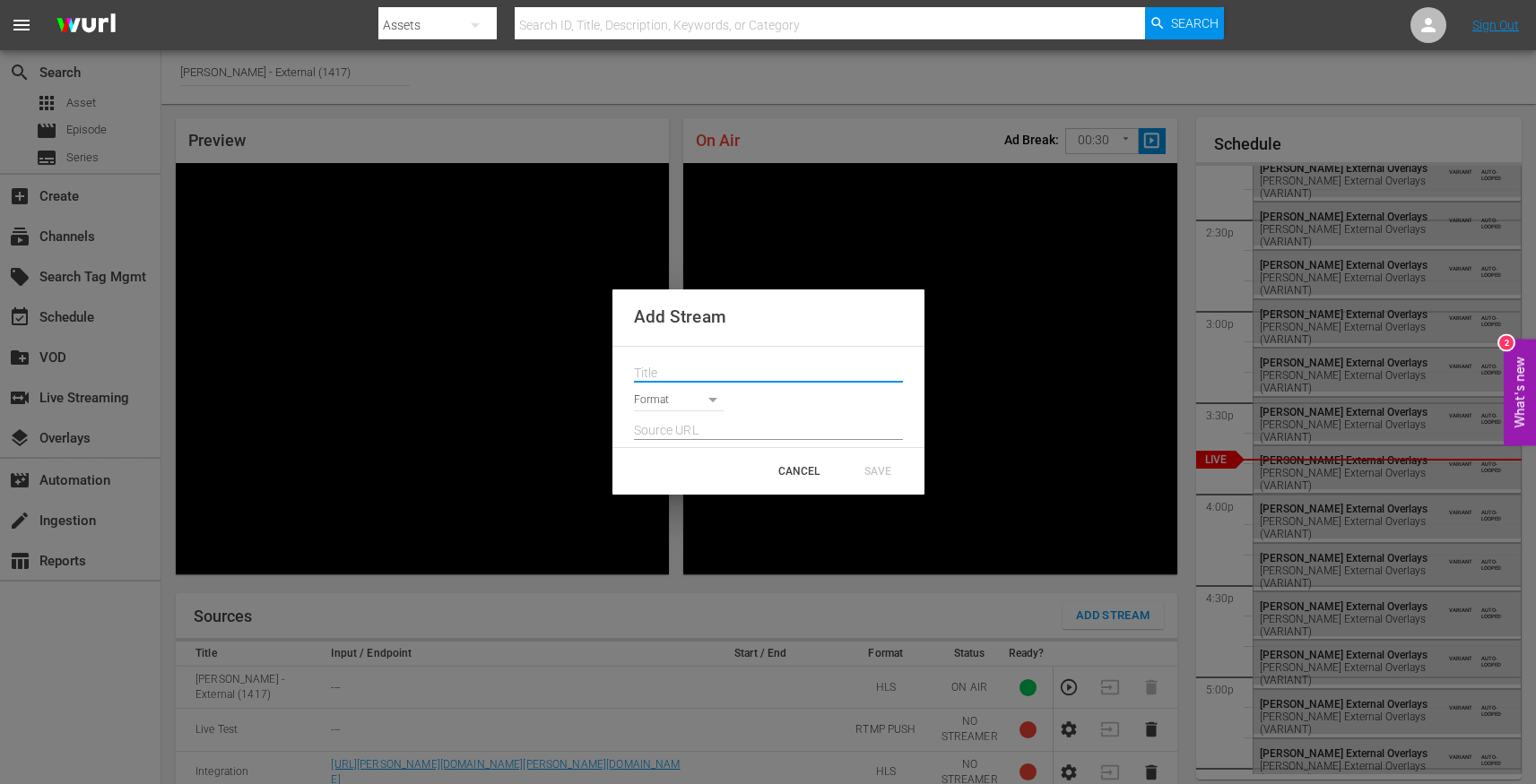
click at [693, 381] on input "text" at bounding box center [768, 373] width 269 height 27
type input "Whatever you want to call it"
click at [703, 393] on body "menu Search By Assets Search ID, Title, Description, Keywords, or Category Sear…" at bounding box center [768, 392] width 1536 height 784
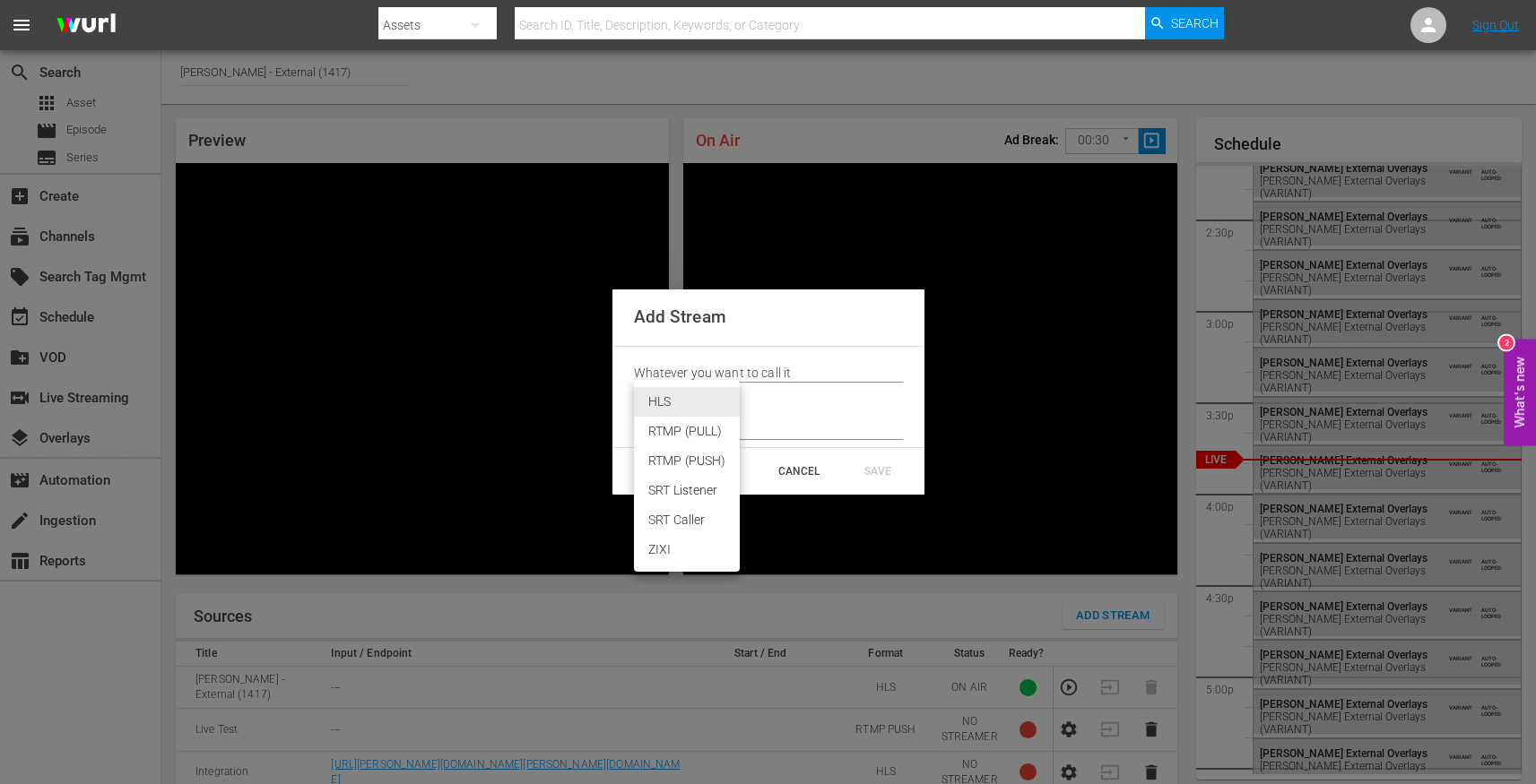
click at [705, 494] on li "SRT Listener" at bounding box center [686, 491] width 106 height 30
type input "SRT_LISTENER"
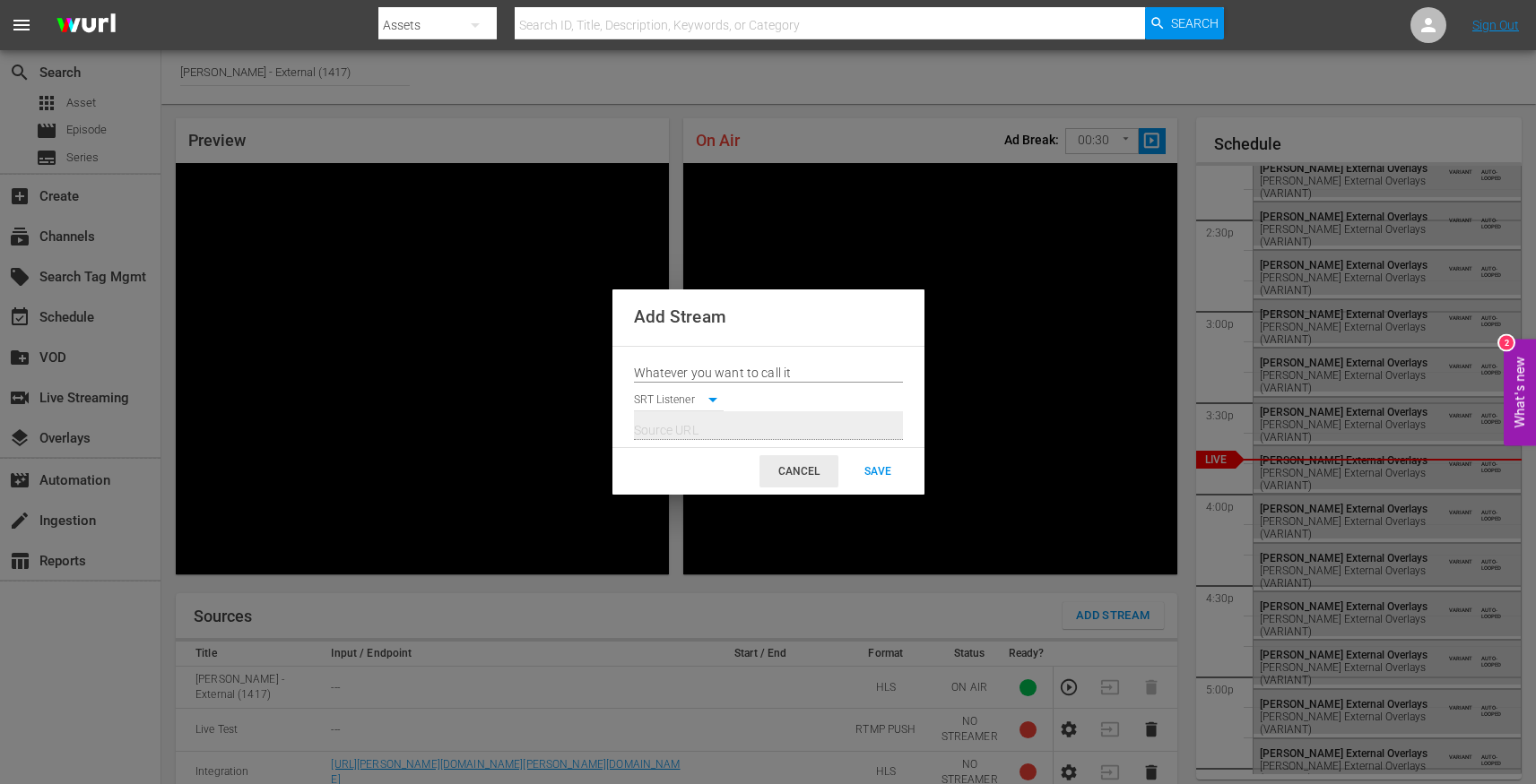
click at [772, 469] on div "CANCEL" at bounding box center [799, 471] width 79 height 33
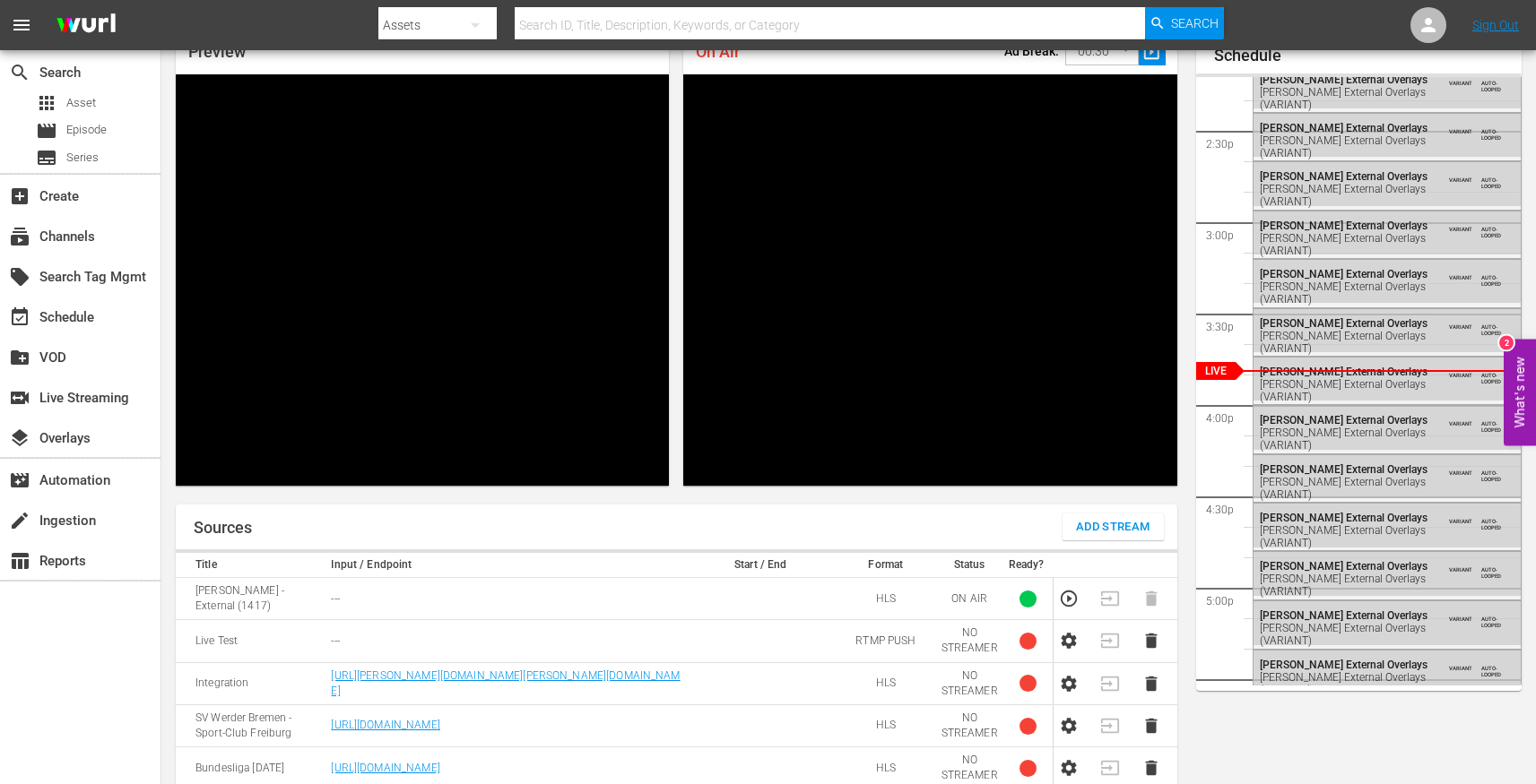
scroll to position [74, 0]
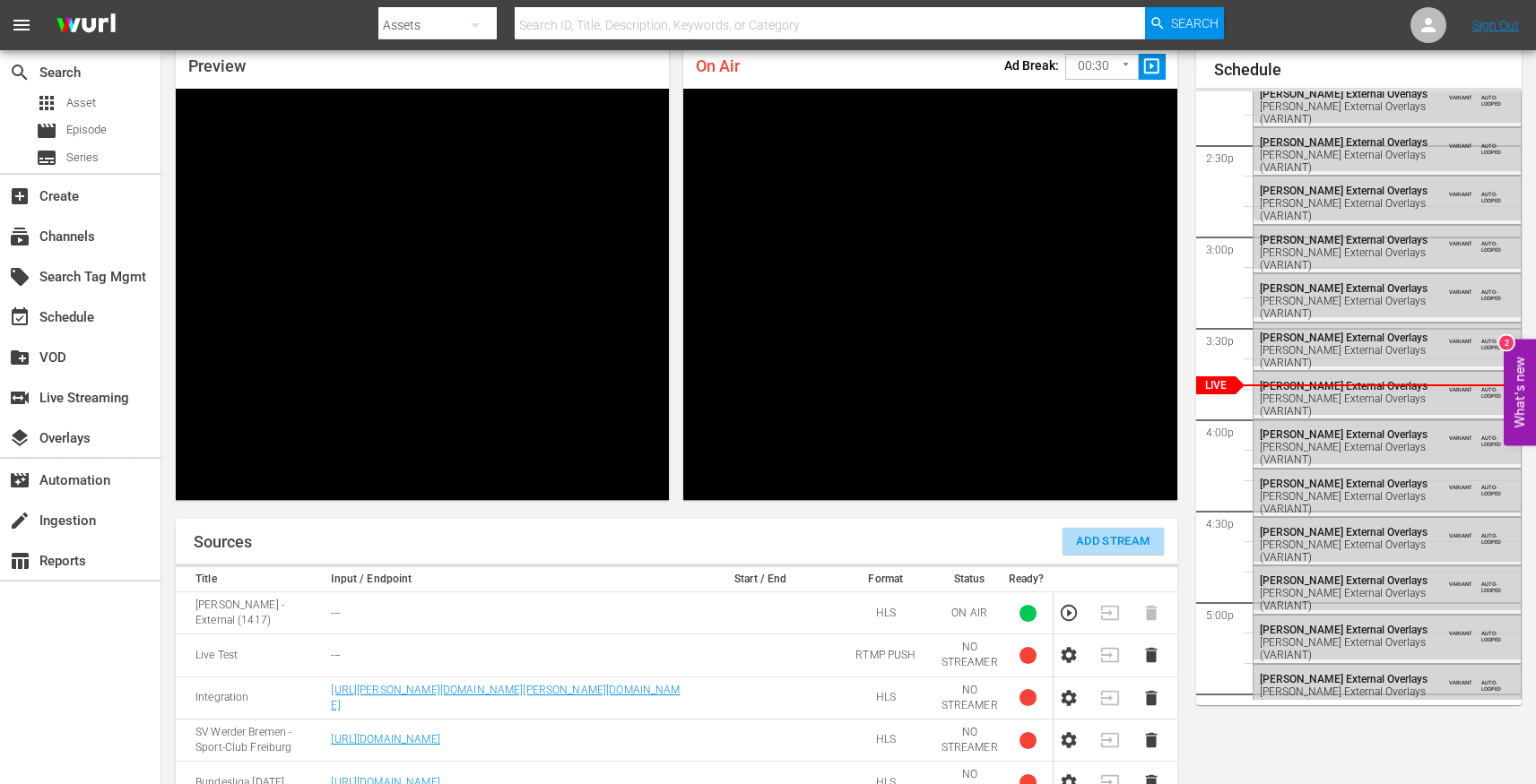
click at [1087, 542] on button "Add Stream" at bounding box center [1113, 540] width 101 height 27
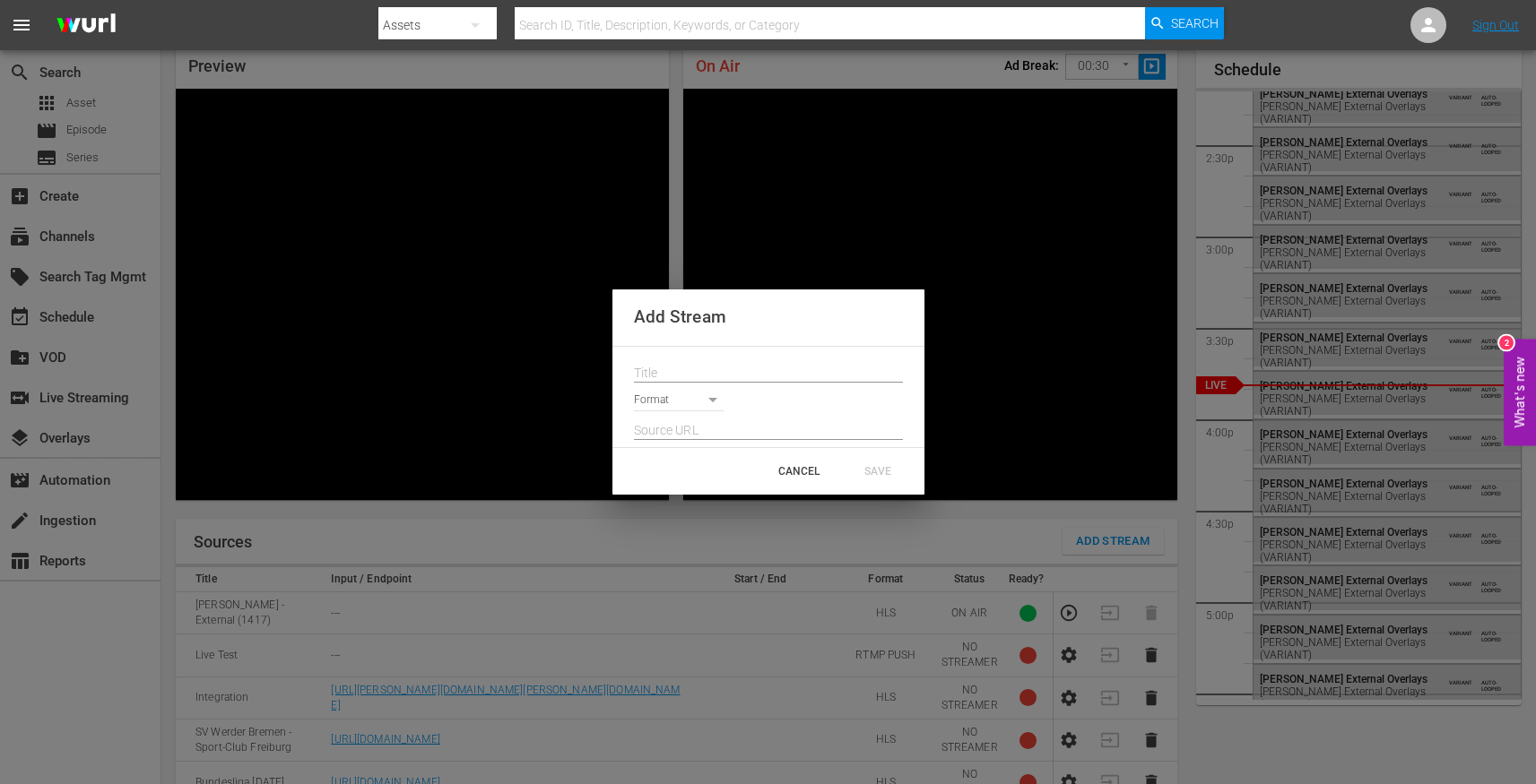
click at [731, 436] on input "text" at bounding box center [768, 431] width 269 height 27
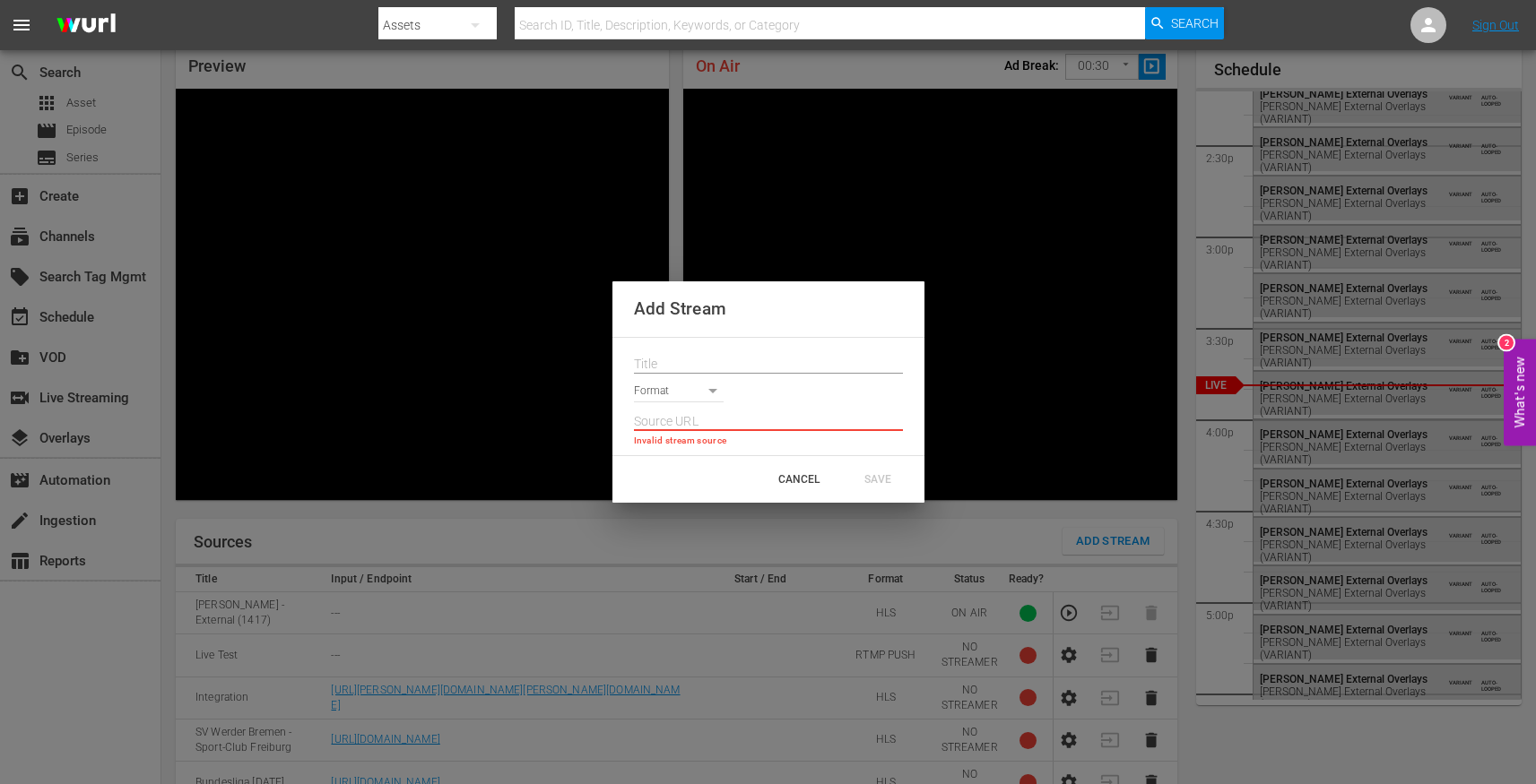
click at [695, 411] on div "Invalid stream source" at bounding box center [768, 425] width 269 height 47
click at [694, 398] on body "menu Search By Assets Search ID, Title, Description, Keywords, or Category Sear…" at bounding box center [768, 318] width 1536 height 784
click at [789, 334] on div at bounding box center [768, 392] width 1536 height 784
click at [664, 232] on div "Add Stream Format Invalid stream source CANCEL SAVE" at bounding box center [768, 392] width 1536 height 784
click at [808, 471] on div "CANCEL" at bounding box center [799, 479] width 79 height 33
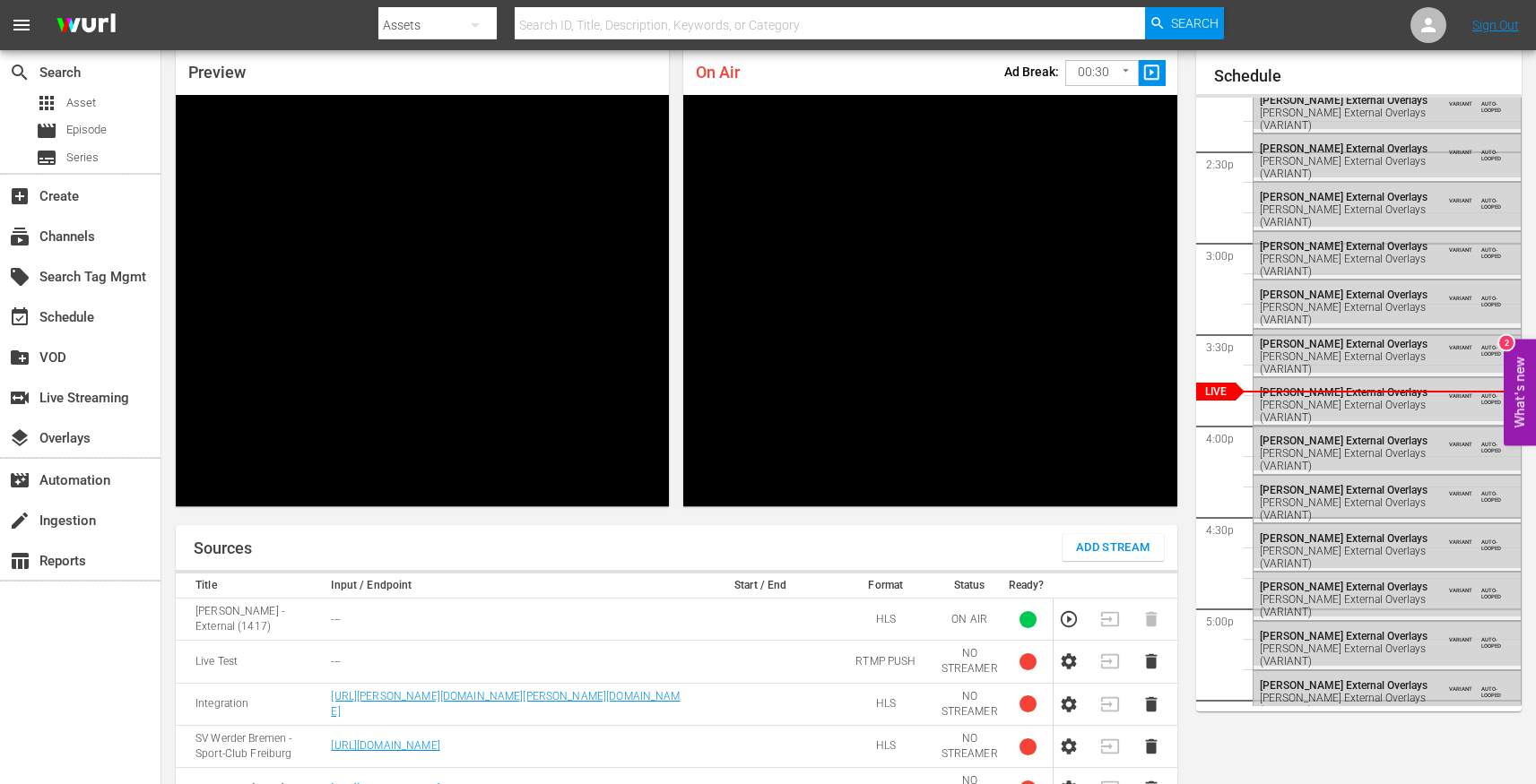
scroll to position [62, 0]
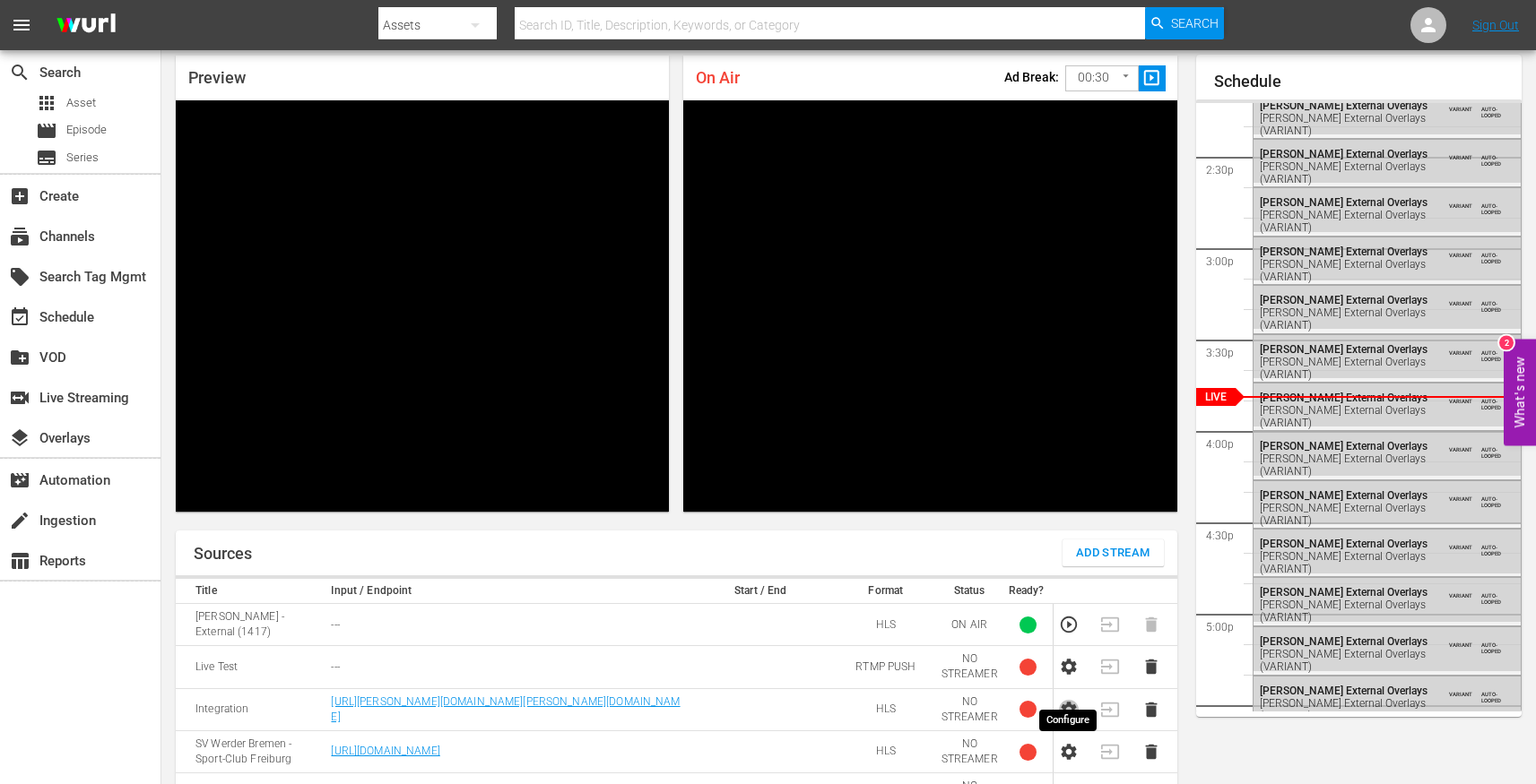
click at [1069, 700] on icon "button" at bounding box center [1069, 710] width 20 height 20
click at [1068, 700] on icon "button" at bounding box center [1069, 710] width 20 height 20
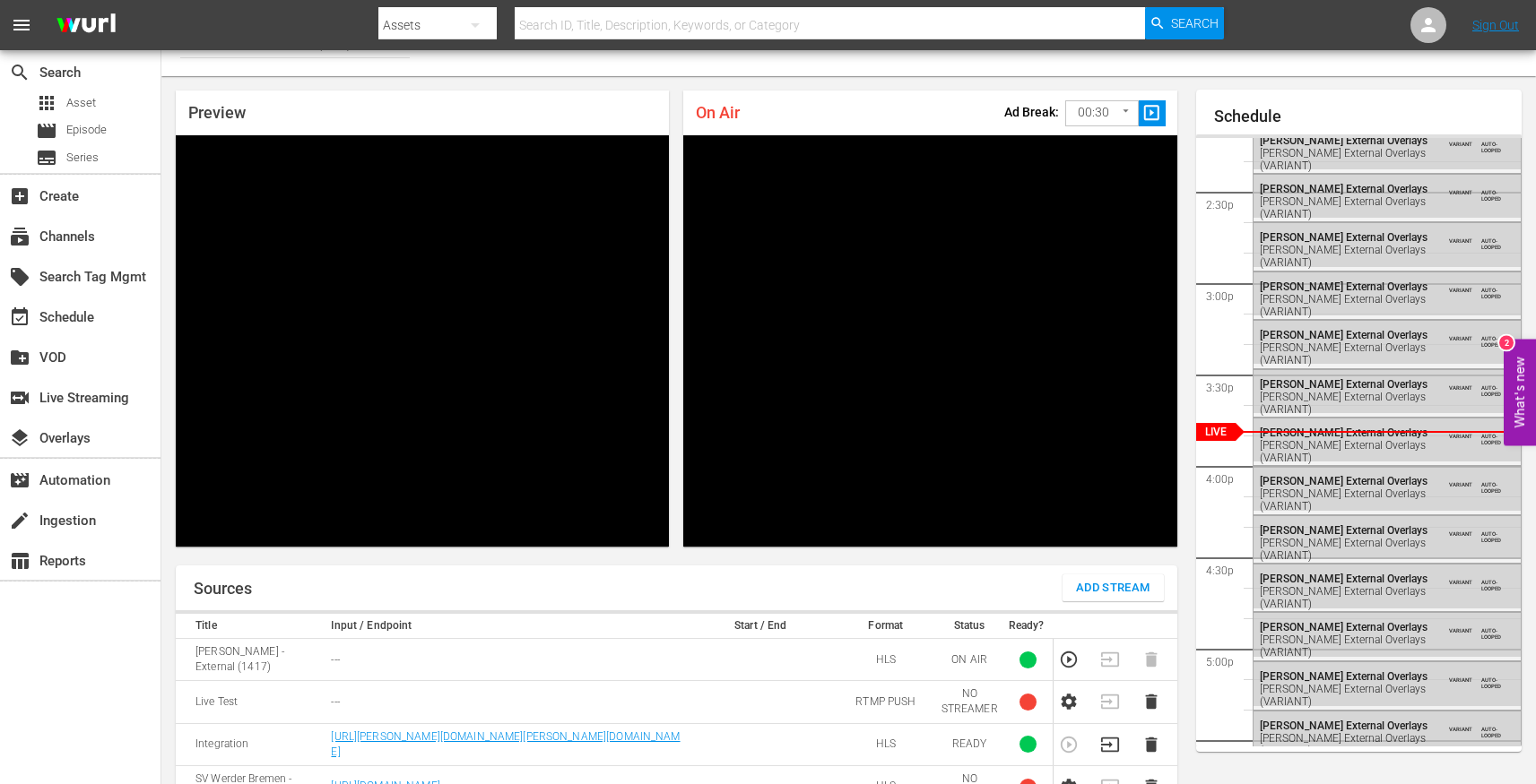
scroll to position [27, 0]
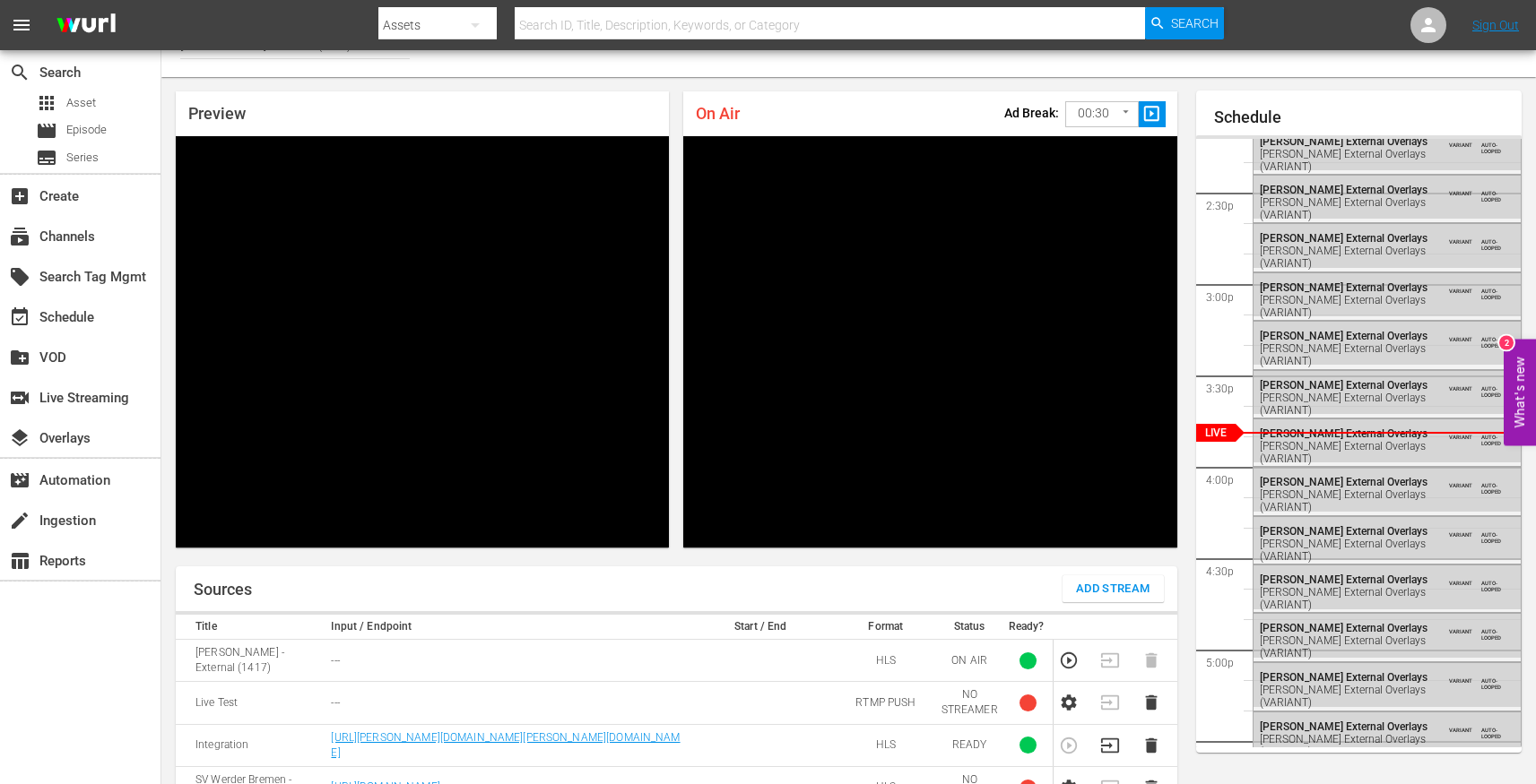
click at [1110, 641] on td at bounding box center [1115, 659] width 42 height 43
click at [1420, 33] on icon at bounding box center [1428, 25] width 22 height 22
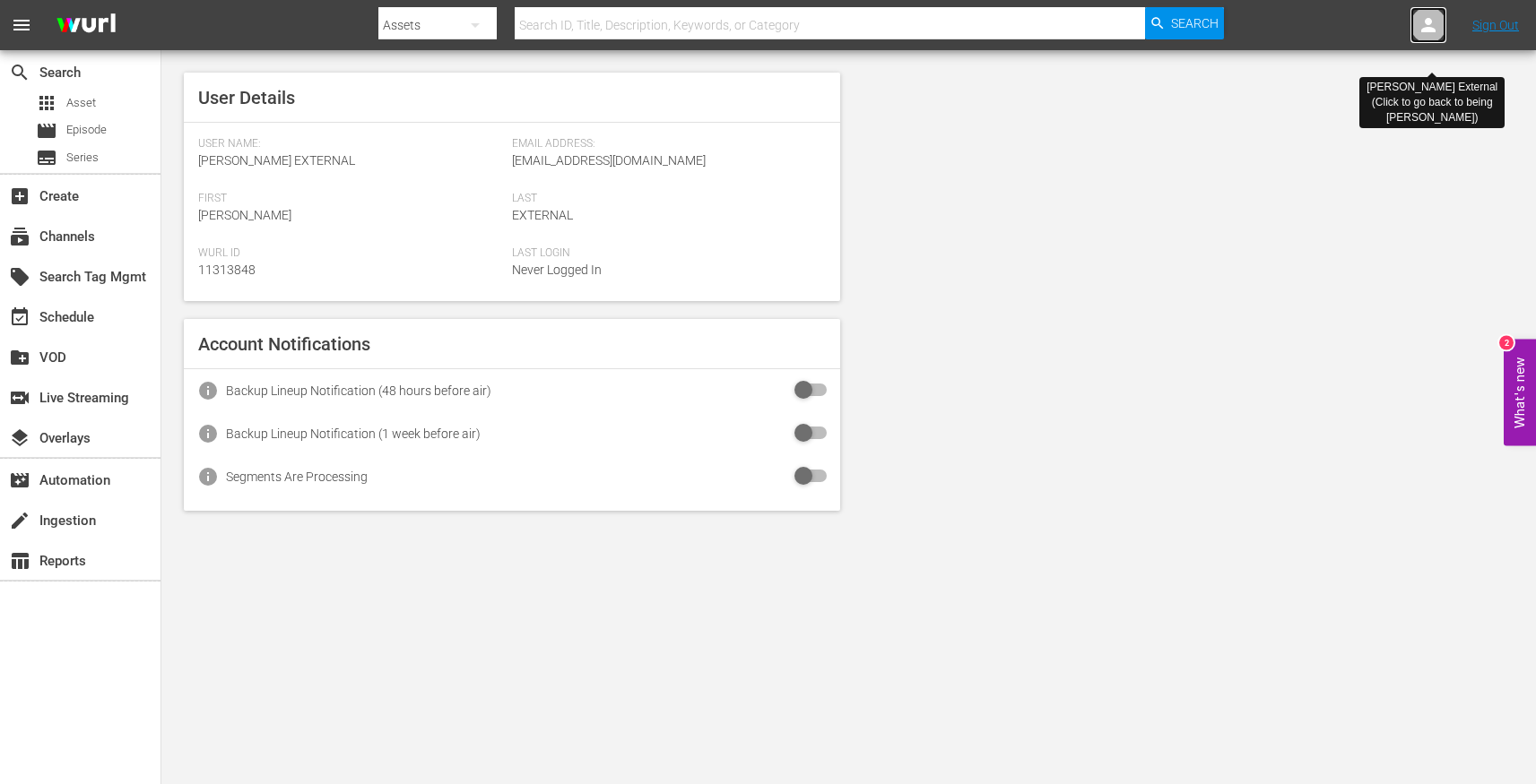
click at [1426, 30] on icon at bounding box center [1428, 25] width 14 height 14
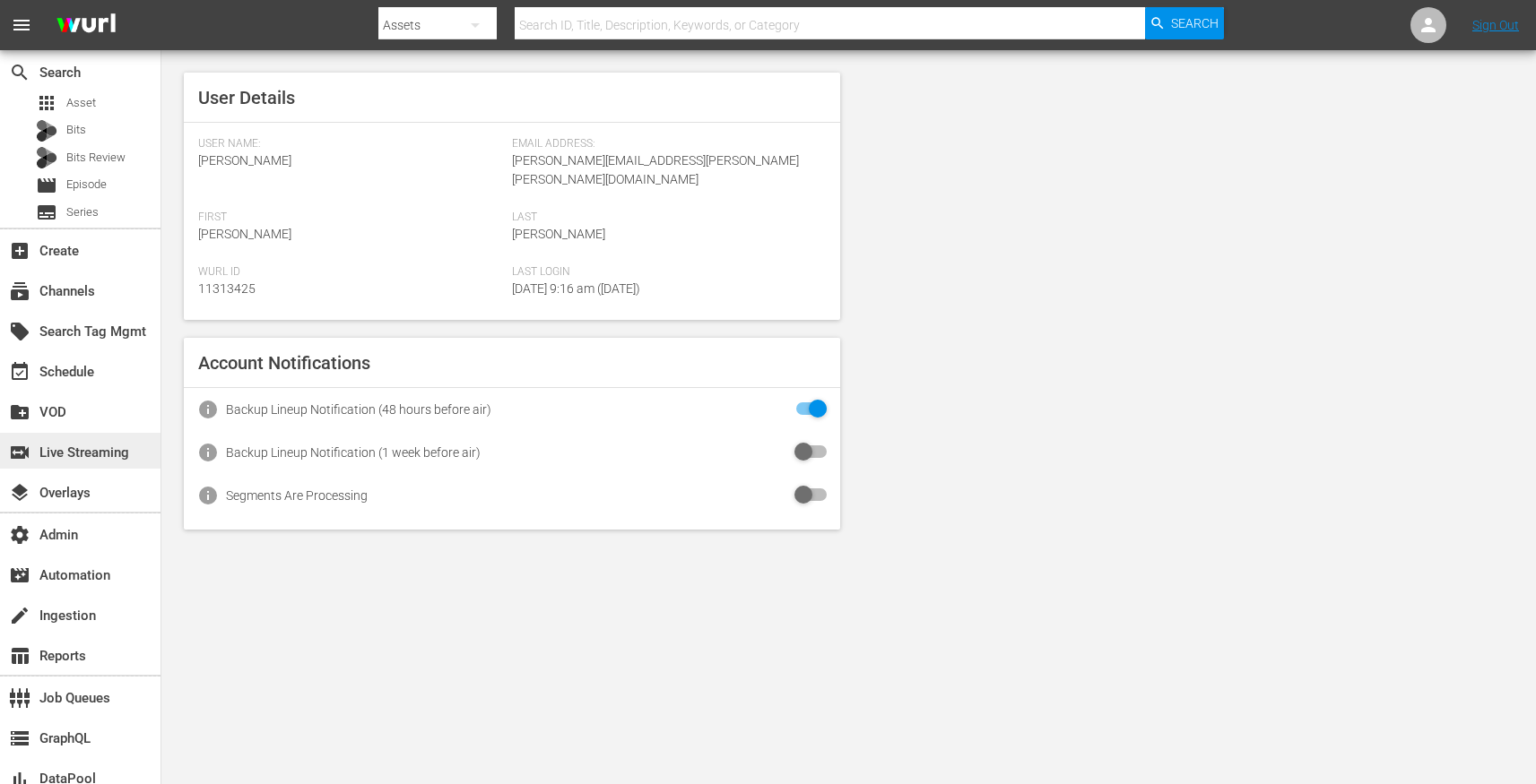
click at [96, 458] on div "switch_video Live Streaming" at bounding box center [50, 449] width 100 height 16
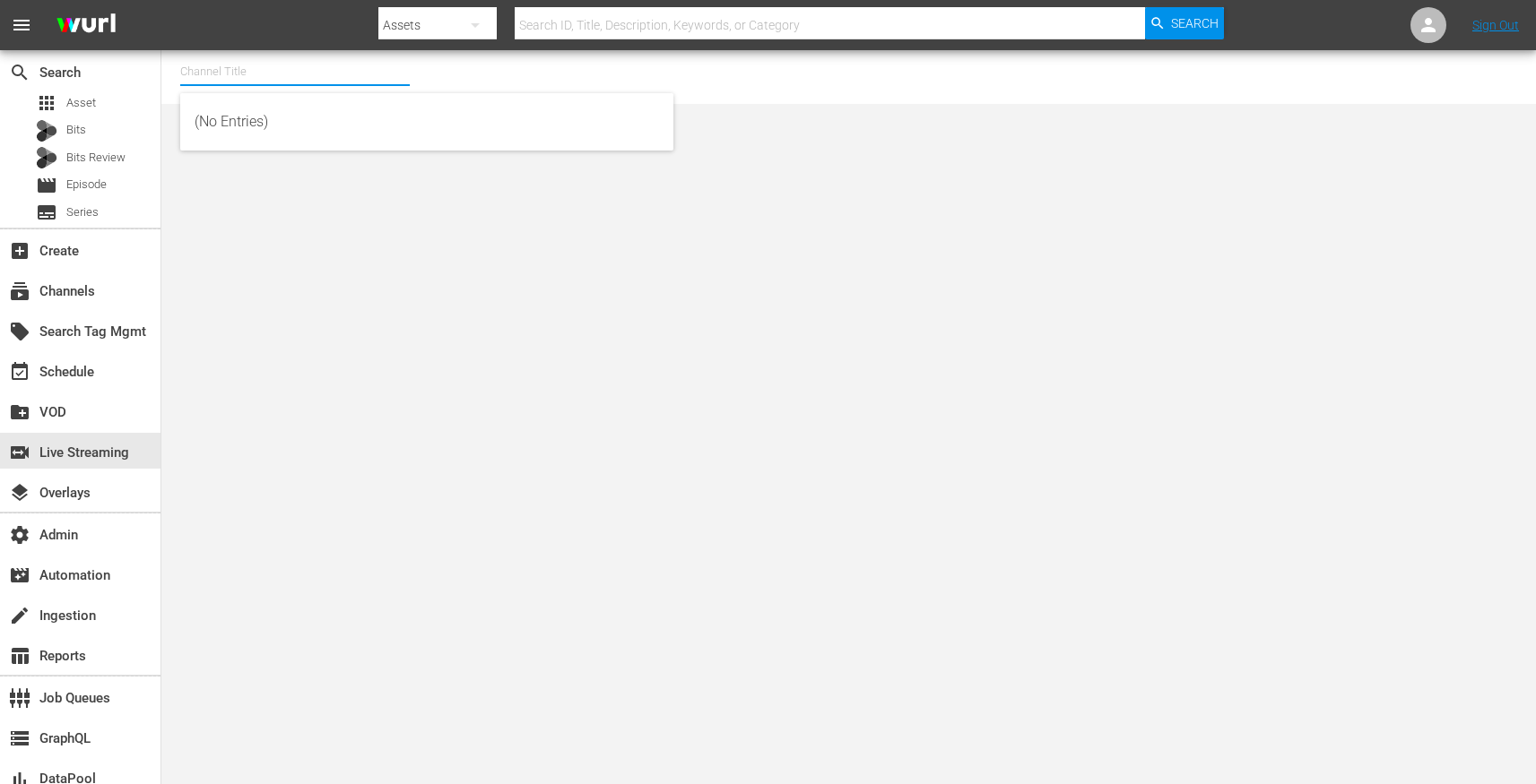
click at [289, 70] on input "text" at bounding box center [295, 71] width 230 height 43
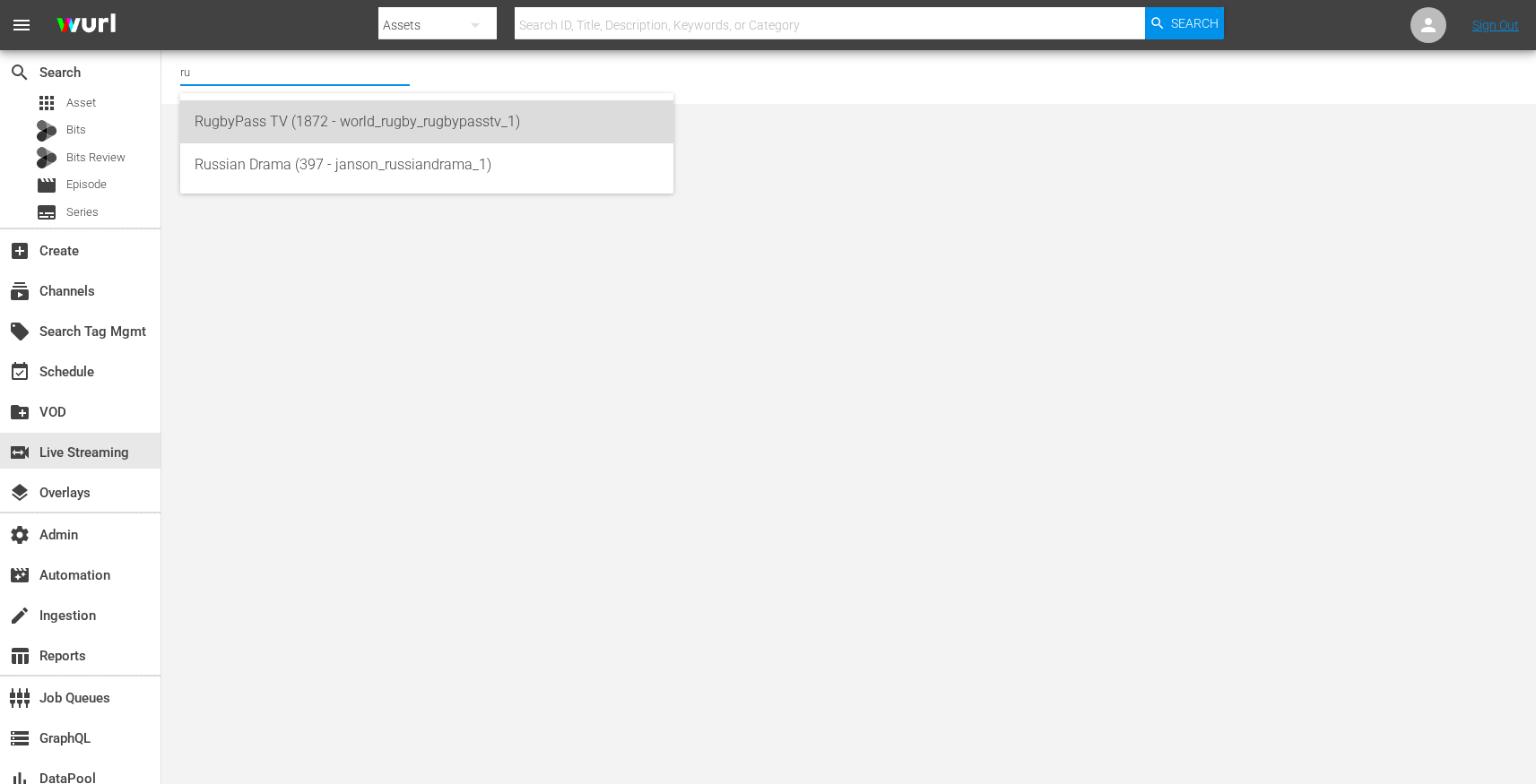
click at [349, 115] on div "RugbyPass TV (1872 - world_rugby_rugbypasstv_1)" at bounding box center [426, 121] width 464 height 43
type input "RugbyPass TV (1872 - world_rugby_rugbypasstv_1)"
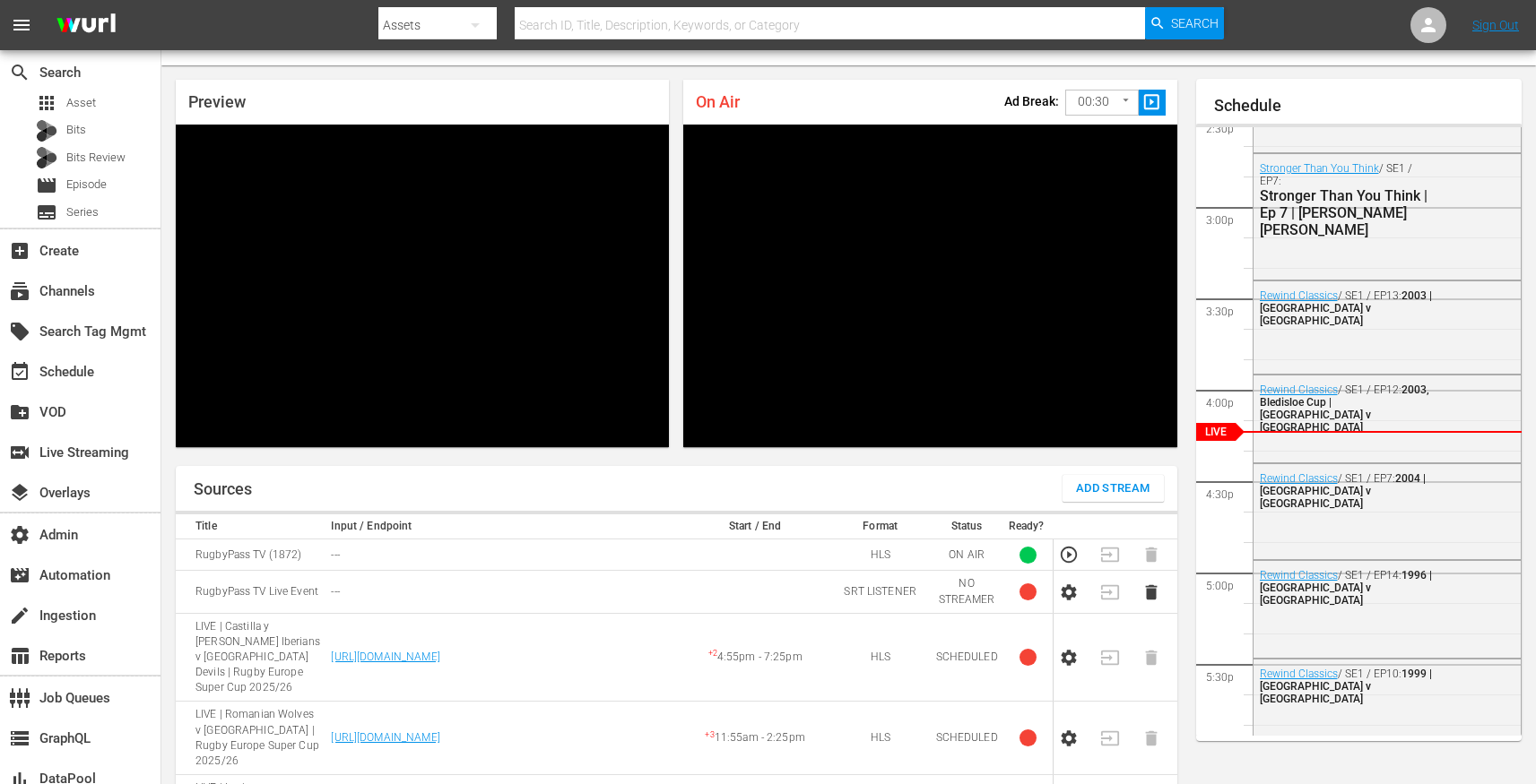
scroll to position [22, 0]
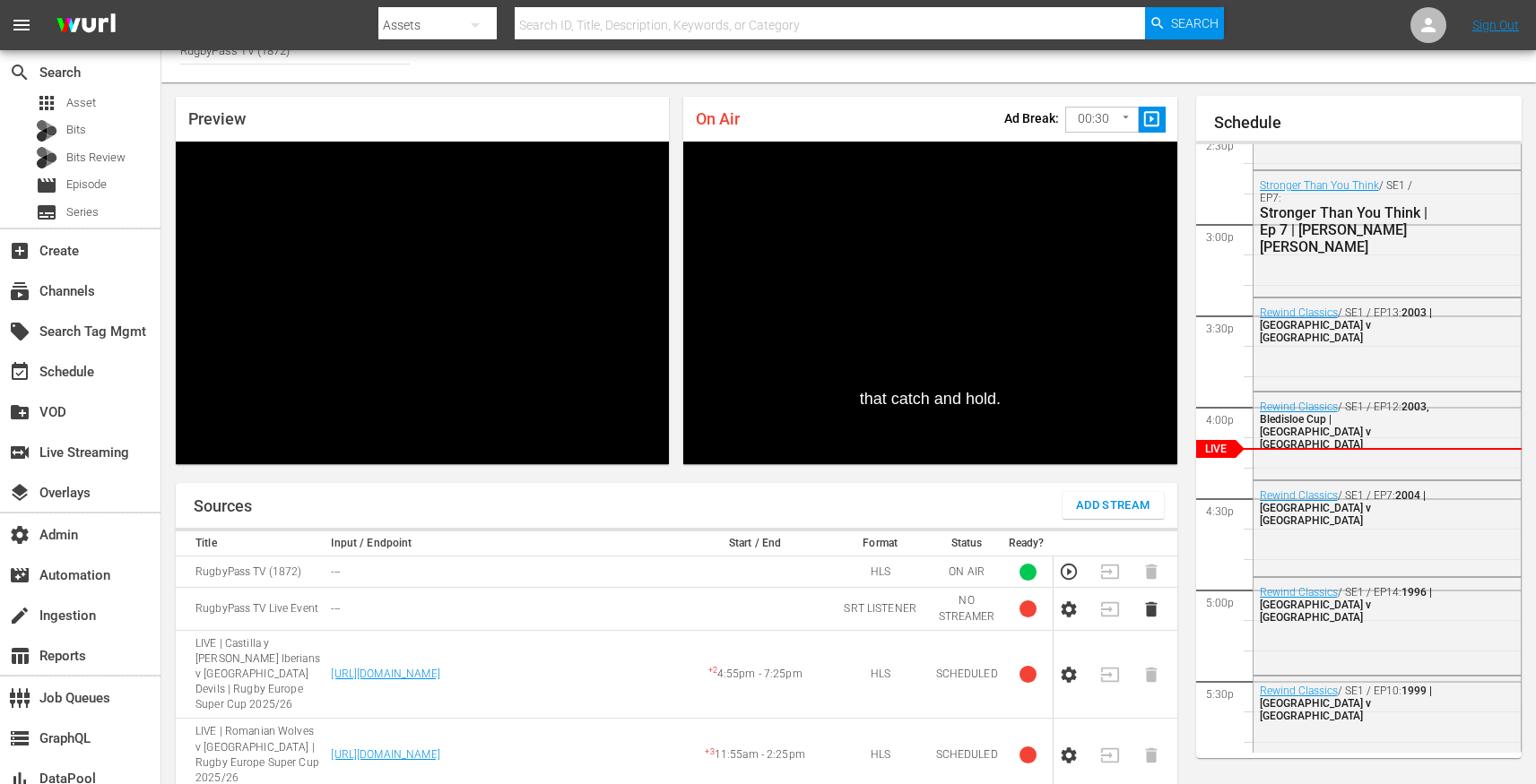
click at [1093, 492] on button "Add Stream" at bounding box center [1113, 505] width 101 height 27
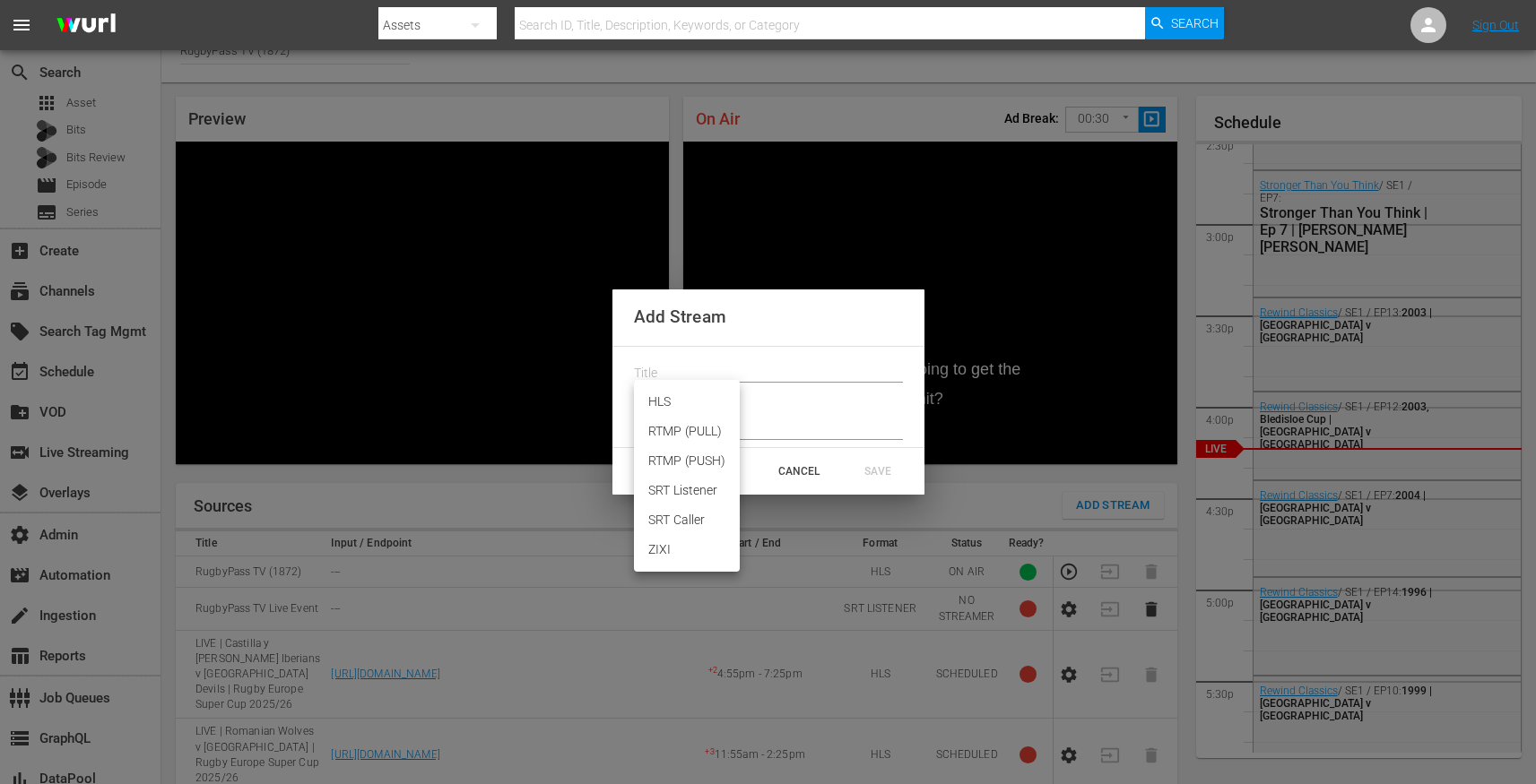
click at [701, 408] on body "menu Search By Assets Search ID, Title, Description, Keywords, or Category Sear…" at bounding box center [768, 370] width 1536 height 784
click at [540, 467] on div at bounding box center [768, 392] width 1536 height 784
click at [540, 467] on div "Add Stream Format CANCEL SAVE" at bounding box center [768, 392] width 1536 height 784
click at [783, 468] on div "CANCEL" at bounding box center [799, 471] width 79 height 33
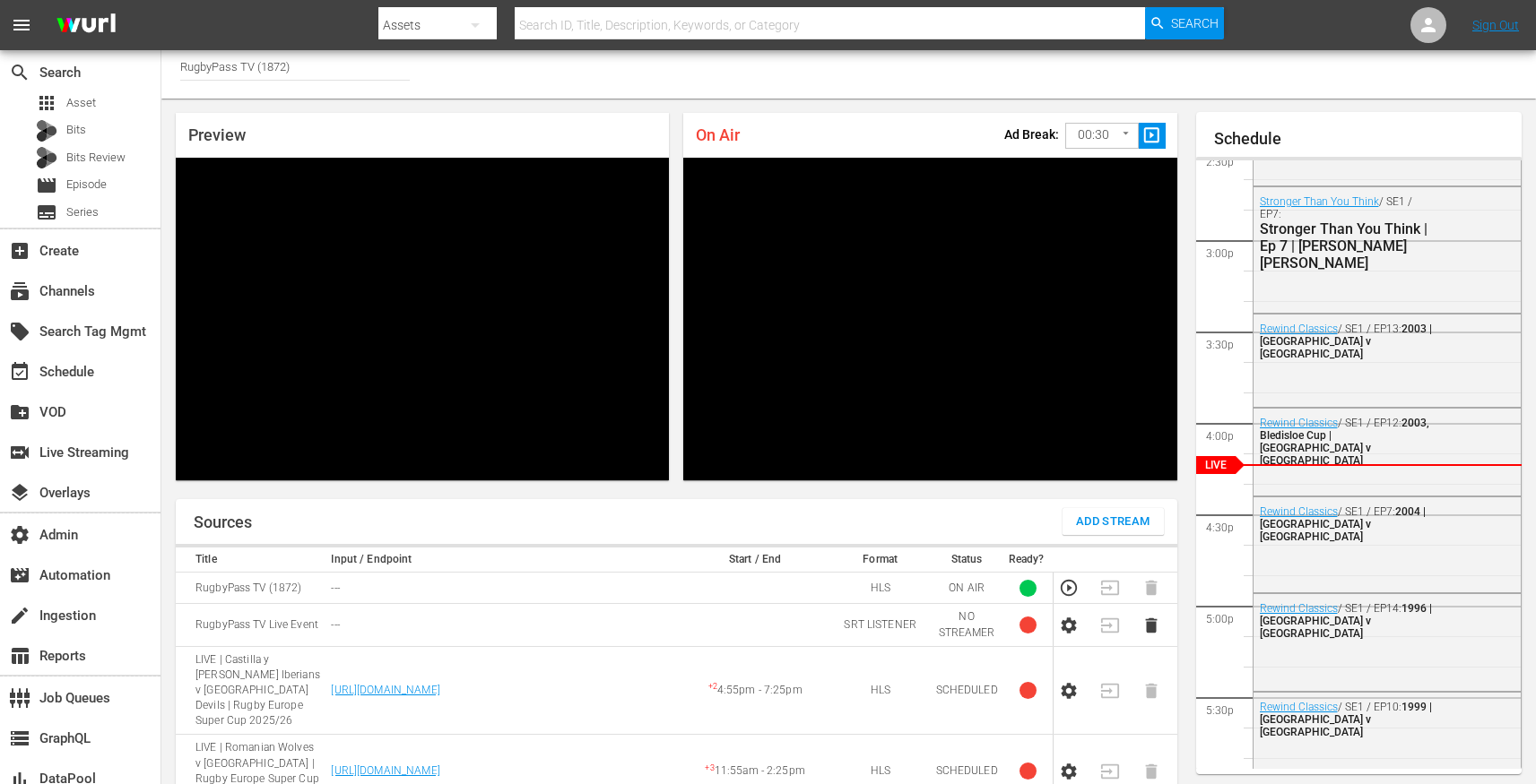
scroll to position [55, 0]
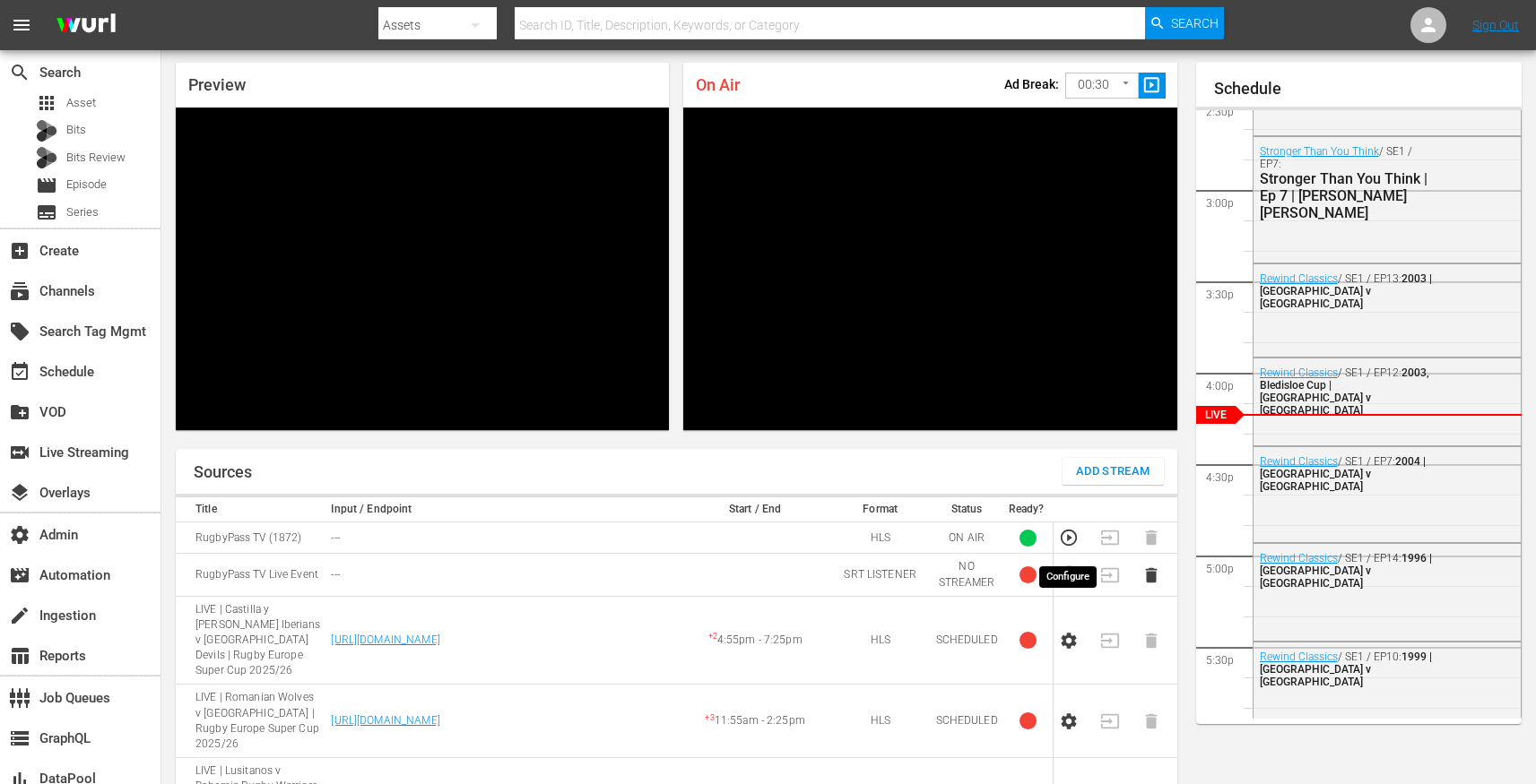
click at [1064, 567] on icon "button" at bounding box center [1068, 575] width 15 height 16
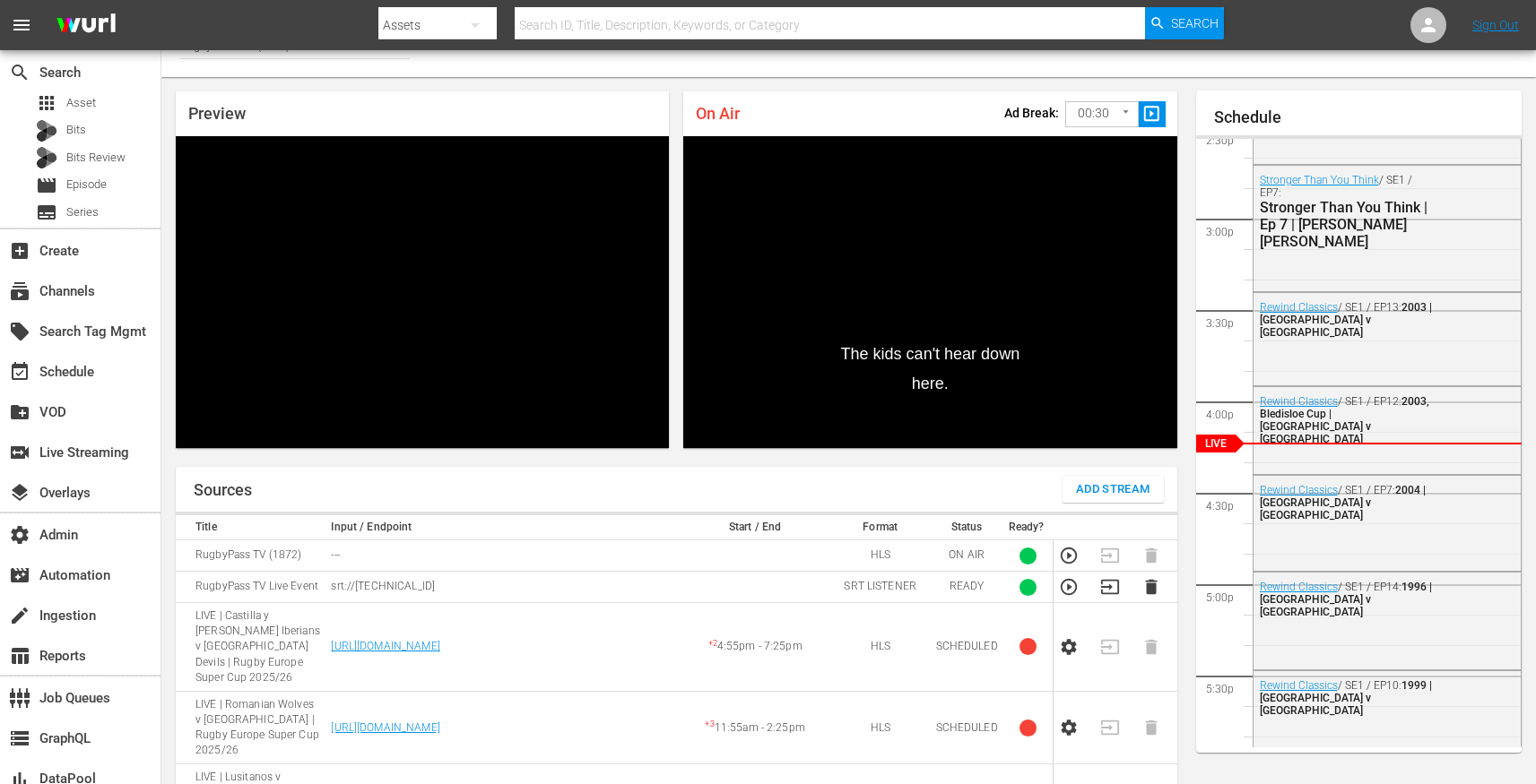
scroll to position [0, 0]
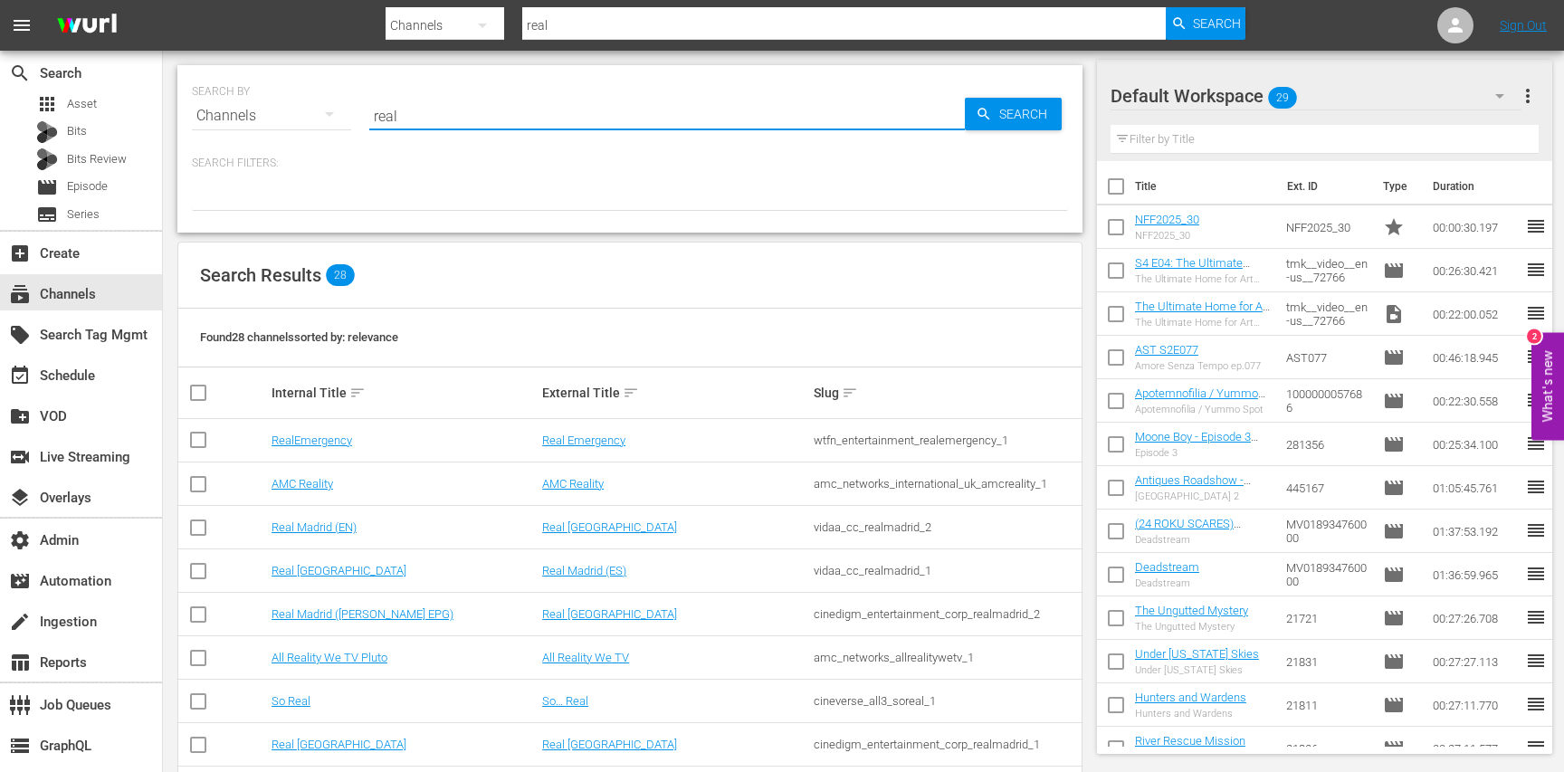
scroll to position [385, 0]
